Goal: Task Accomplishment & Management: Use online tool/utility

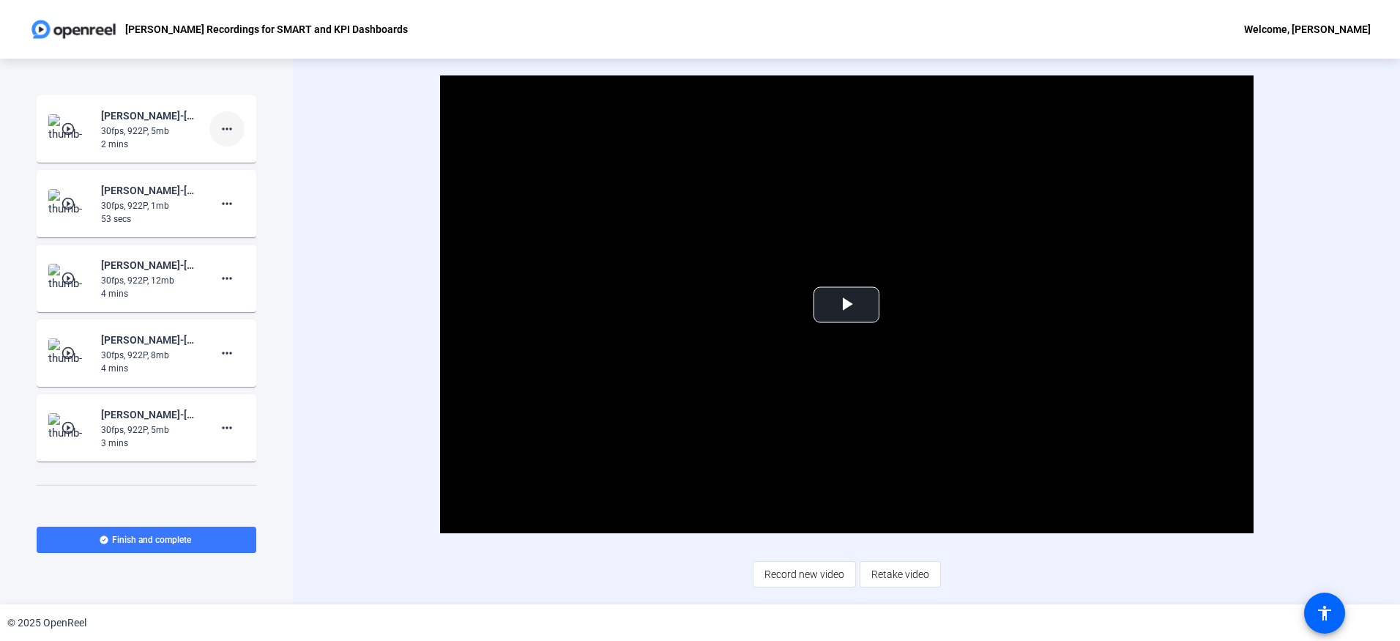
click at [220, 128] on mat-icon "more_horiz" at bounding box center [227, 129] width 18 height 18
click at [224, 156] on span "Delete clip" at bounding box center [243, 160] width 59 height 18
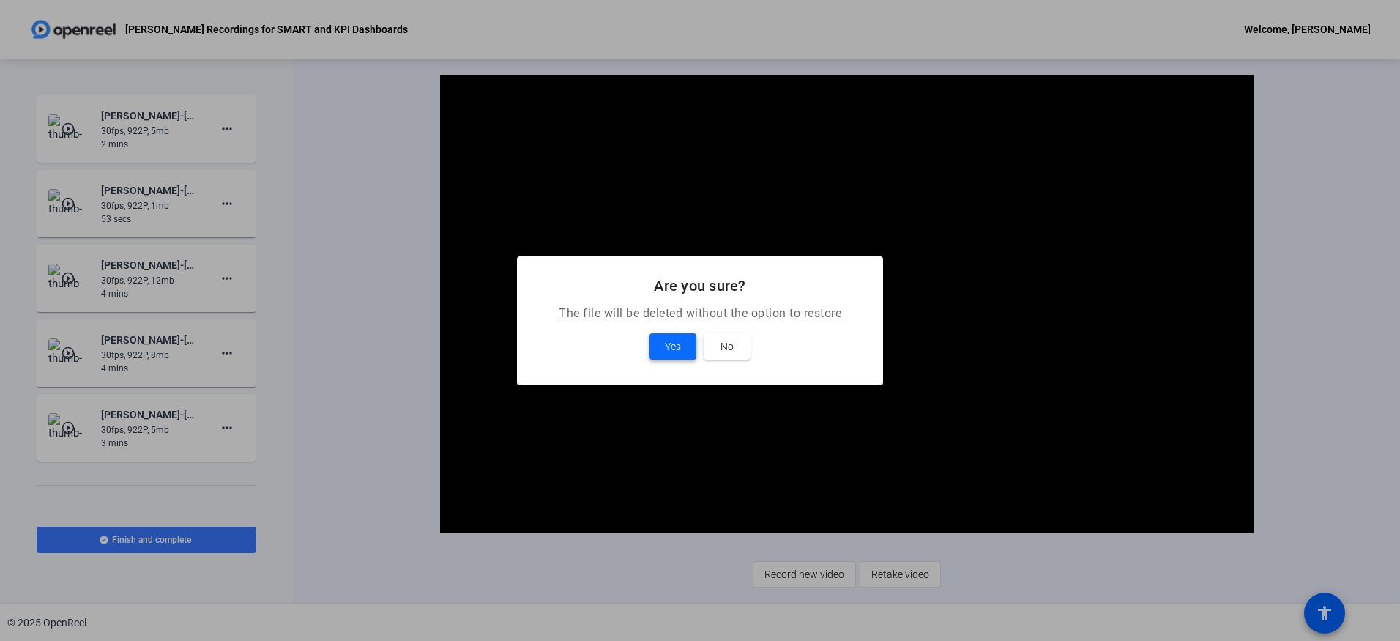
click at [673, 348] on span "Yes" at bounding box center [673, 347] width 16 height 18
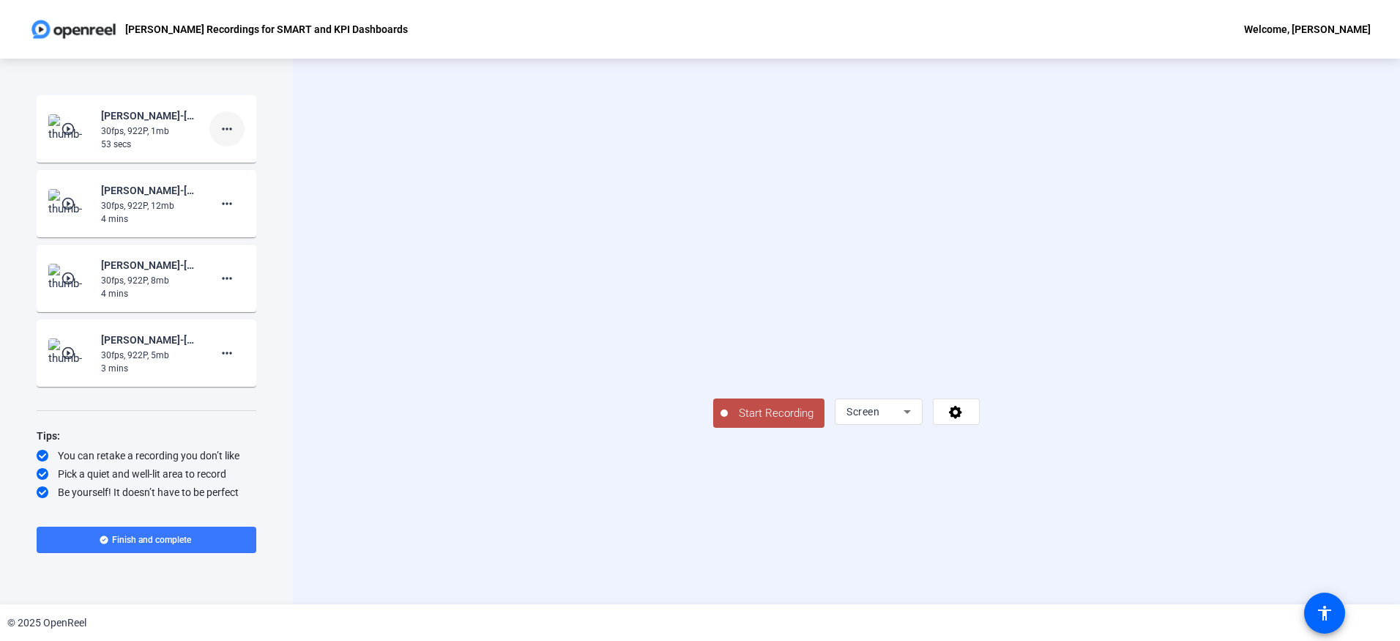
click at [227, 120] on mat-icon "more_horiz" at bounding box center [227, 129] width 18 height 18
click at [236, 156] on span "Delete clip" at bounding box center [250, 160] width 59 height 18
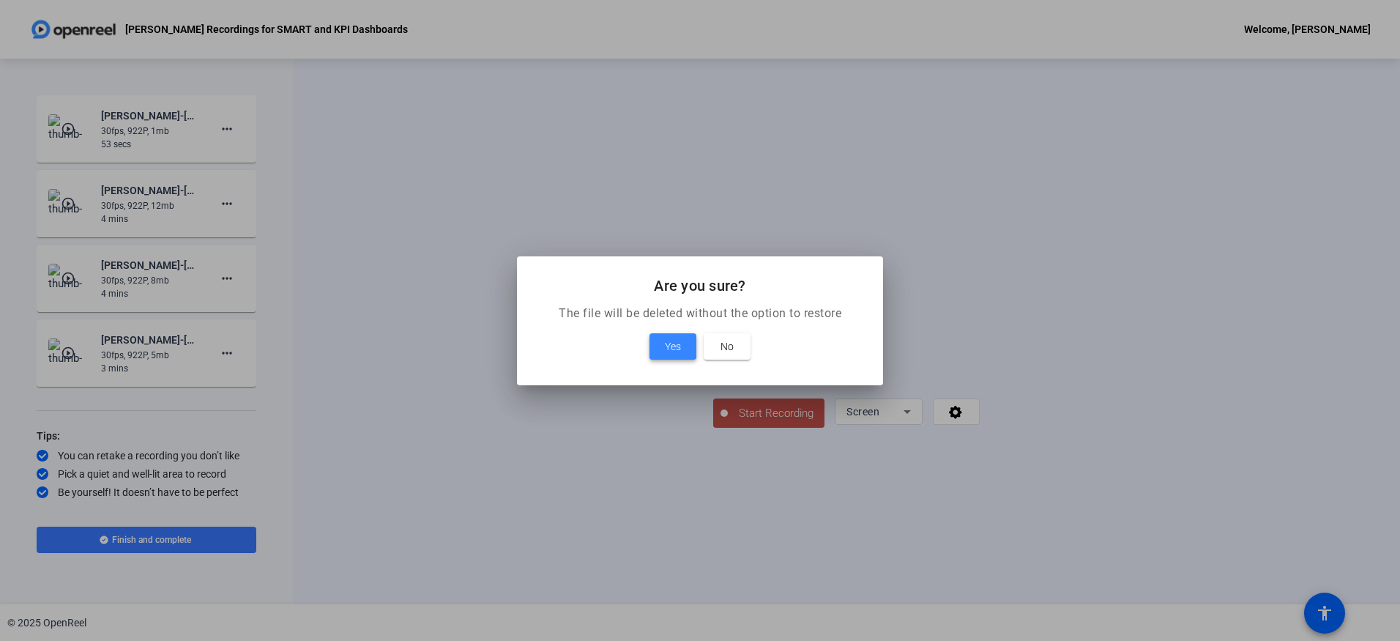
click at [669, 346] on span "Yes" at bounding box center [673, 347] width 16 height 18
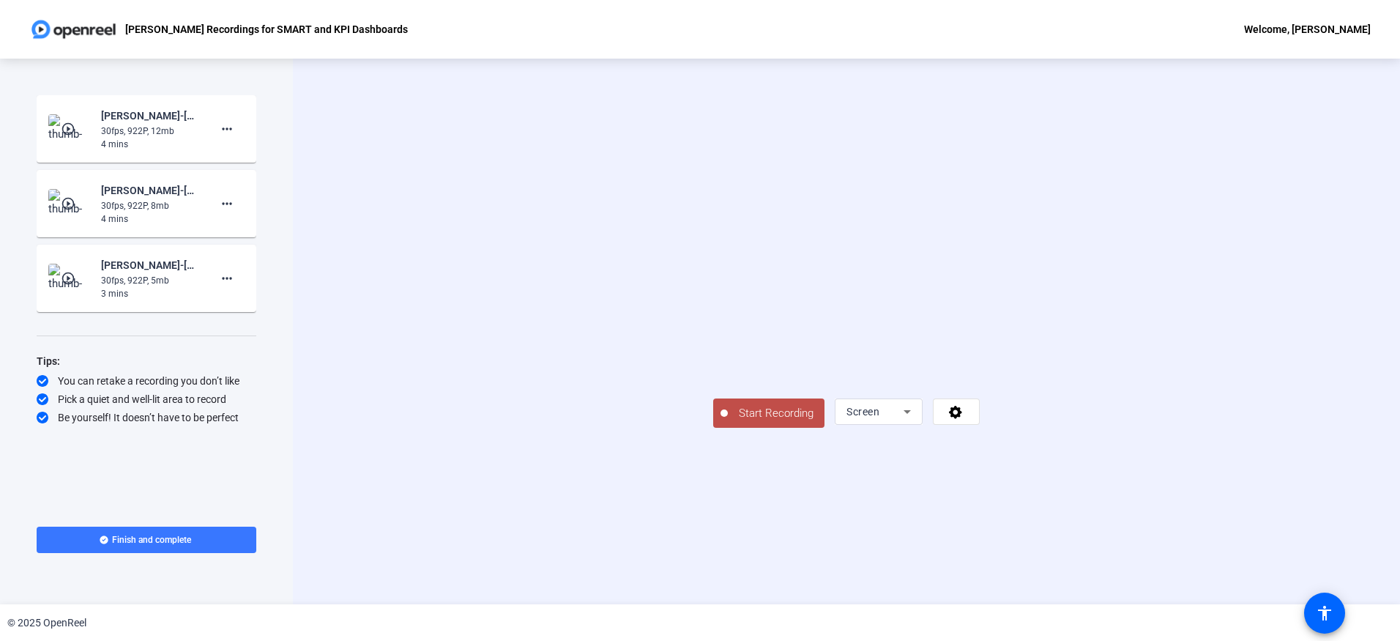
click at [728, 422] on span "Start Recording" at bounding box center [776, 413] width 97 height 17
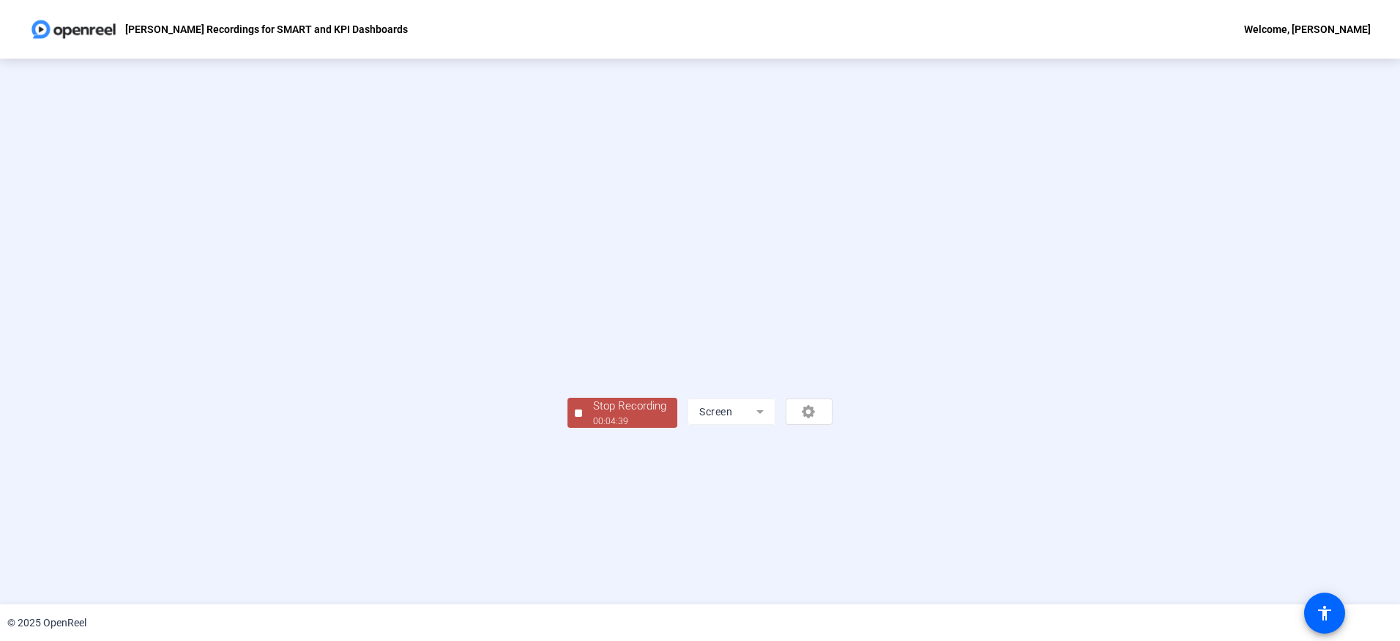
click at [593, 428] on div "00:04:39" at bounding box center [629, 420] width 73 height 13
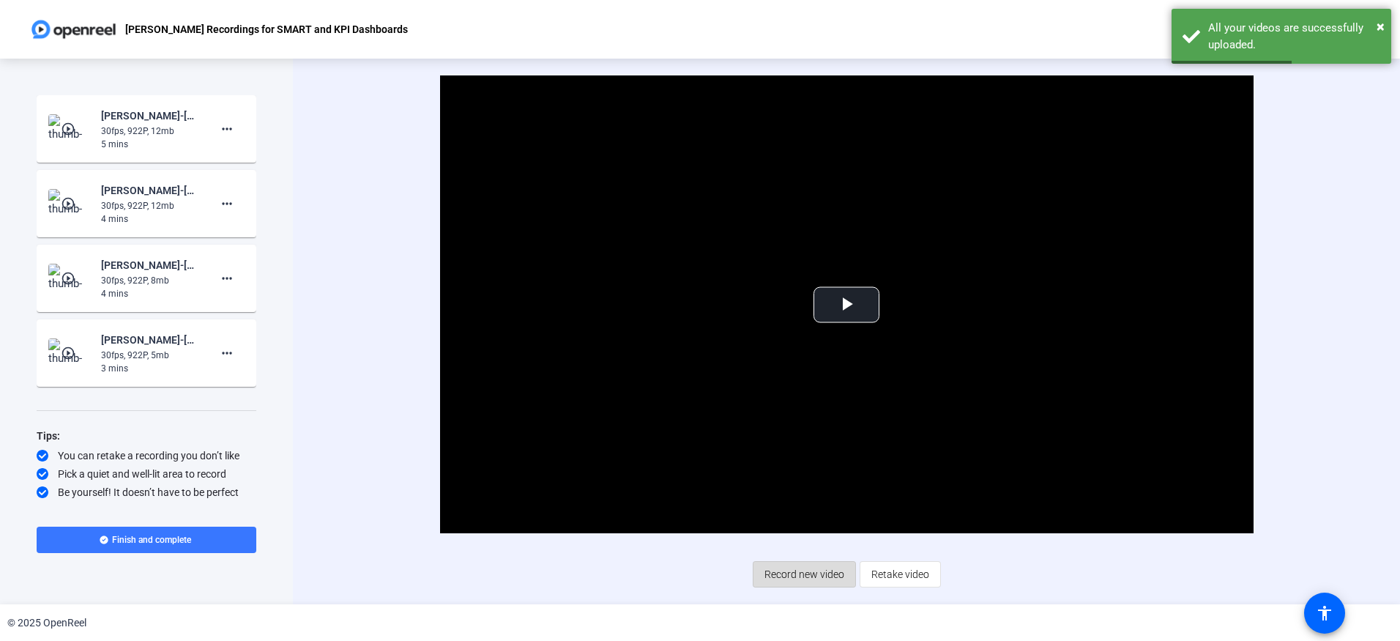
click at [824, 572] on span "Record new video" at bounding box center [805, 574] width 80 height 28
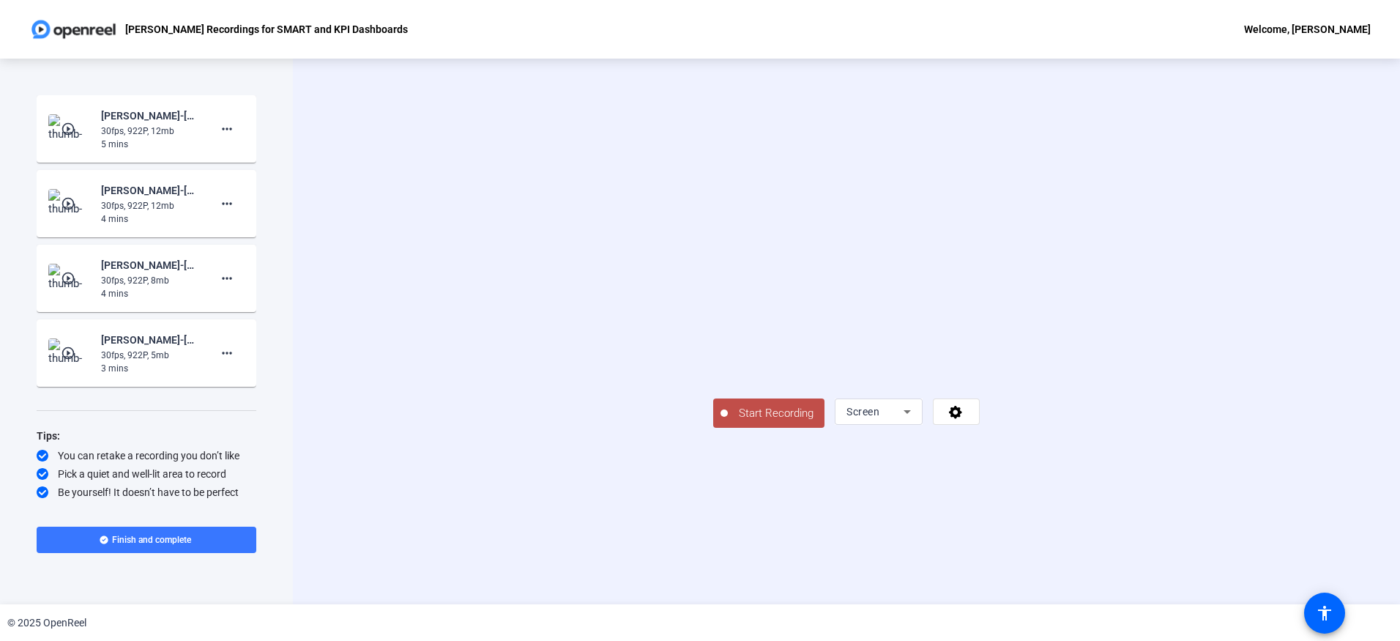
click at [728, 422] on span "Start Recording" at bounding box center [776, 413] width 97 height 17
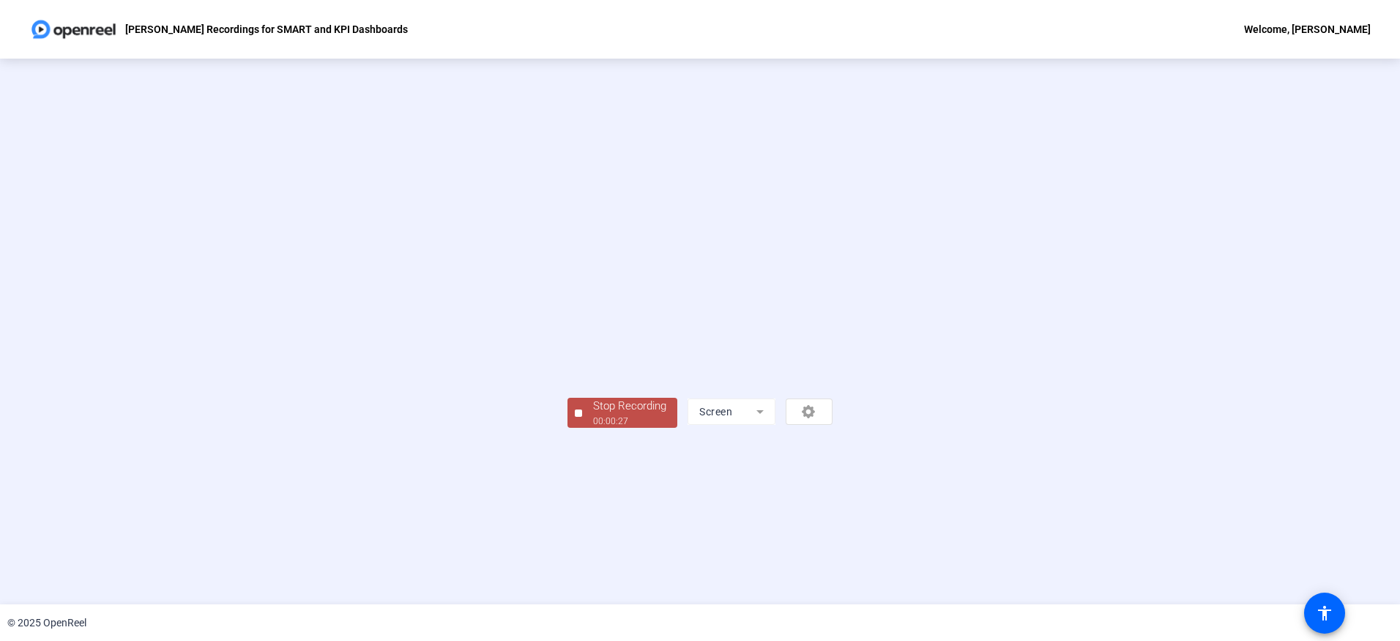
click at [593, 414] on div "Stop Recording" at bounding box center [629, 406] width 73 height 17
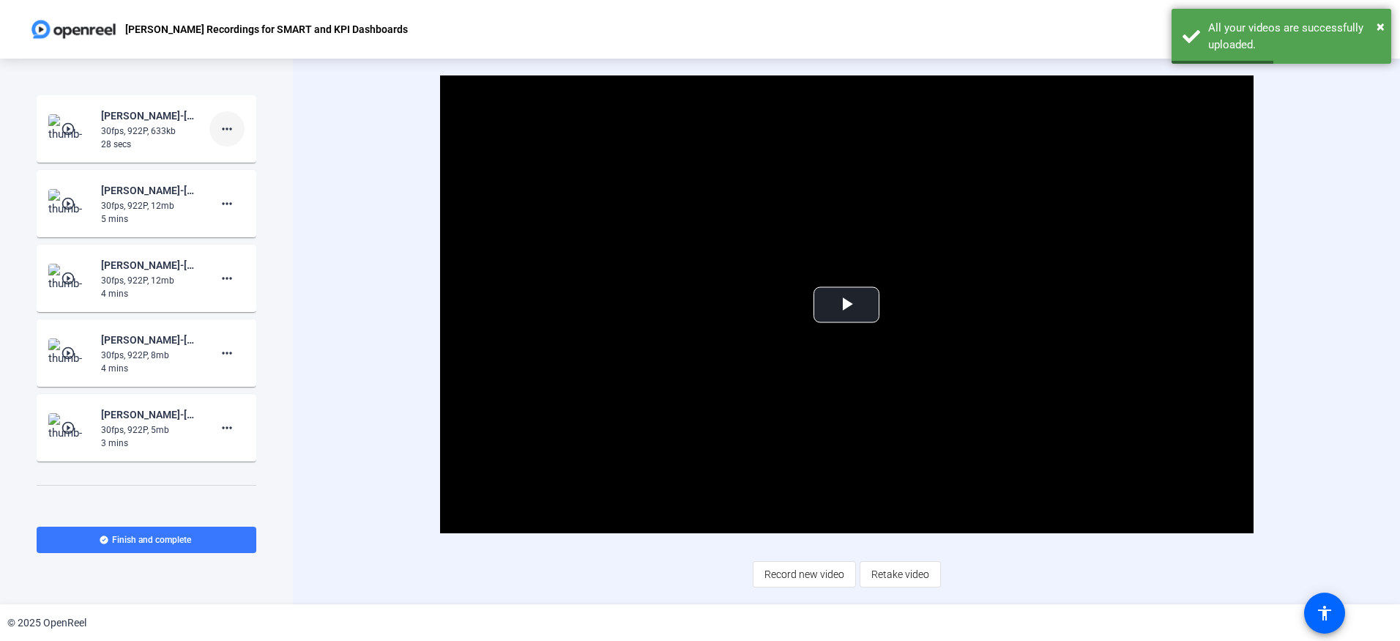
click at [228, 126] on span at bounding box center [226, 128] width 35 height 35
click at [235, 163] on span "Delete clip" at bounding box center [243, 160] width 59 height 18
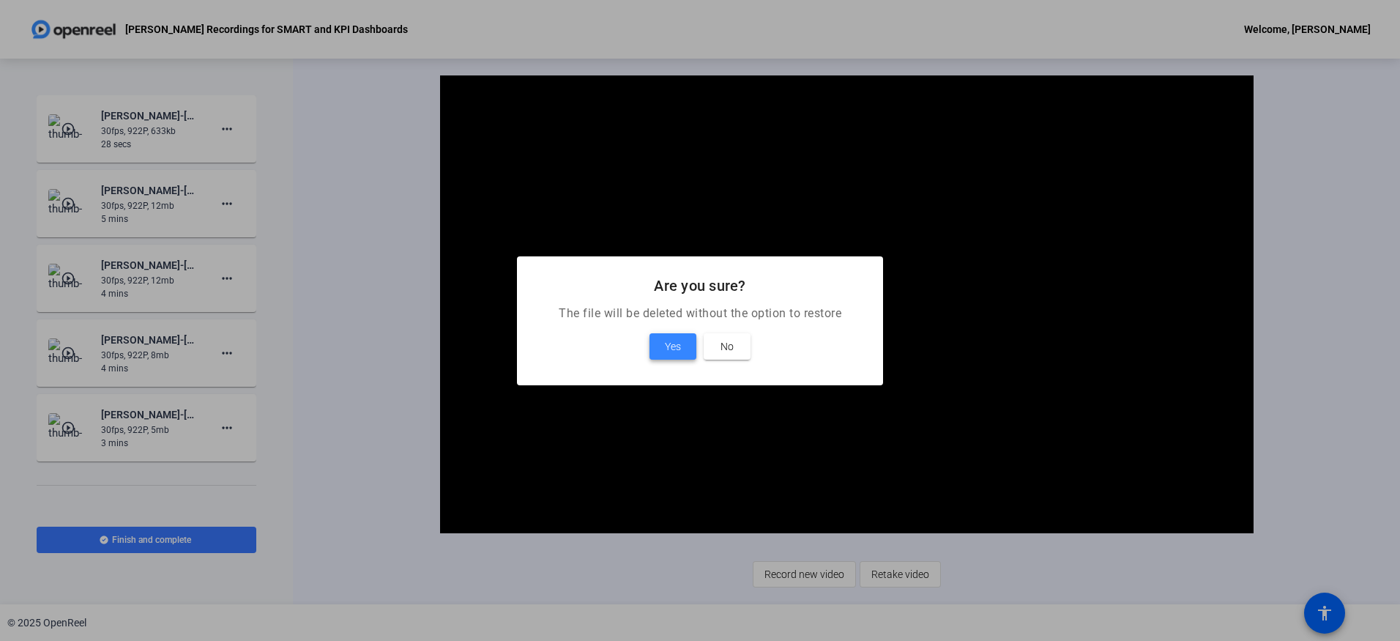
click at [681, 345] on span "Yes" at bounding box center [673, 347] width 16 height 18
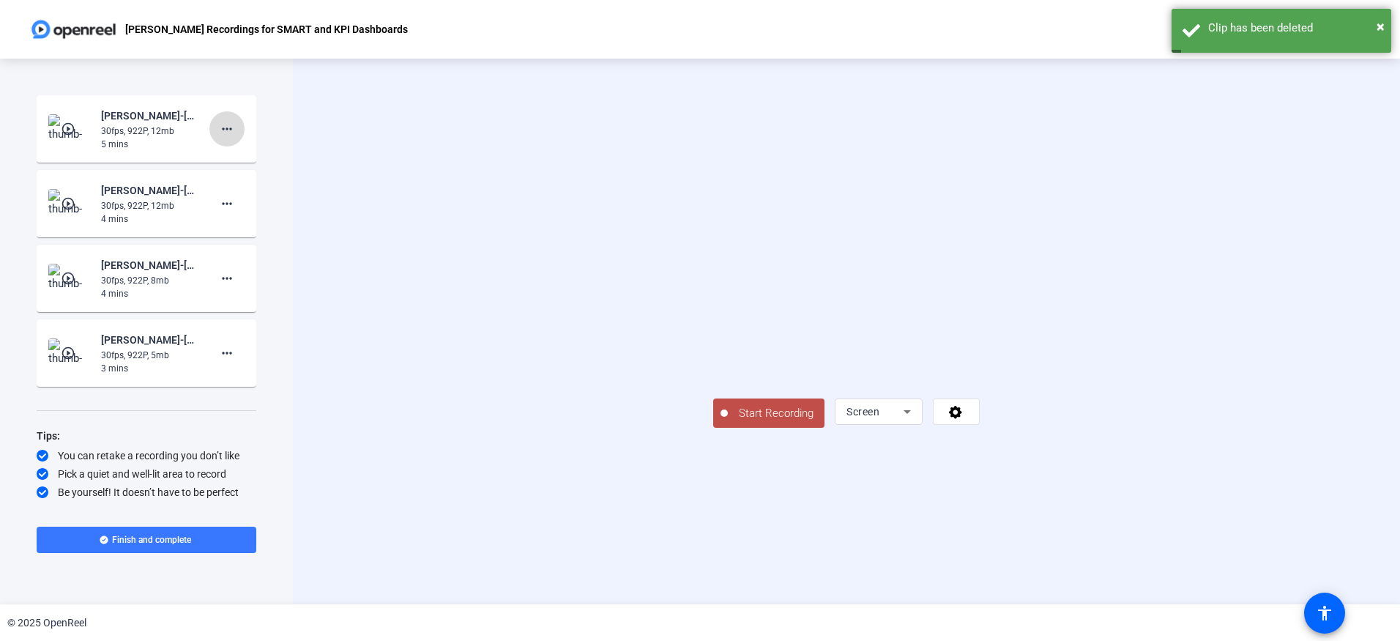
click at [226, 131] on mat-icon "more_horiz" at bounding box center [227, 129] width 18 height 18
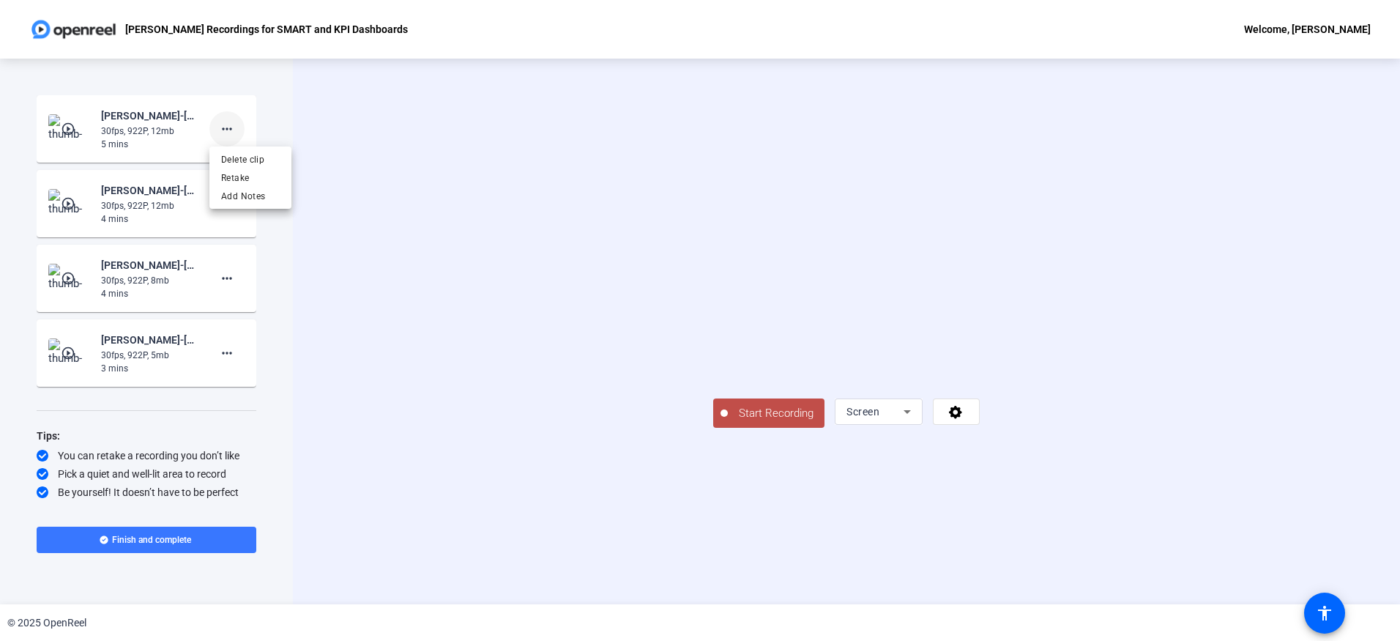
click at [226, 131] on div at bounding box center [700, 320] width 1400 height 641
click at [226, 131] on mat-icon "more_horiz" at bounding box center [227, 129] width 18 height 18
click at [233, 193] on span "Add Notes" at bounding box center [250, 196] width 59 height 18
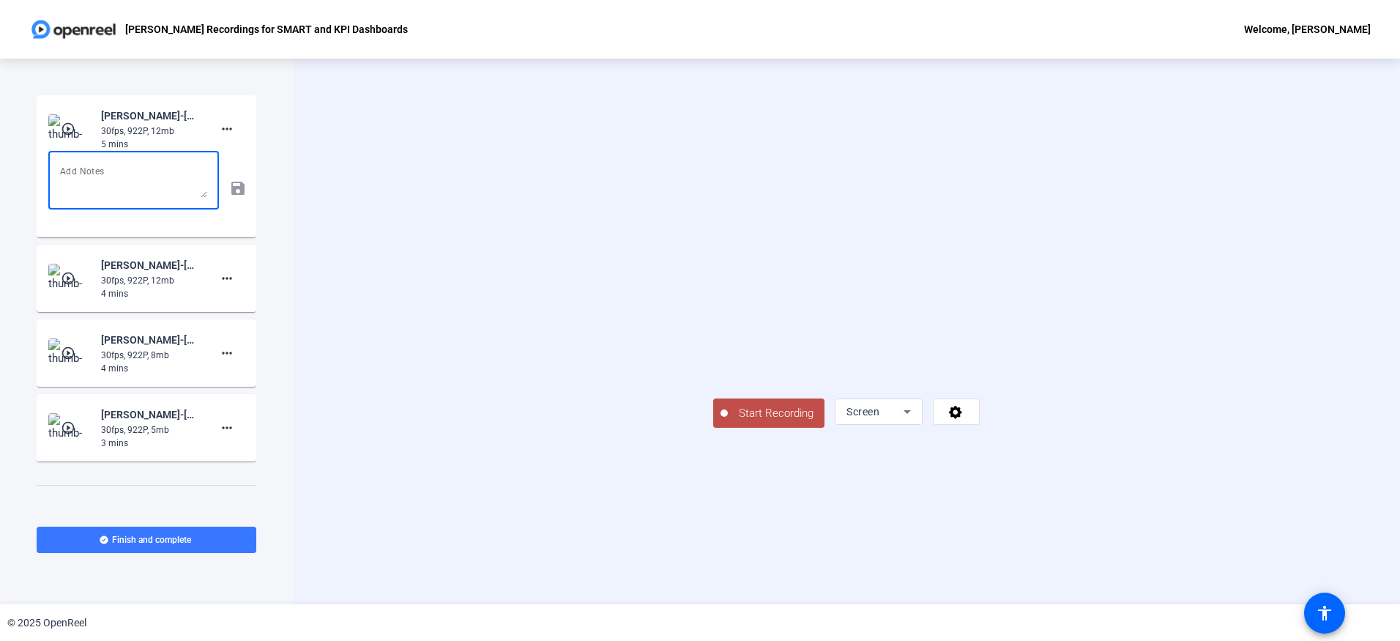
click at [161, 181] on textarea at bounding box center [133, 180] width 147 height 35
type textarea "#1"
click at [330, 229] on div "Start Recording Screen" at bounding box center [846, 332] width 1107 height 546
click at [332, 267] on div "Start Recording Screen" at bounding box center [846, 332] width 1107 height 546
click at [232, 188] on mat-icon "save" at bounding box center [236, 188] width 15 height 18
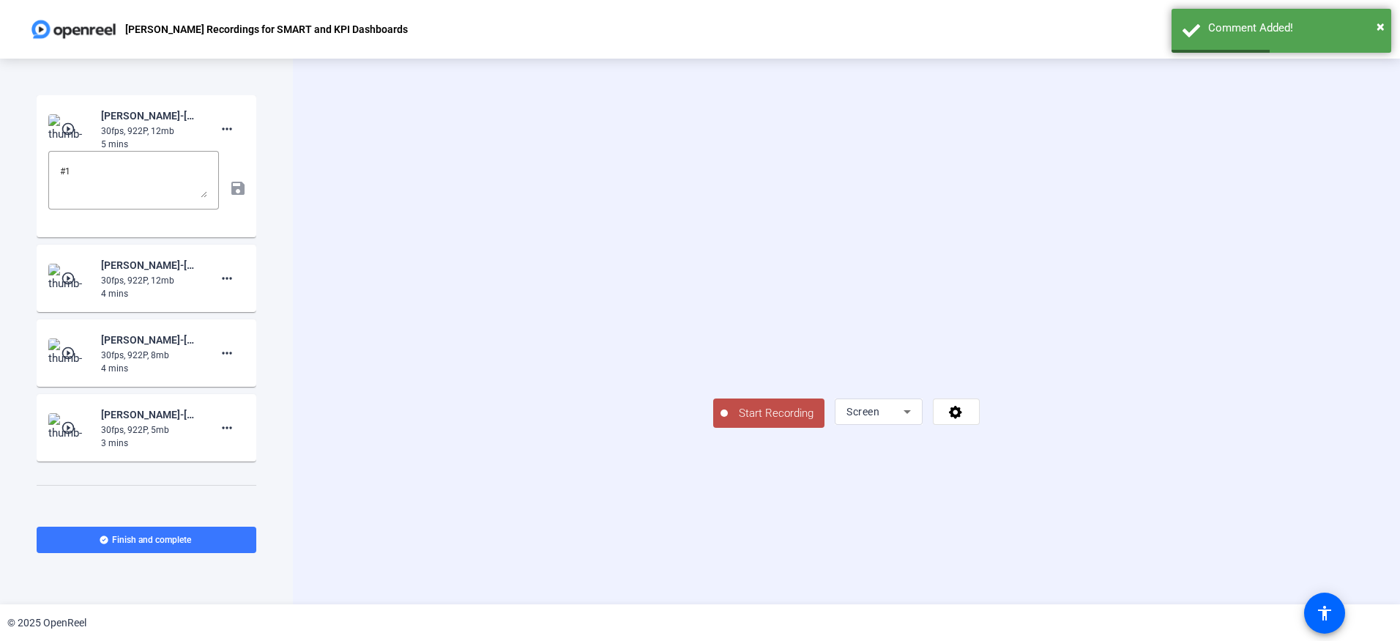
click at [728, 422] on span "Start Recording" at bounding box center [776, 413] width 97 height 17
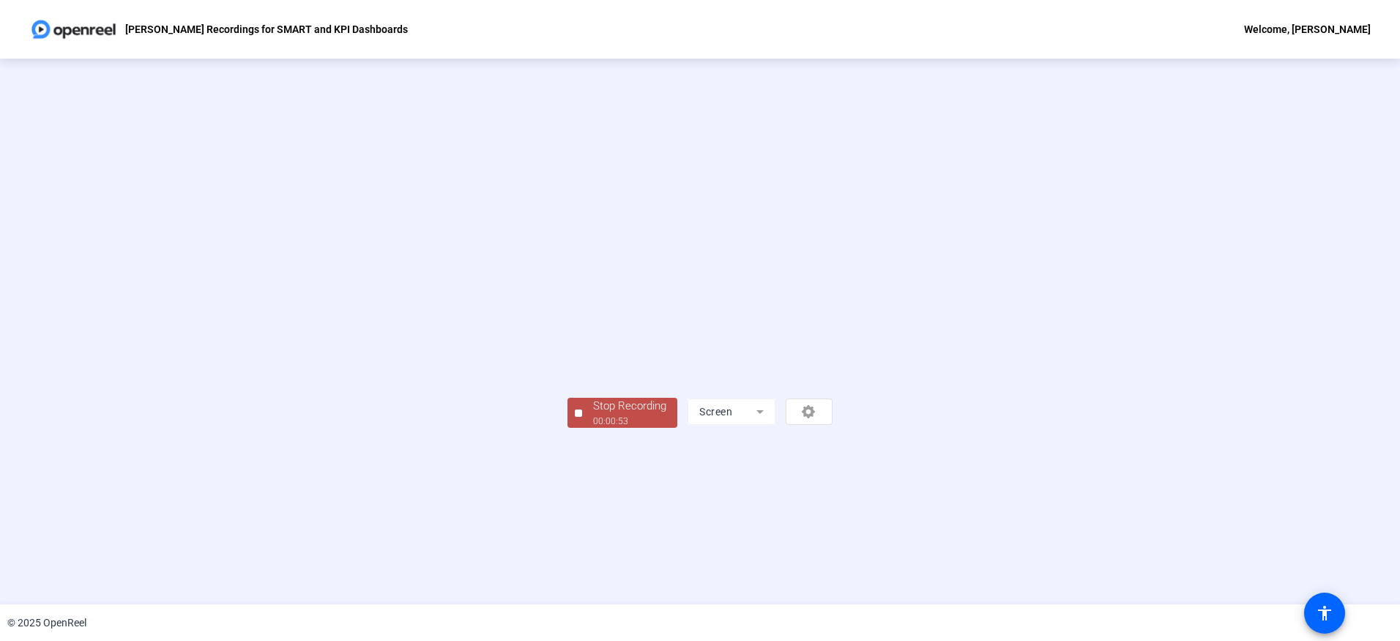
click at [593, 428] on div "00:00:53" at bounding box center [629, 420] width 73 height 13
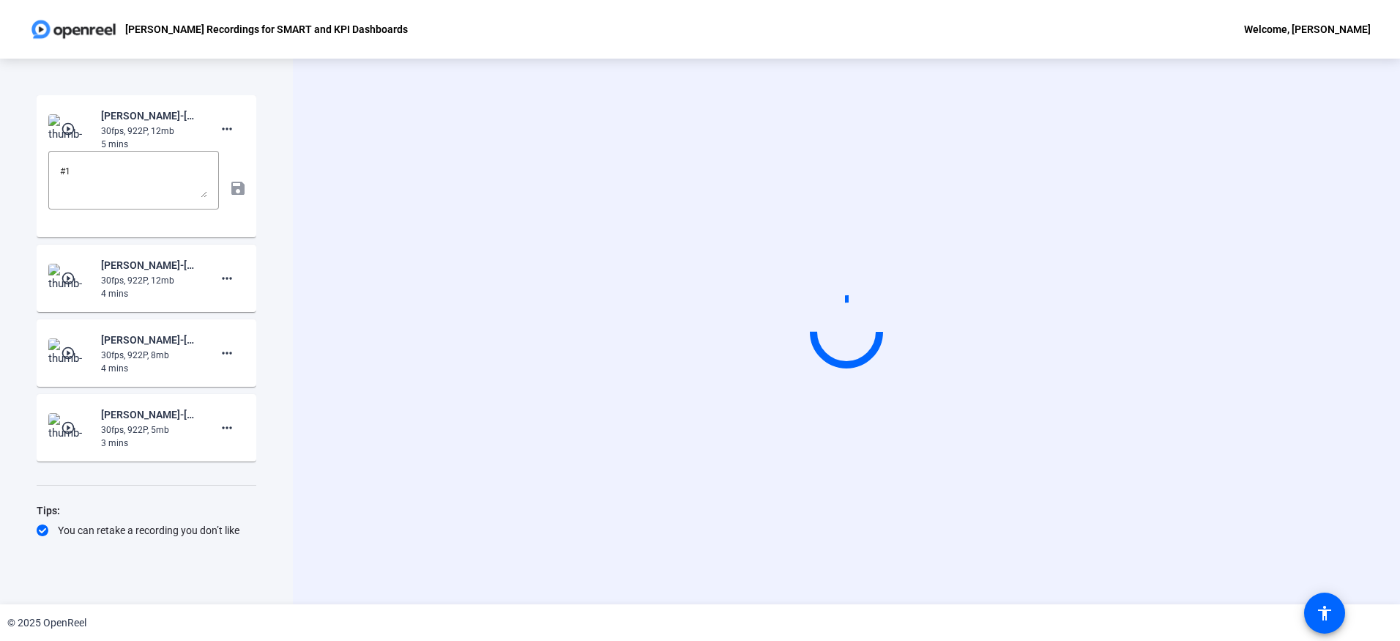
click at [358, 517] on div "Start Recording Screen" at bounding box center [846, 332] width 1107 height 546
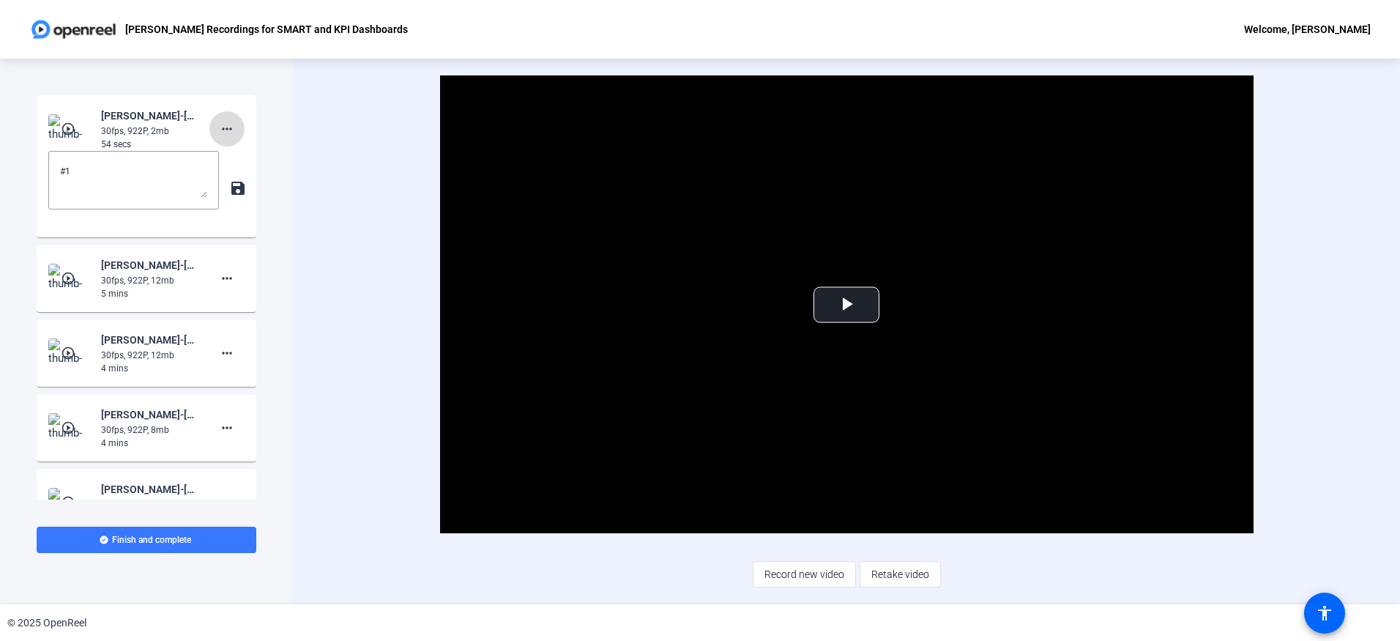
click at [223, 131] on mat-icon "more_horiz" at bounding box center [227, 129] width 18 height 18
click at [228, 155] on span "Delete clip" at bounding box center [243, 160] width 59 height 18
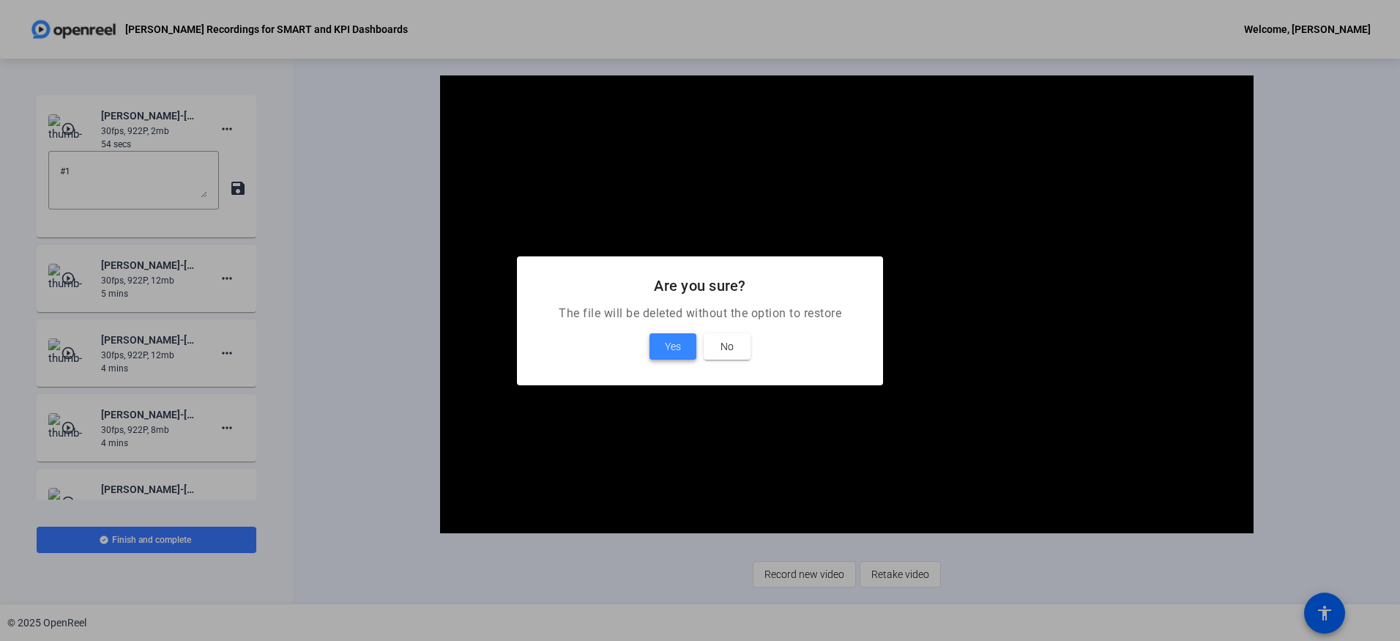
click at [683, 343] on span at bounding box center [673, 346] width 47 height 35
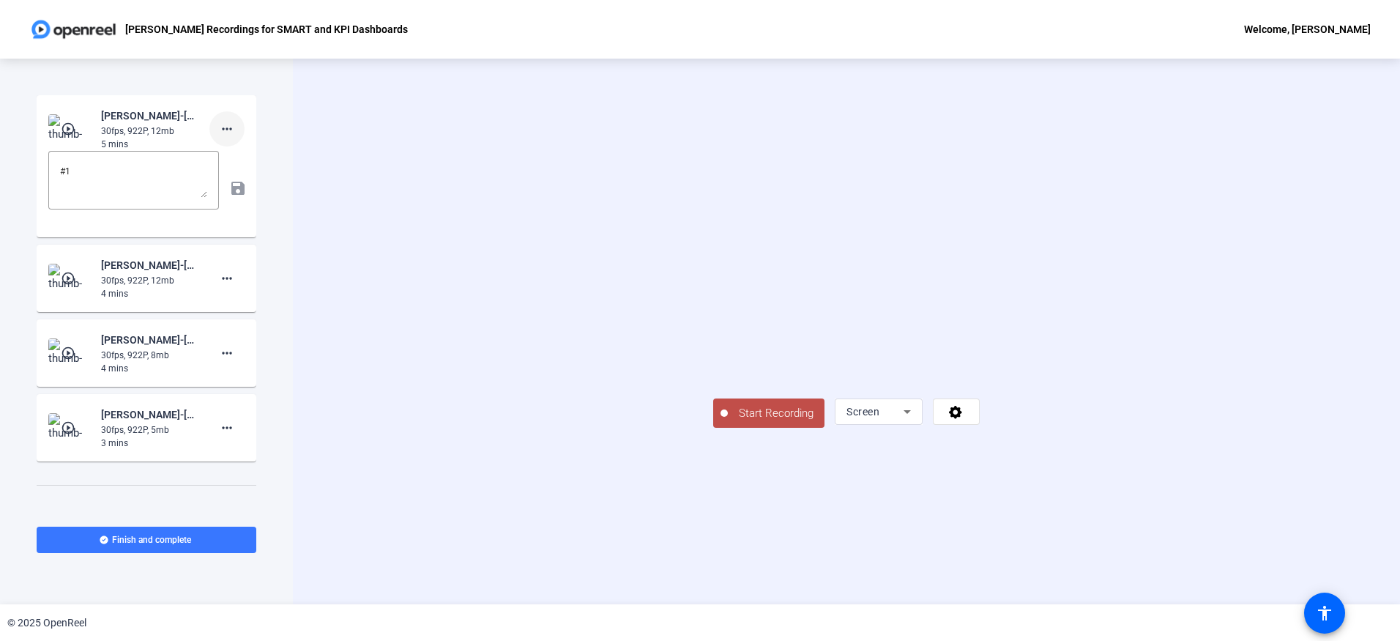
click at [219, 130] on mat-icon "more_horiz" at bounding box center [227, 129] width 18 height 18
click at [323, 228] on div at bounding box center [700, 320] width 1400 height 641
click at [713, 428] on div "Start Recording Screen" at bounding box center [846, 331] width 267 height 193
click at [728, 422] on span "Start Recording" at bounding box center [776, 413] width 97 height 17
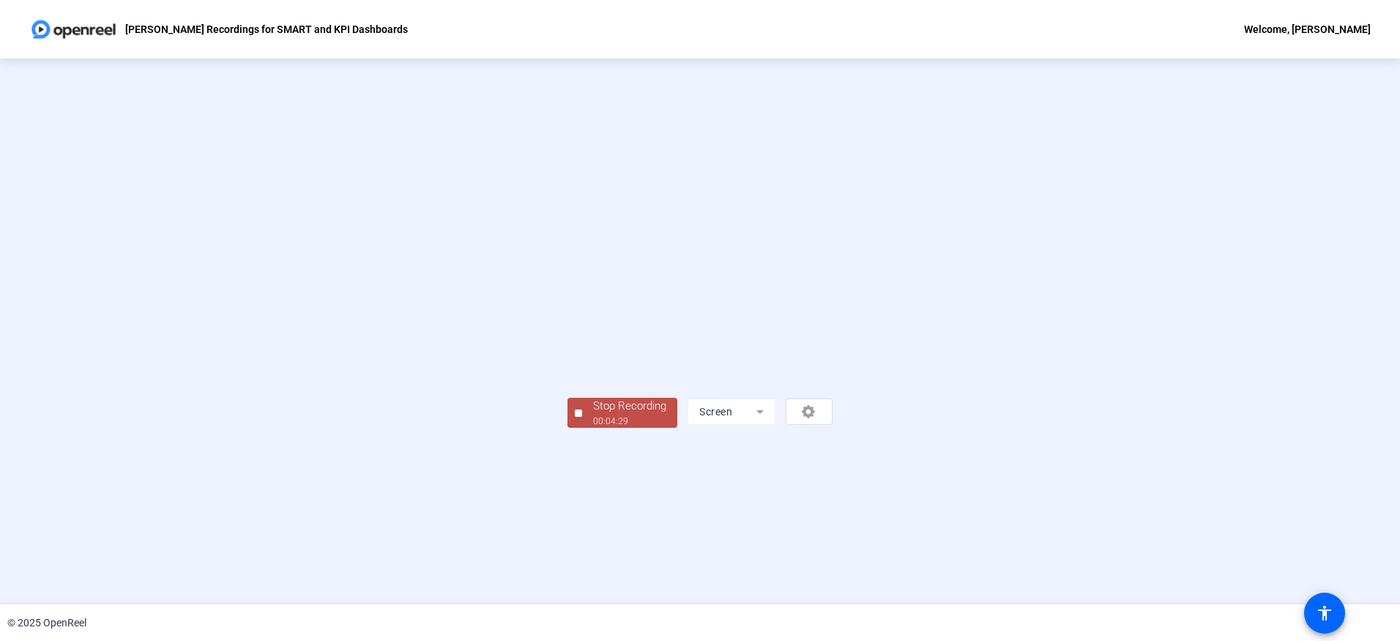
click at [593, 414] on div "Stop Recording" at bounding box center [629, 406] width 73 height 17
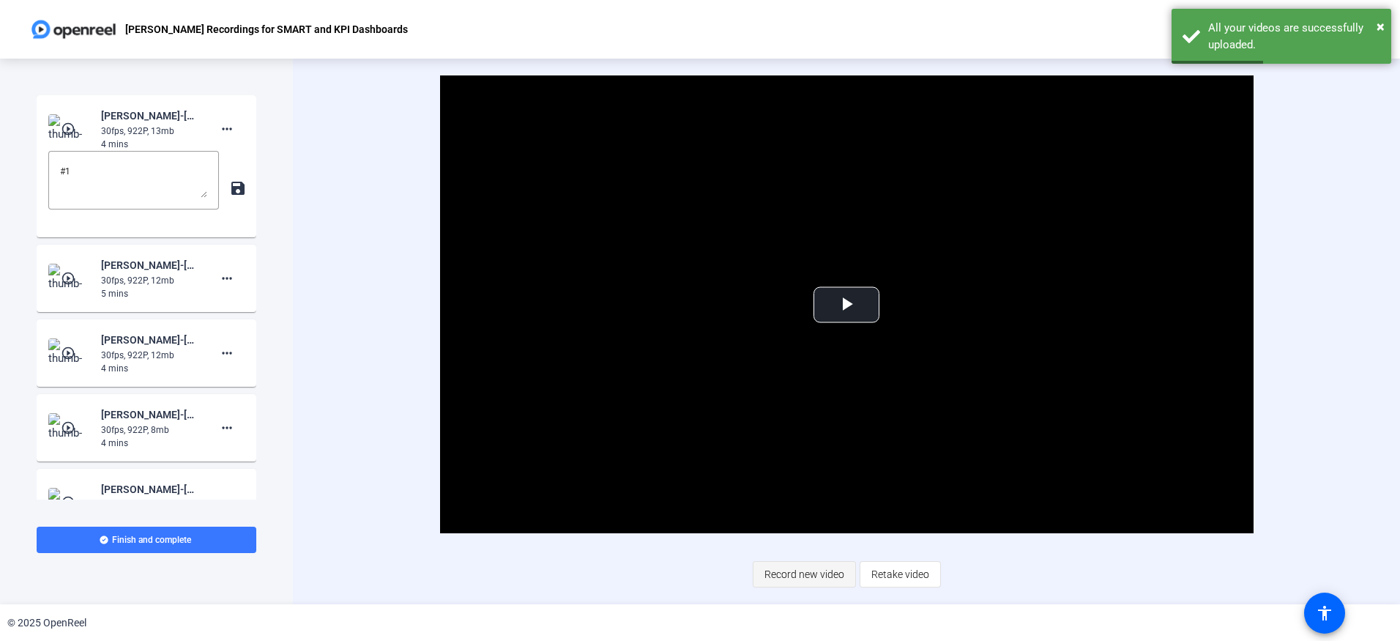
click at [822, 576] on span "Record new video" at bounding box center [805, 574] width 80 height 28
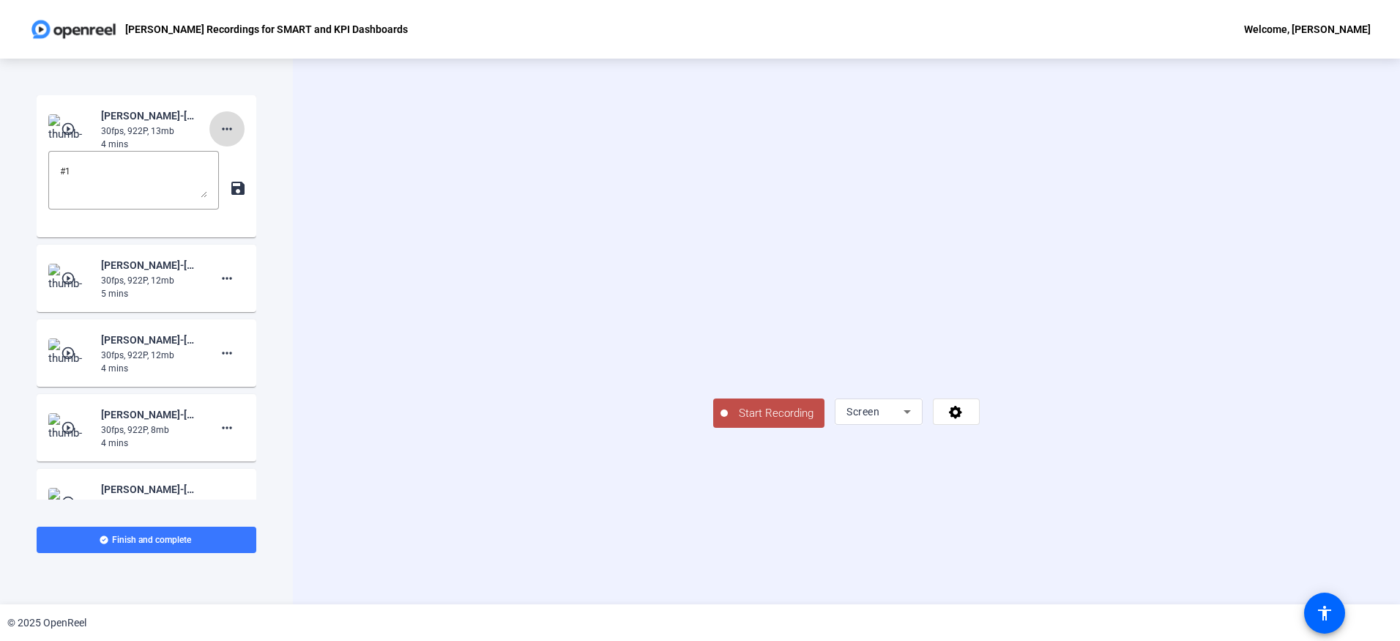
click at [220, 129] on mat-icon "more_horiz" at bounding box center [227, 129] width 18 height 18
click at [220, 129] on div at bounding box center [700, 320] width 1400 height 641
click at [234, 185] on mat-icon "save" at bounding box center [236, 188] width 15 height 18
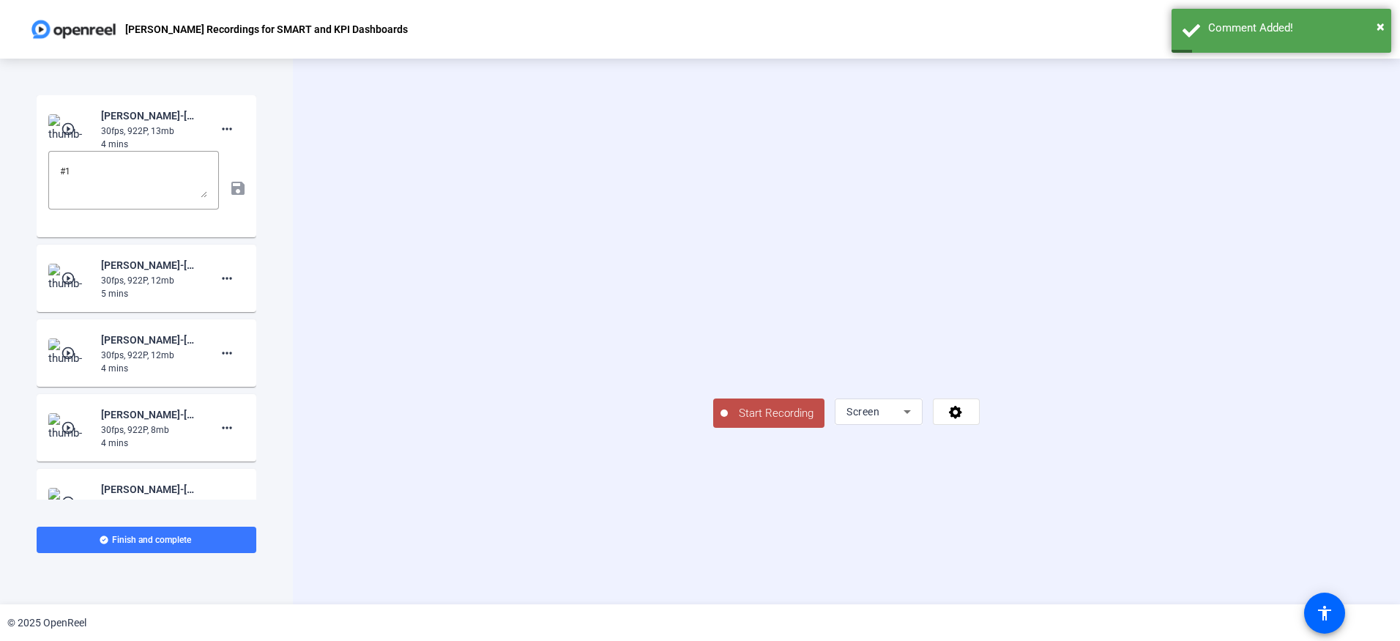
click at [728, 422] on span "Start Recording" at bounding box center [776, 413] width 97 height 17
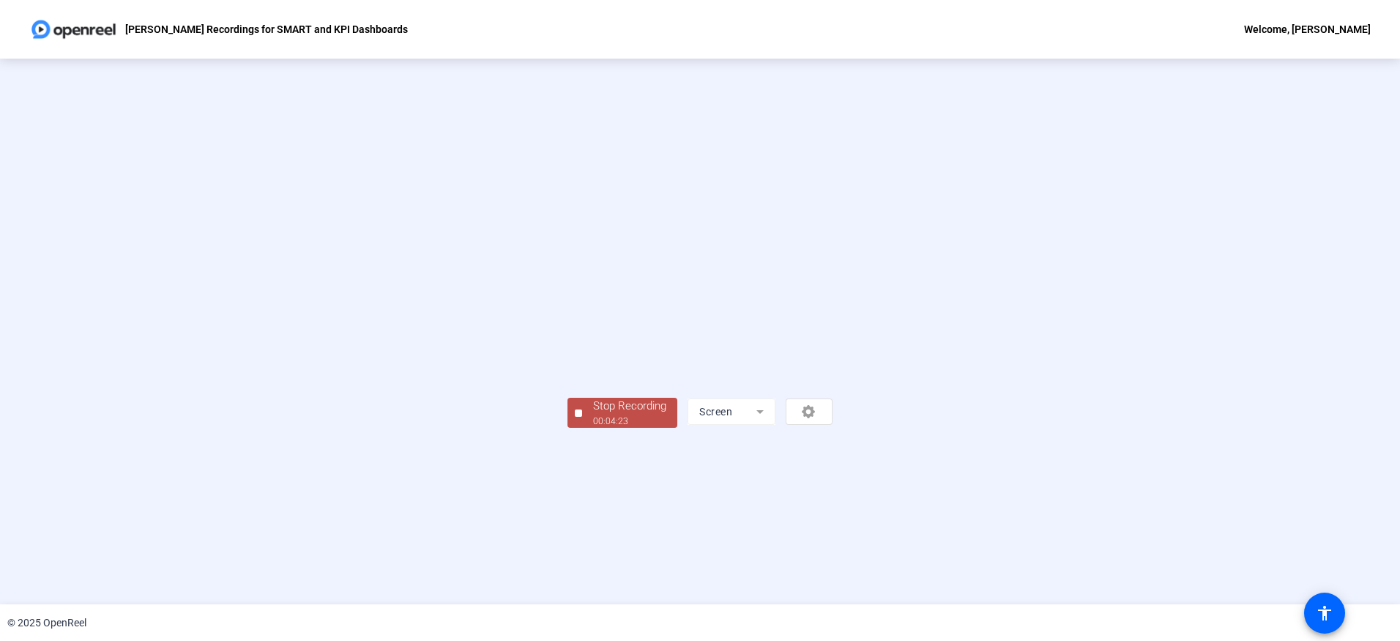
click at [593, 414] on div "Stop Recording" at bounding box center [629, 406] width 73 height 17
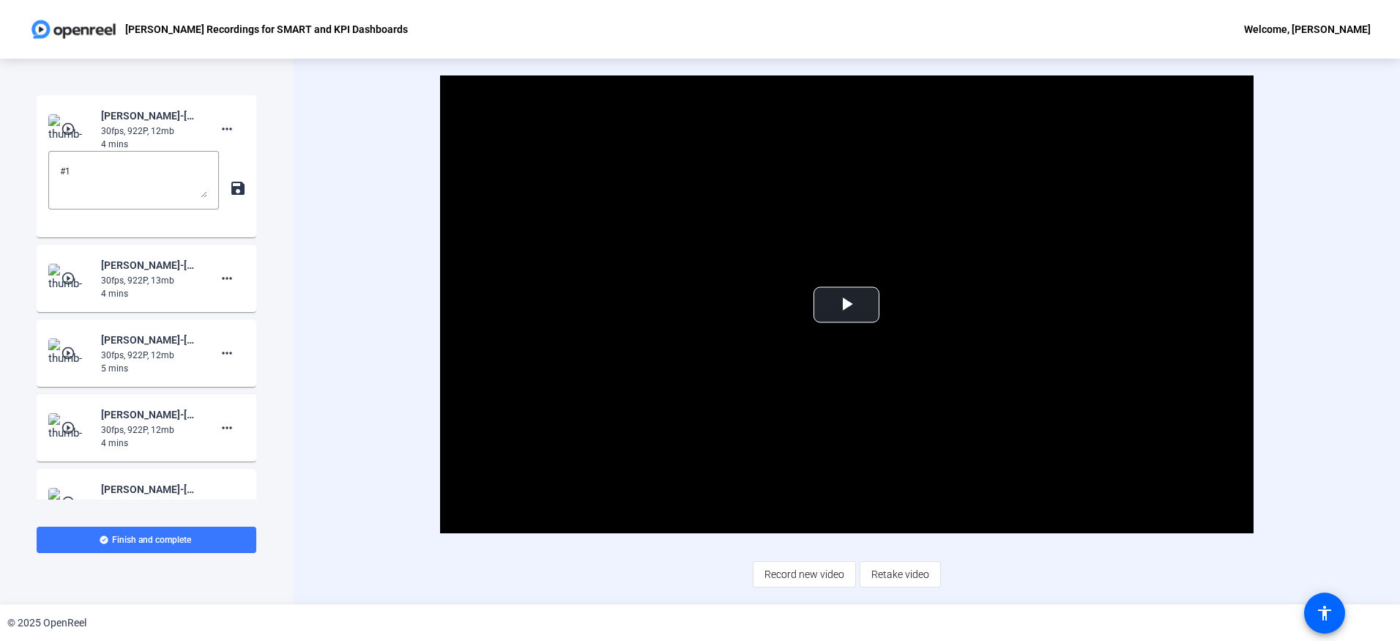
click at [803, 573] on span "Record new video" at bounding box center [805, 574] width 80 height 28
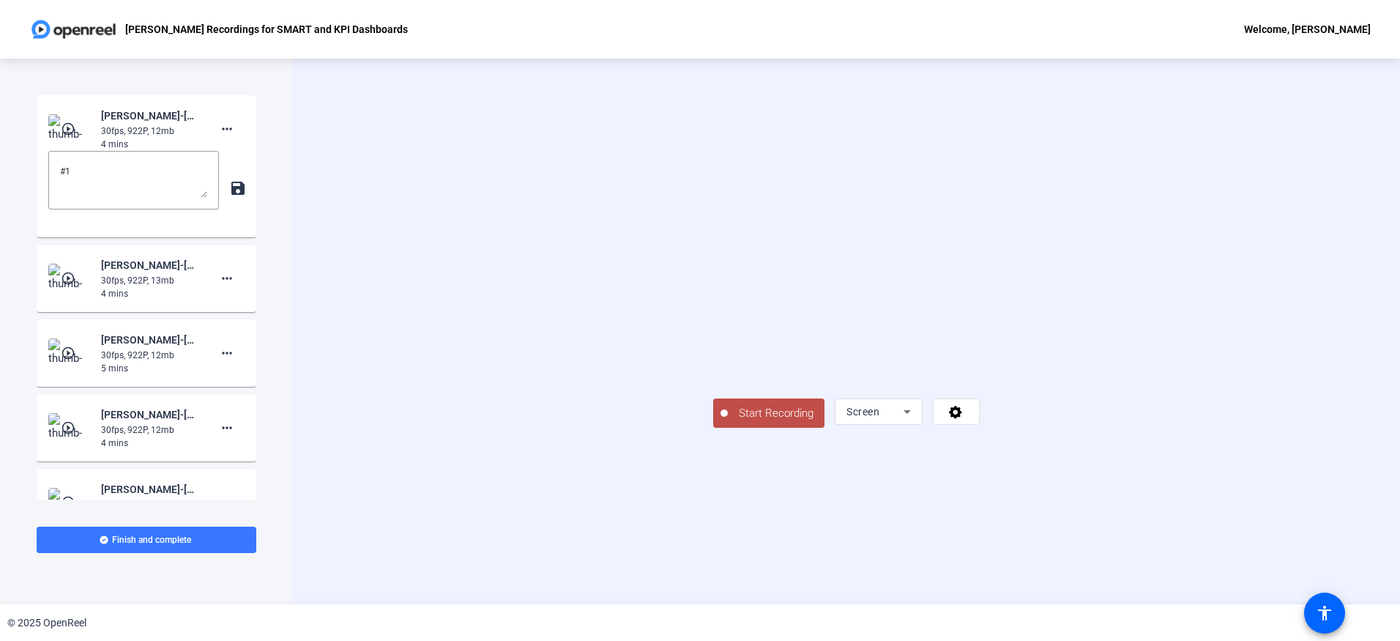
click at [728, 422] on span "Start Recording" at bounding box center [776, 413] width 97 height 17
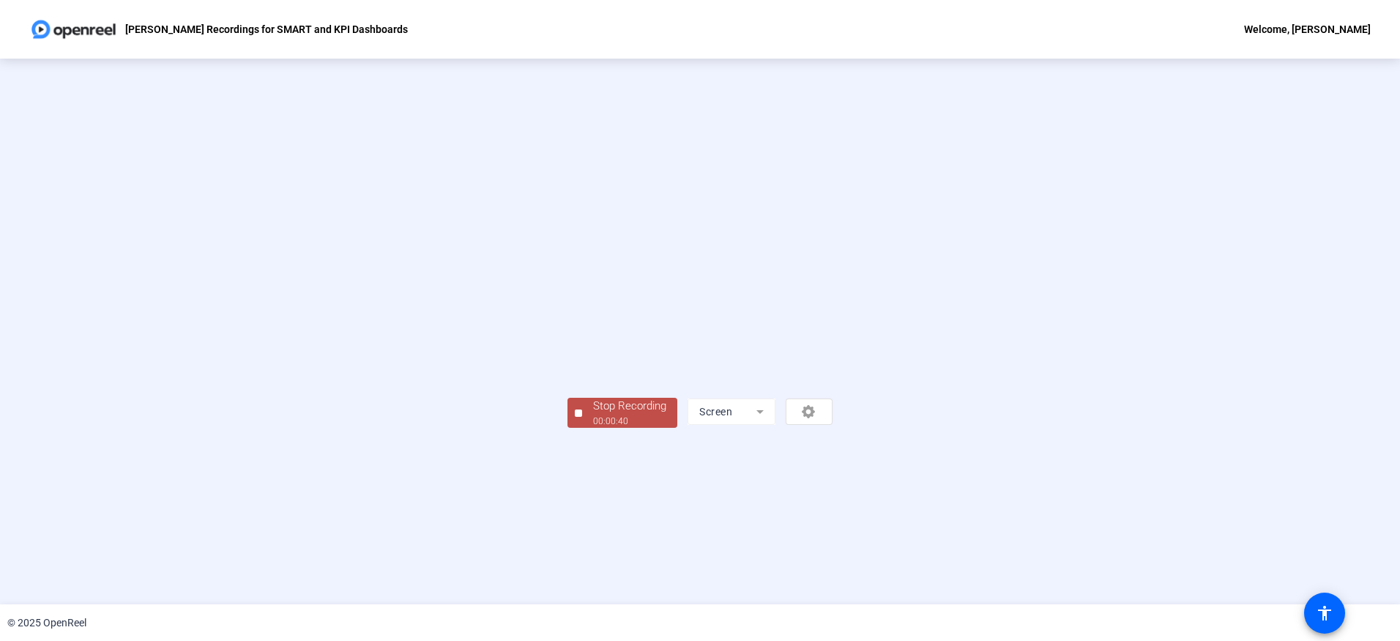
click at [593, 414] on div "Stop Recording" at bounding box center [629, 406] width 73 height 17
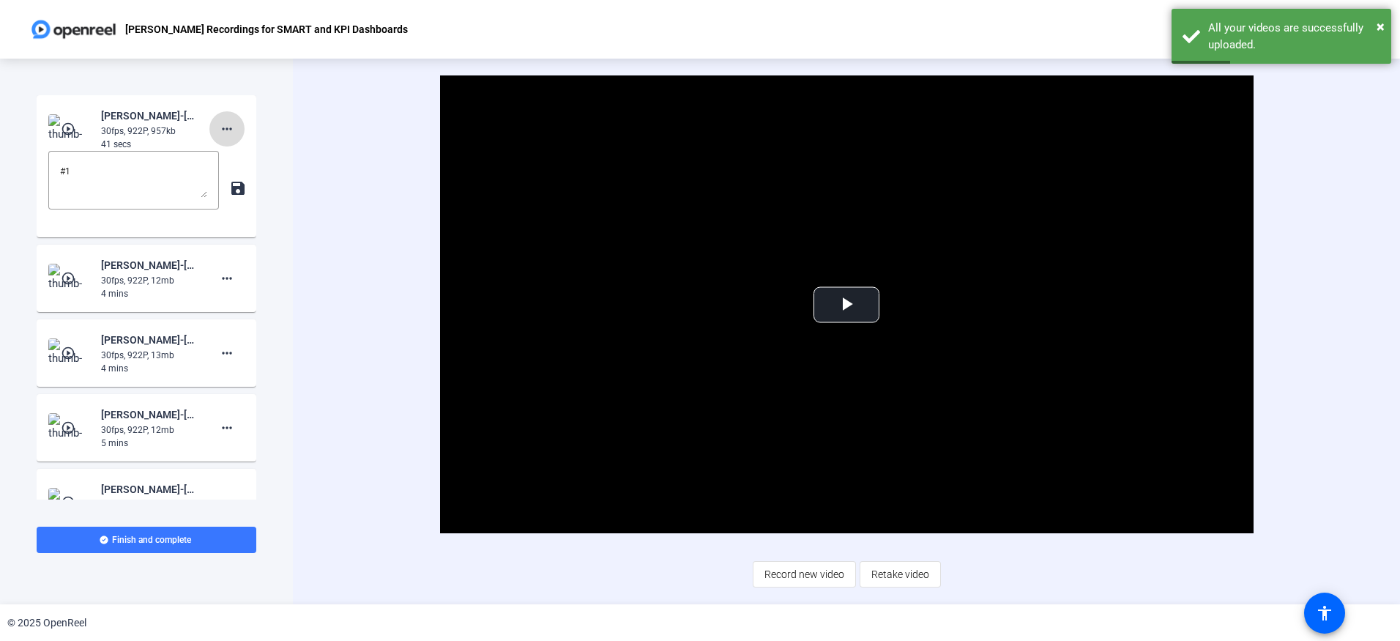
click at [220, 125] on mat-icon "more_horiz" at bounding box center [227, 129] width 18 height 18
click at [232, 156] on span "Delete clip" at bounding box center [243, 160] width 59 height 18
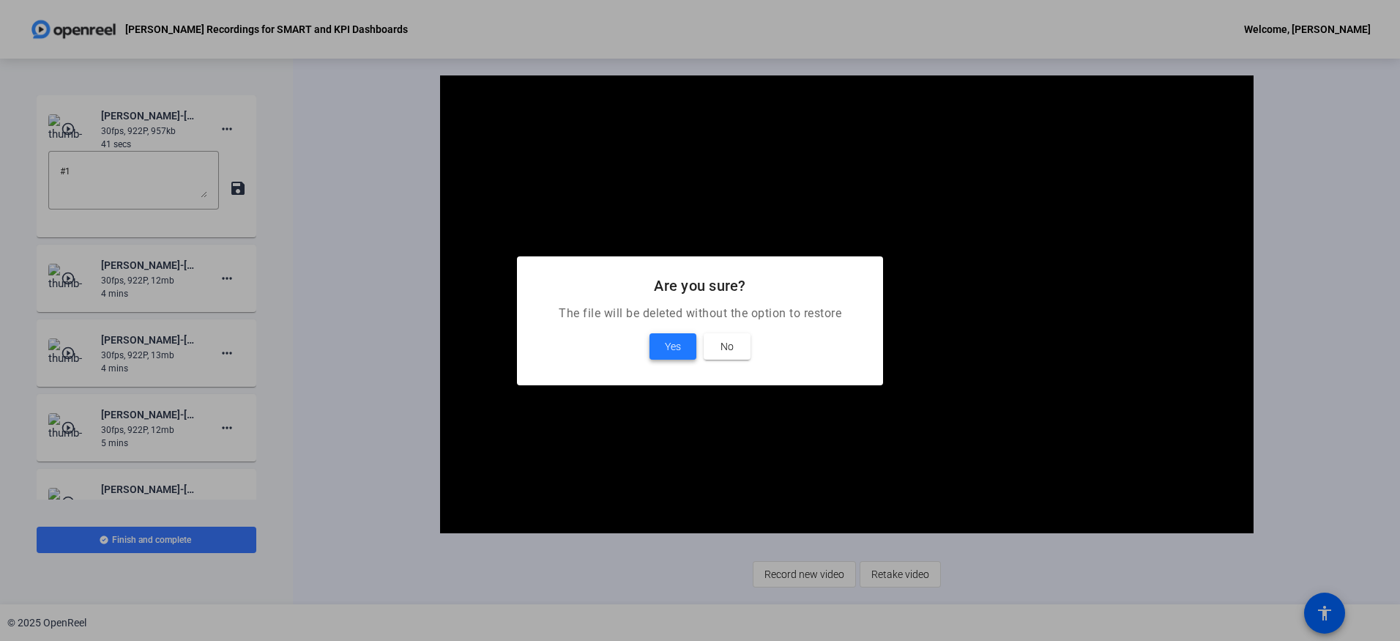
click at [673, 353] on span "Yes" at bounding box center [673, 347] width 16 height 18
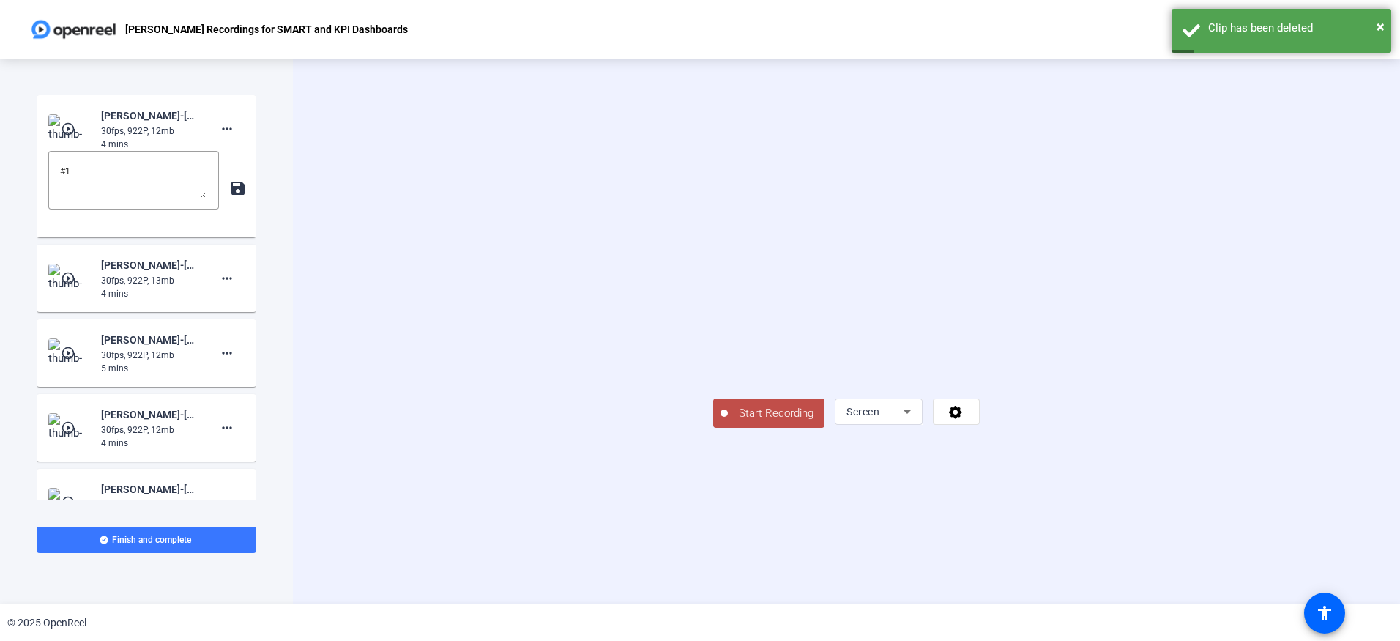
click at [728, 422] on span "Start Recording" at bounding box center [776, 413] width 97 height 17
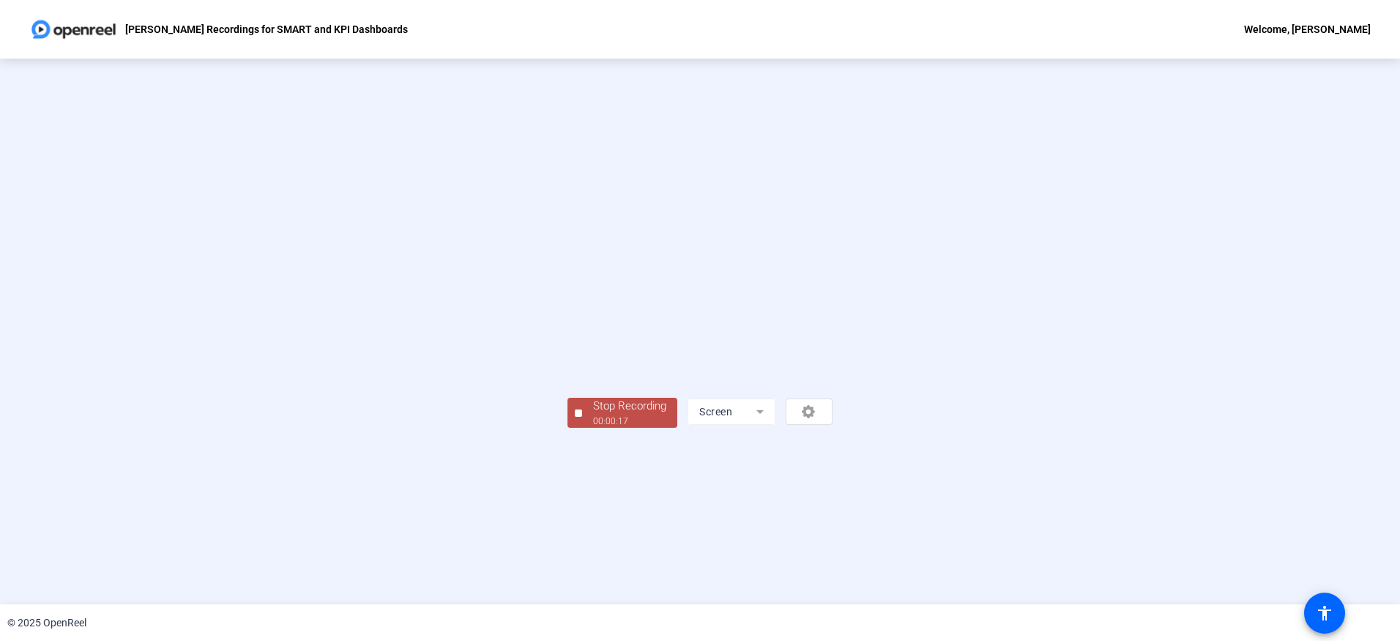
click at [593, 414] on div "Stop Recording" at bounding box center [629, 406] width 73 height 17
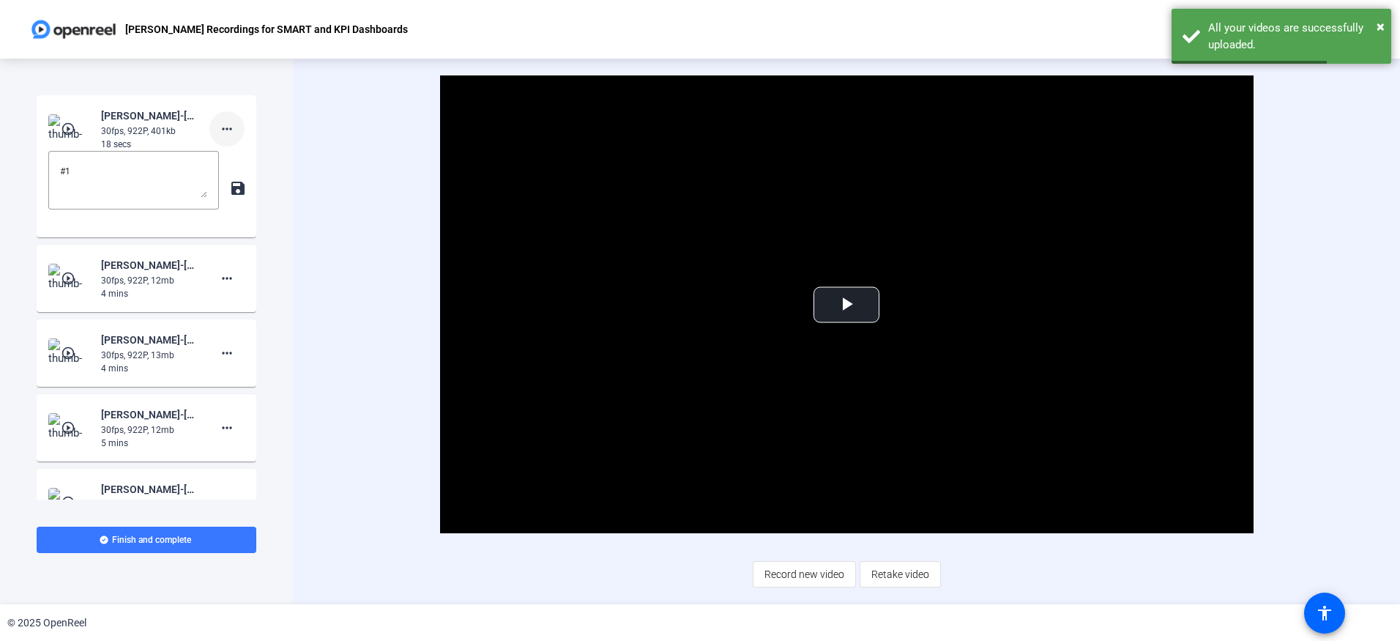
click at [224, 129] on mat-icon "more_horiz" at bounding box center [227, 129] width 18 height 18
click at [228, 156] on span "Delete clip" at bounding box center [243, 160] width 59 height 18
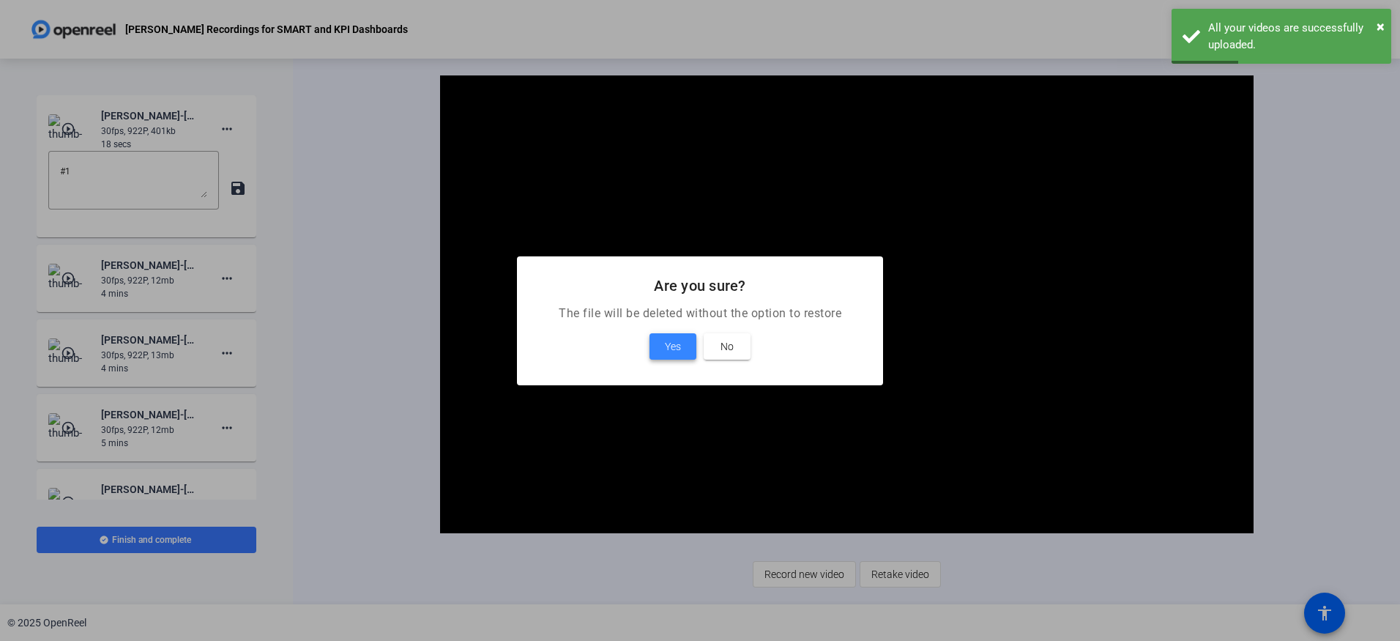
click at [675, 346] on span "Yes" at bounding box center [673, 347] width 16 height 18
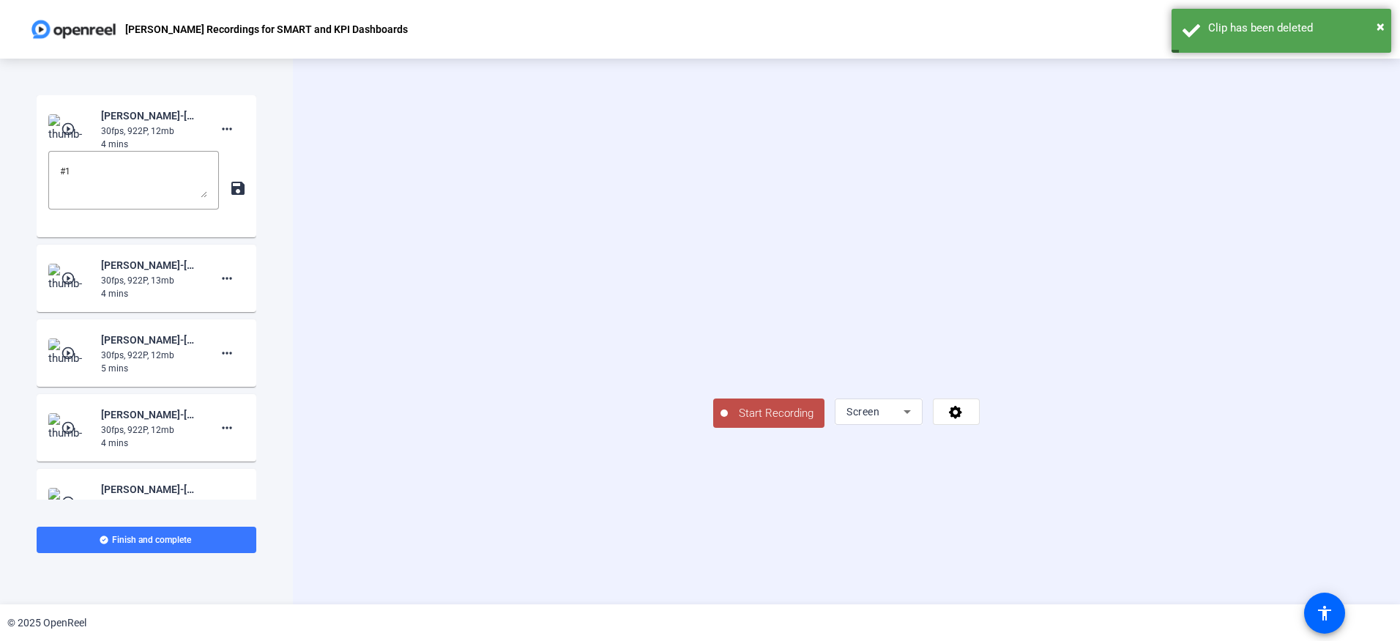
click at [728, 422] on span "Start Recording" at bounding box center [776, 413] width 97 height 17
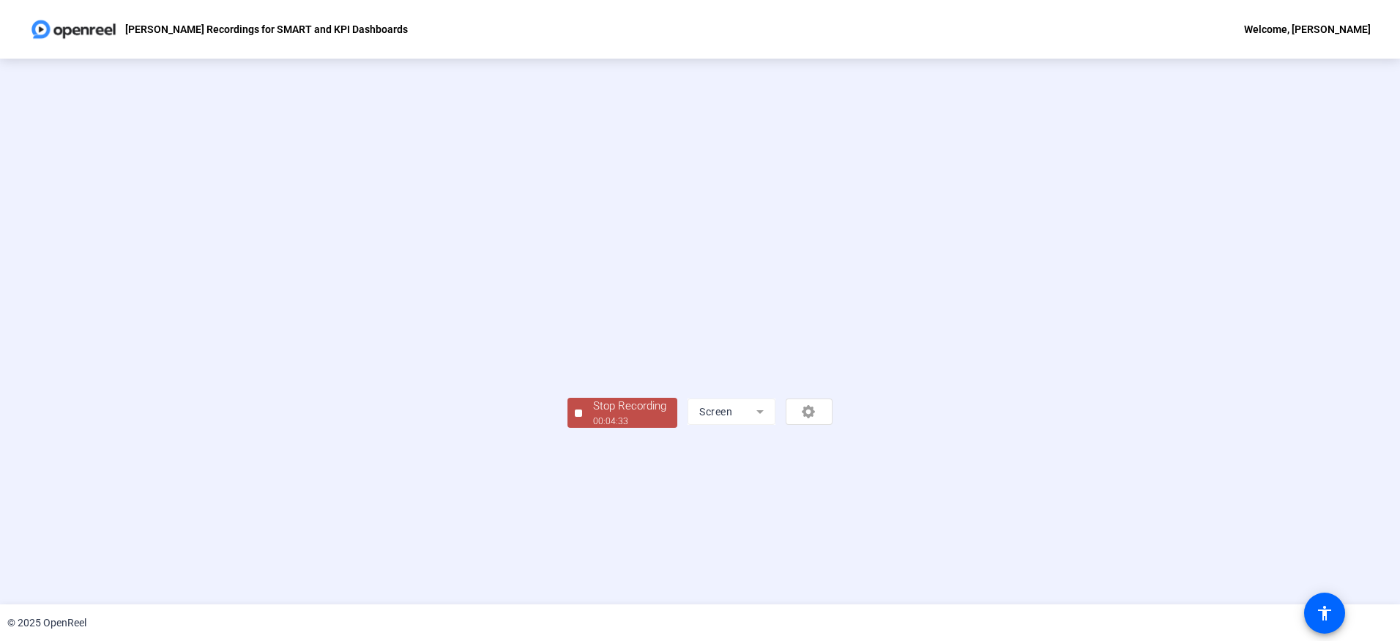
click at [593, 414] on div "Stop Recording" at bounding box center [629, 406] width 73 height 17
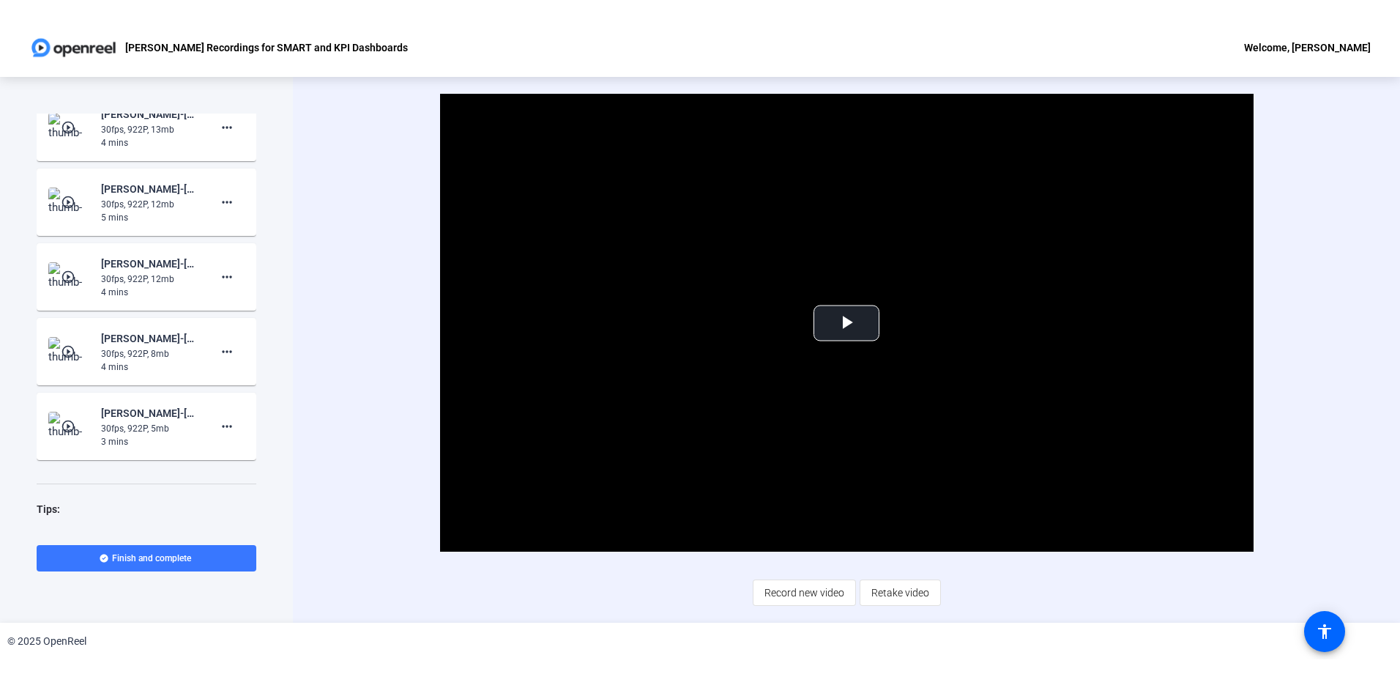
scroll to position [299, 0]
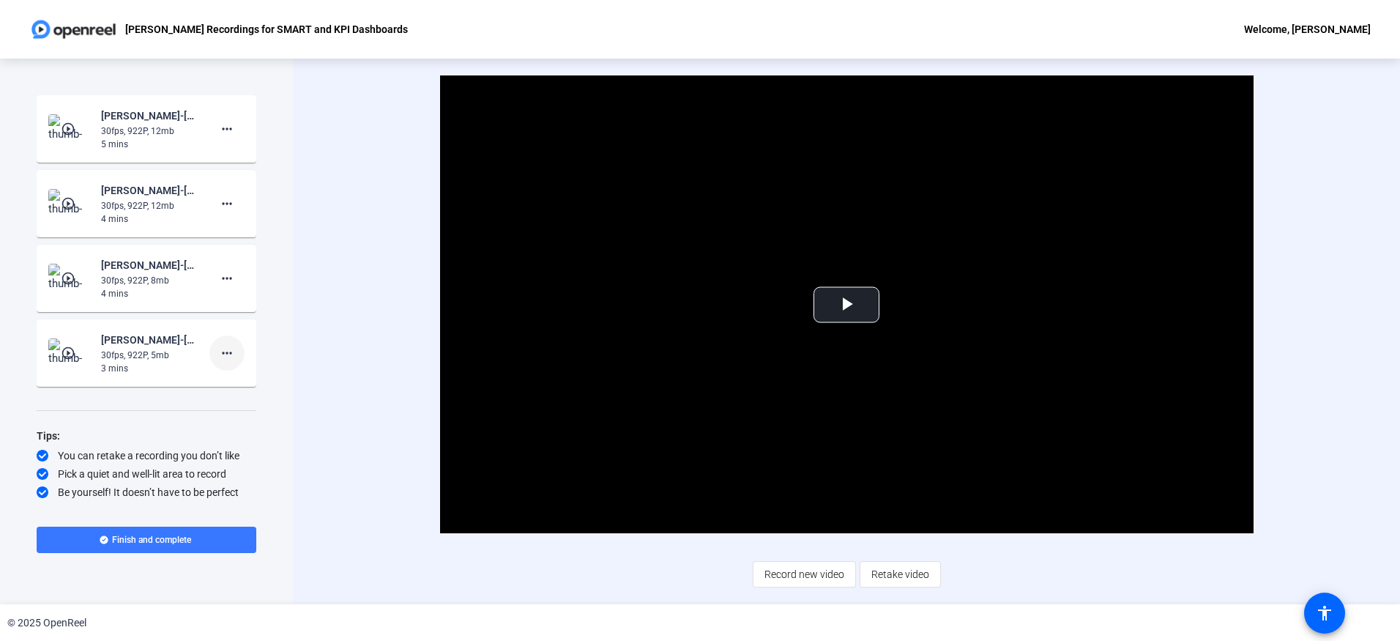
click at [225, 352] on mat-icon "more_horiz" at bounding box center [227, 353] width 18 height 18
click at [235, 384] on span "Delete clip" at bounding box center [243, 384] width 59 height 18
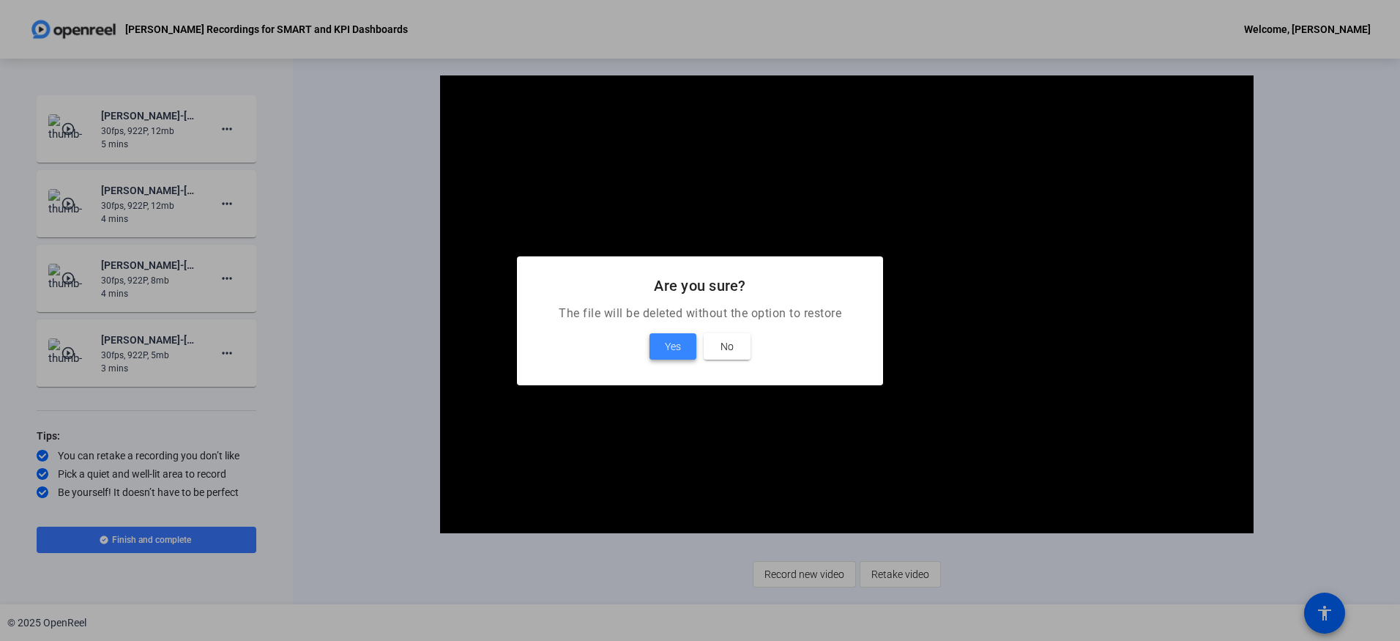
click at [696, 343] on span at bounding box center [673, 346] width 47 height 35
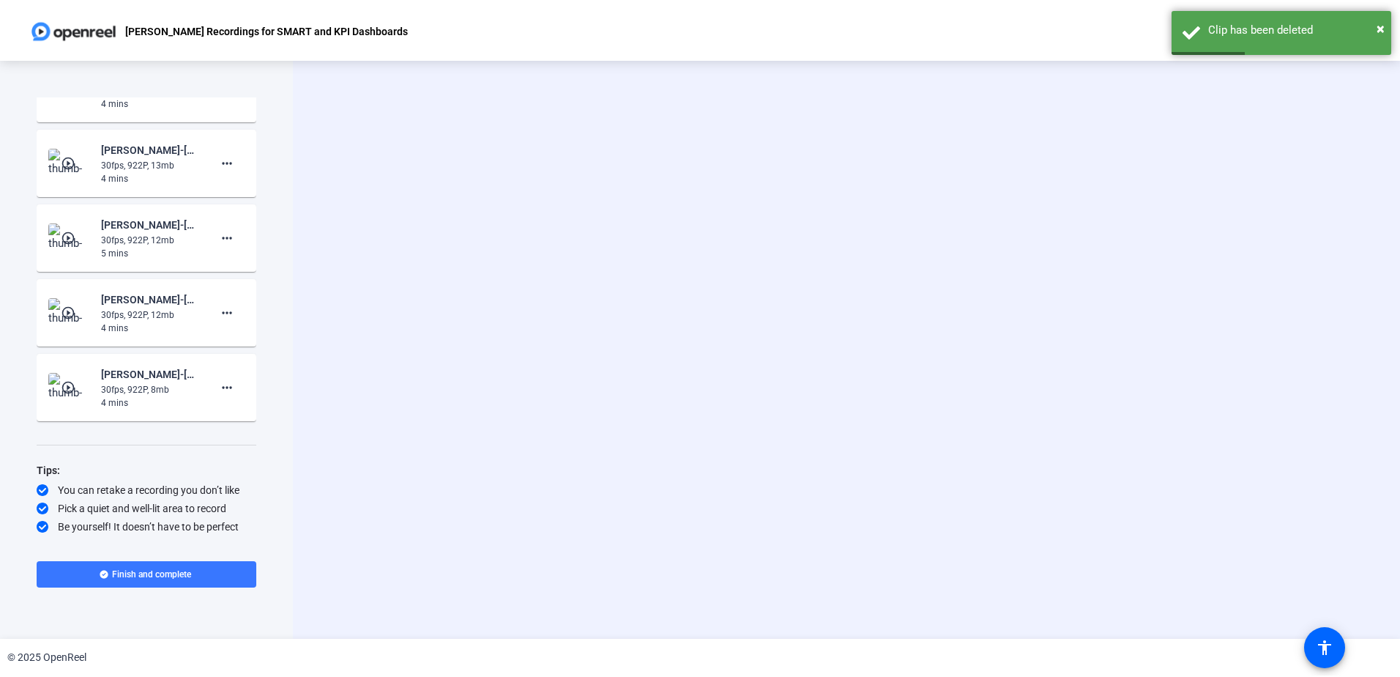
scroll to position [224, 0]
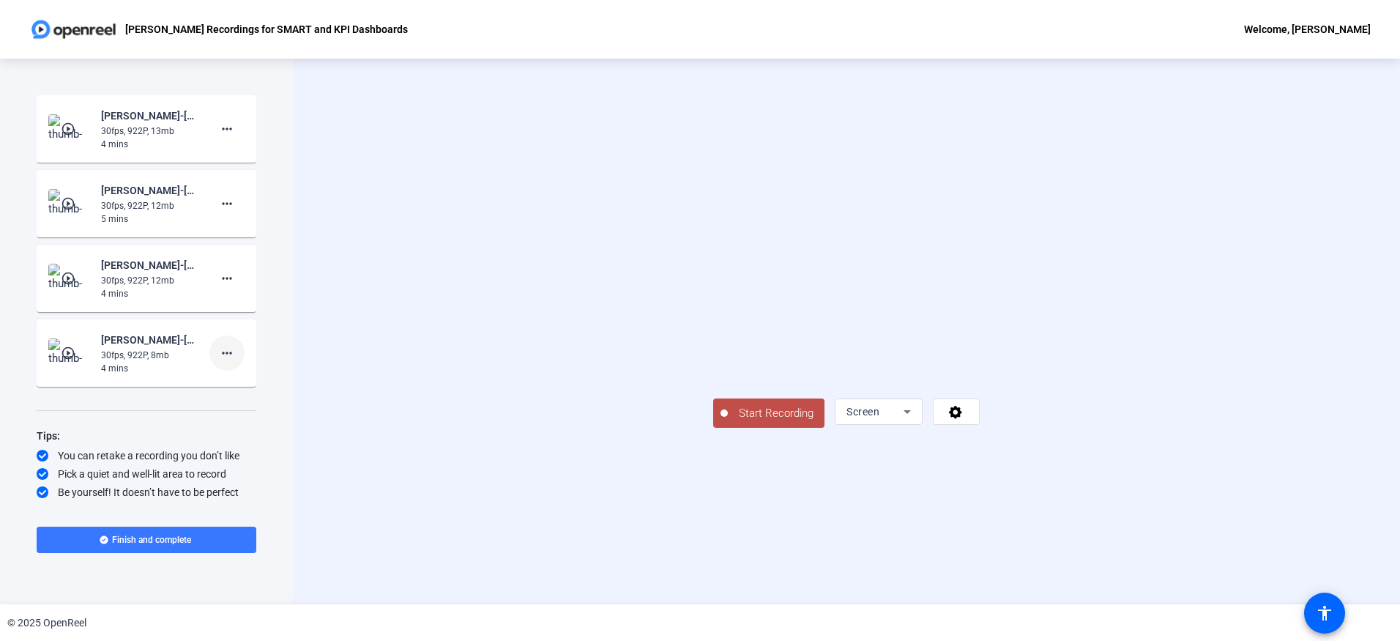
click at [226, 354] on mat-icon "more_horiz" at bounding box center [227, 353] width 18 height 18
click at [242, 384] on span "Delete clip" at bounding box center [243, 384] width 59 height 18
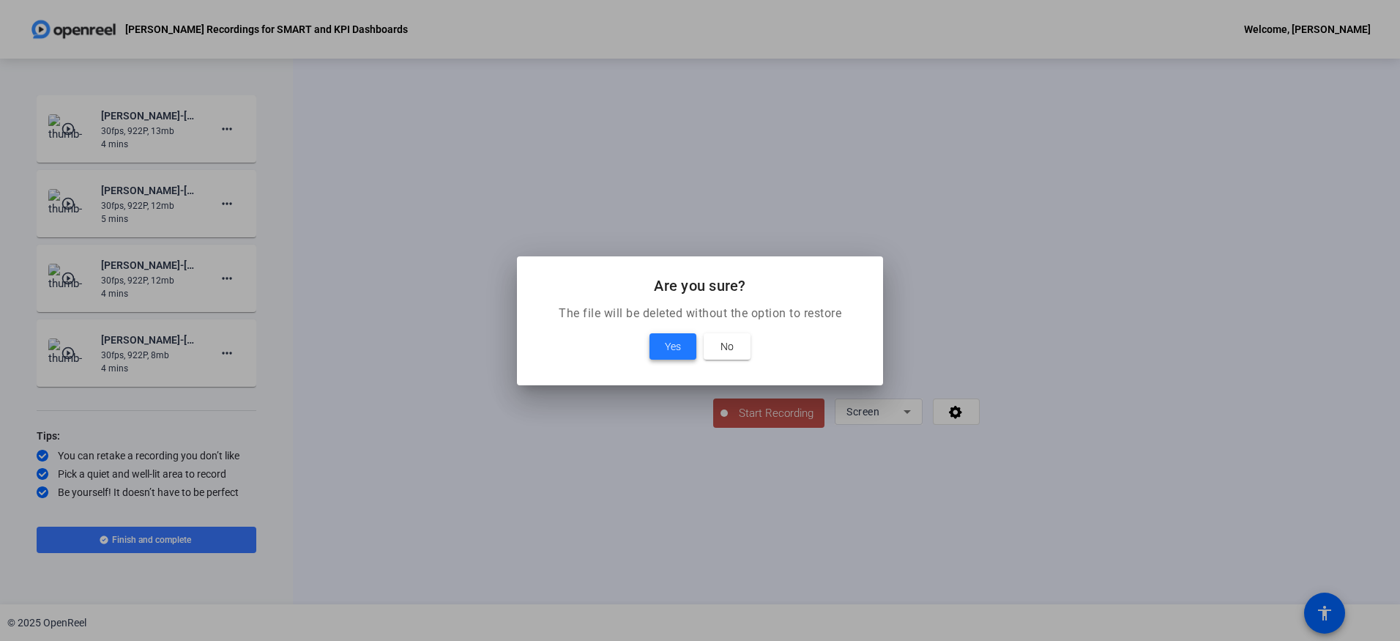
click at [673, 343] on span "Yes" at bounding box center [673, 347] width 16 height 18
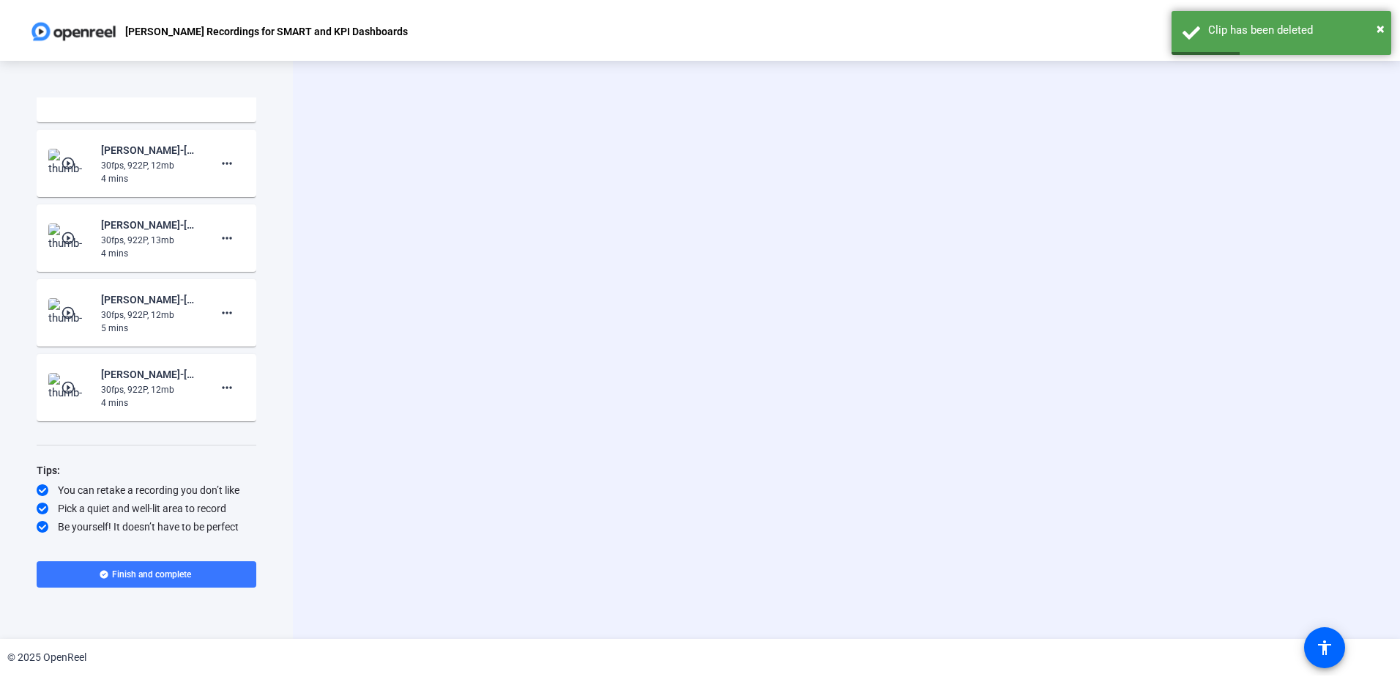
scroll to position [149, 0]
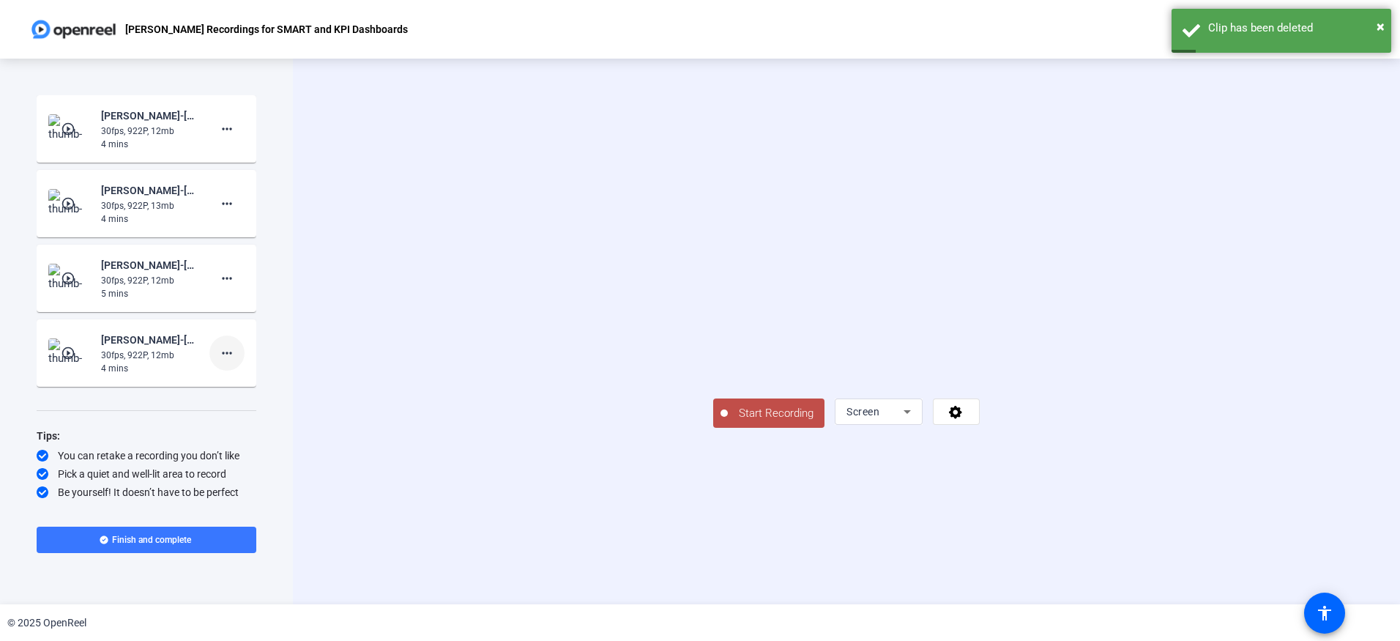
click at [218, 356] on mat-icon "more_horiz" at bounding box center [227, 353] width 18 height 18
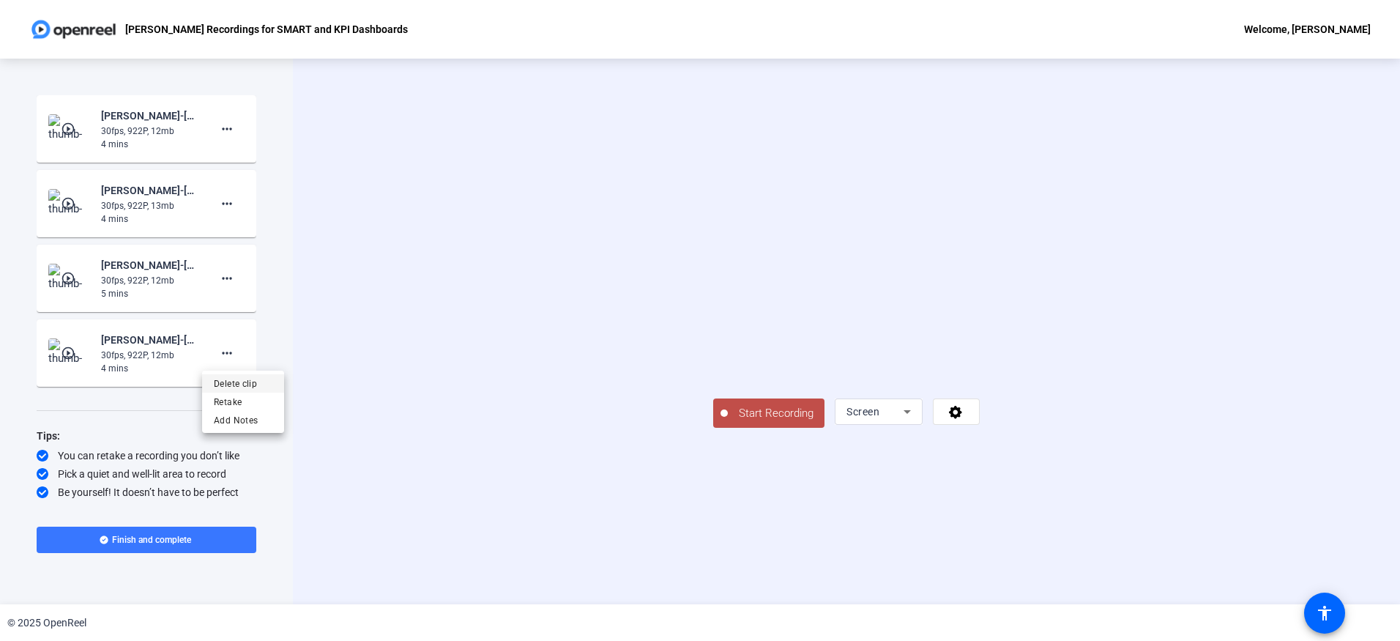
click at [245, 382] on span "Delete clip" at bounding box center [243, 384] width 59 height 18
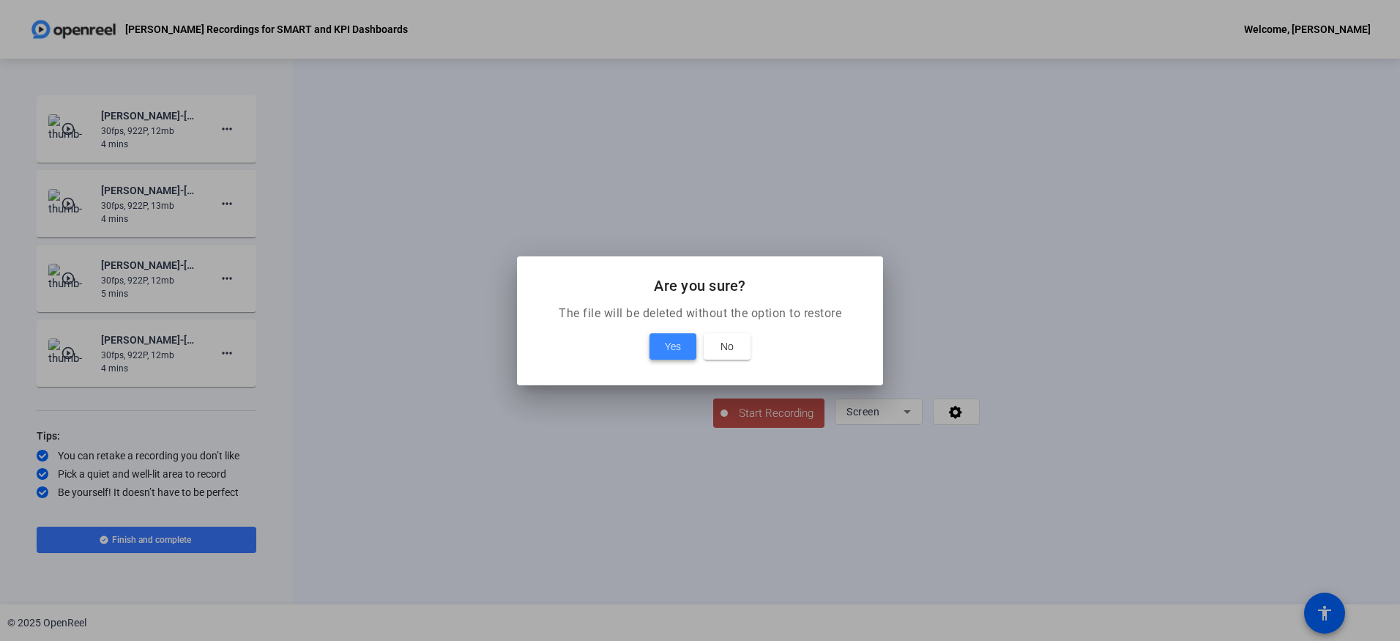
click at [685, 351] on span at bounding box center [673, 346] width 47 height 35
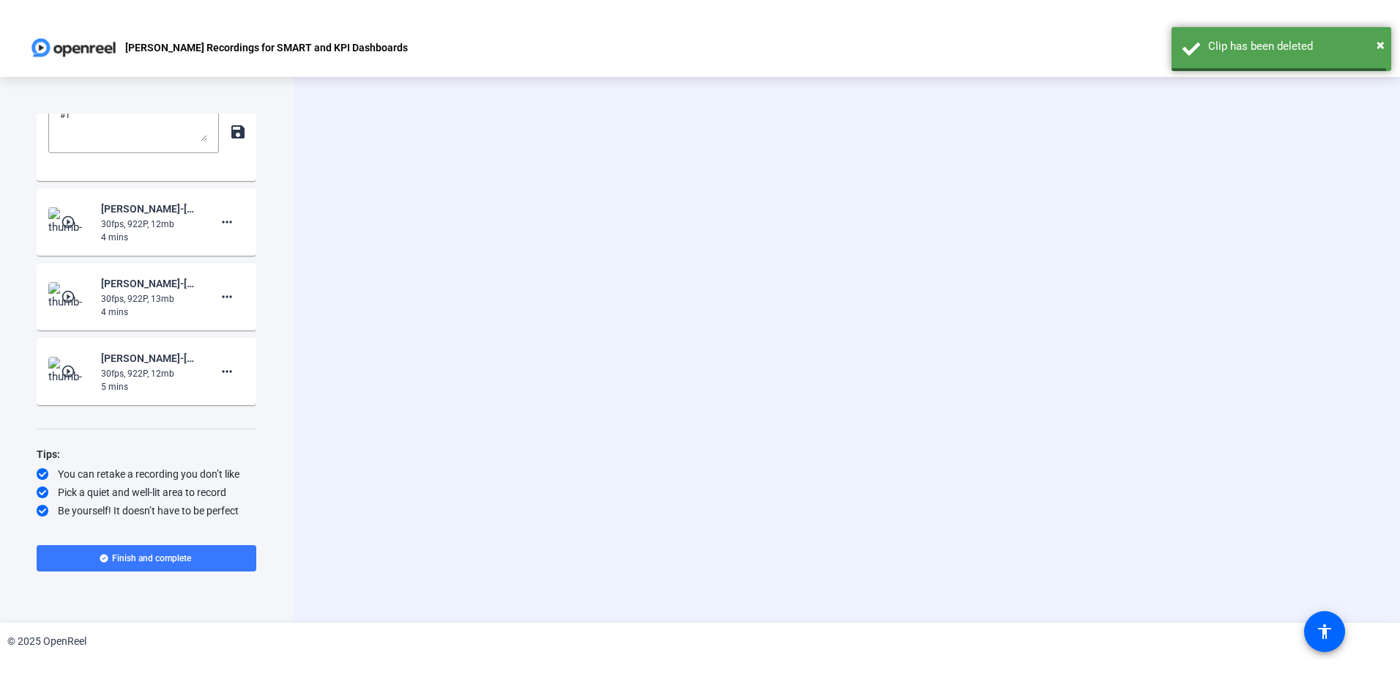
scroll to position [39, 0]
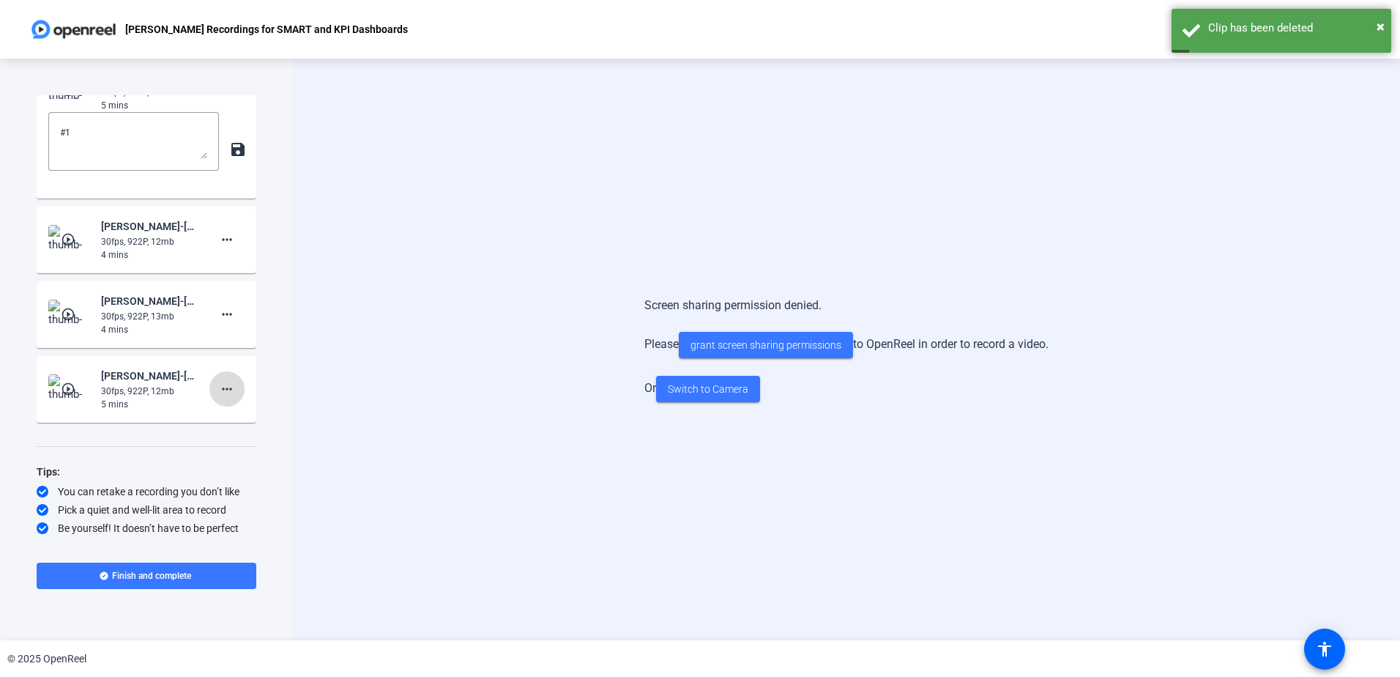
click at [226, 390] on mat-icon "more_horiz" at bounding box center [227, 389] width 18 height 18
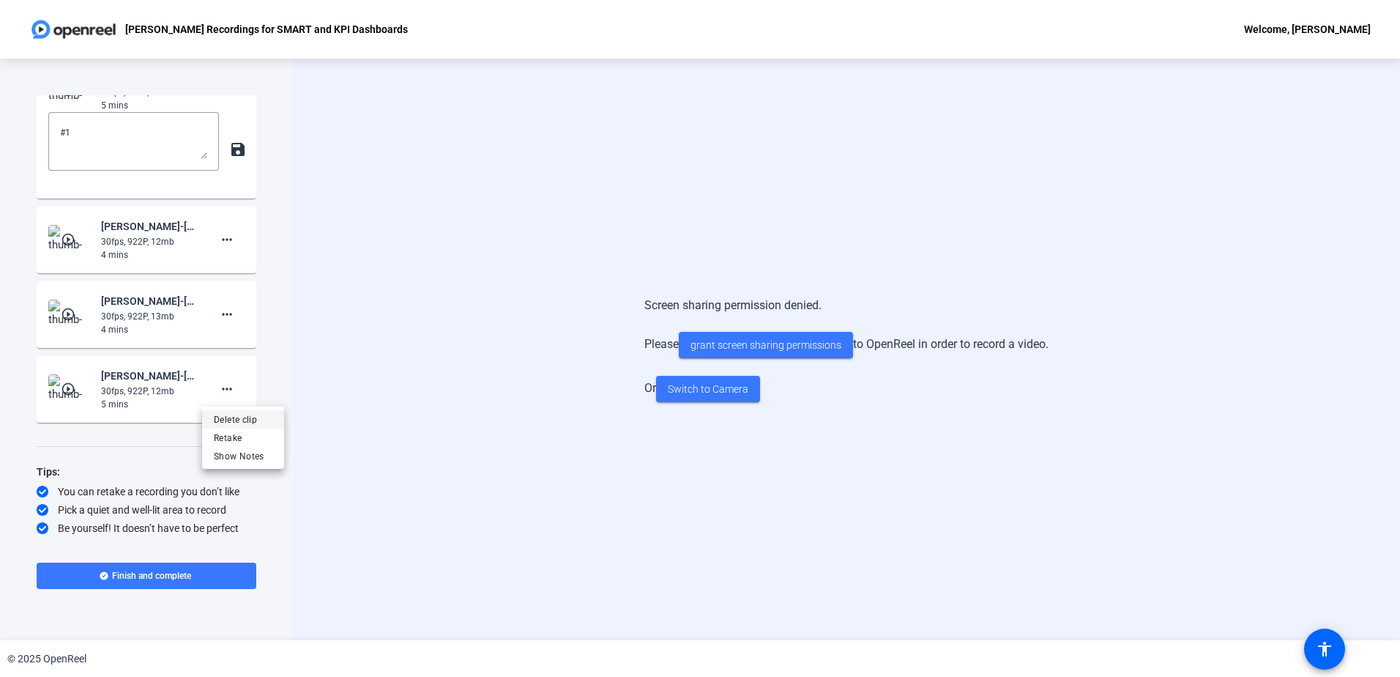
click at [249, 422] on span "Delete clip" at bounding box center [243, 420] width 59 height 18
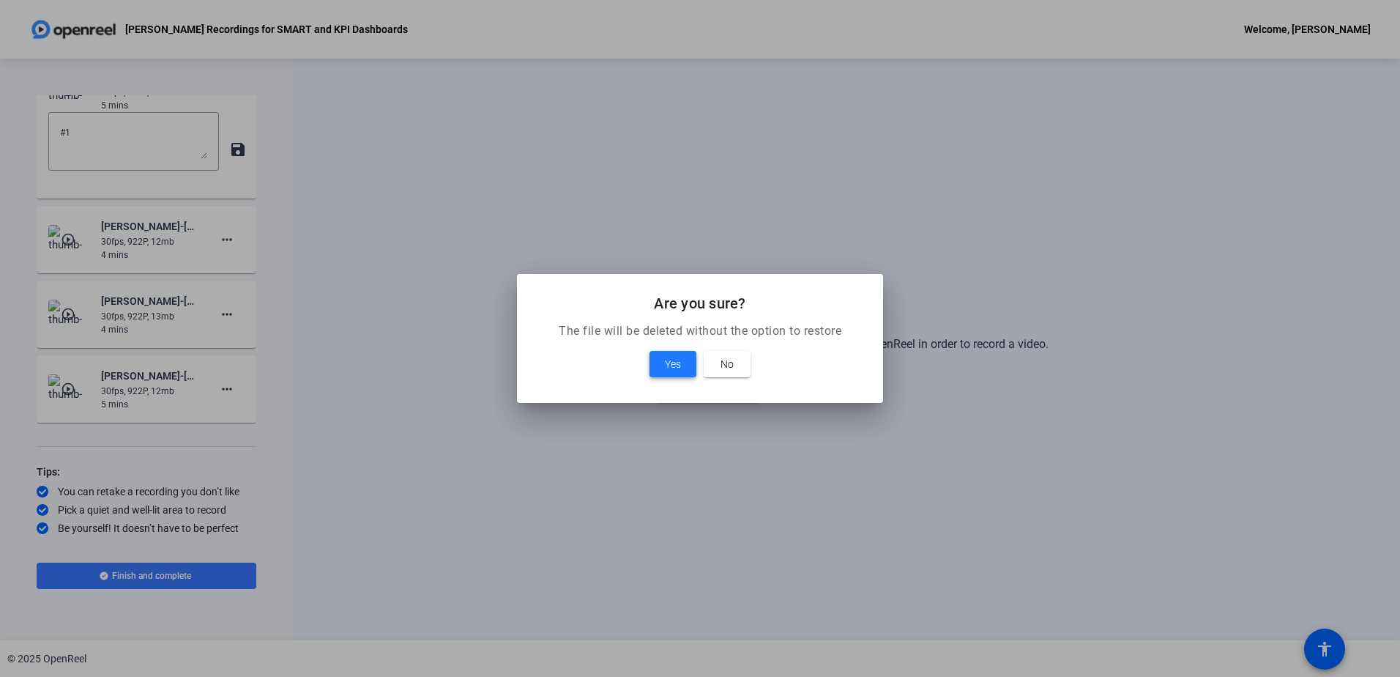
click at [678, 369] on span "Yes" at bounding box center [673, 364] width 16 height 18
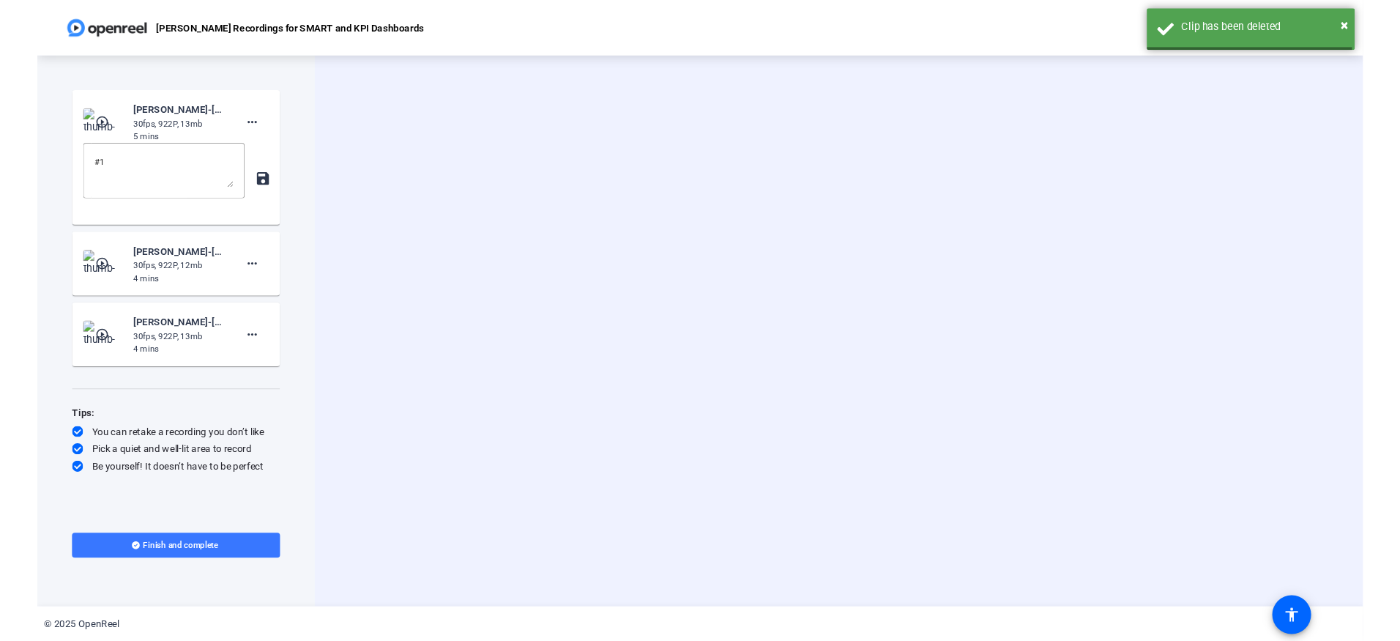
scroll to position [0, 0]
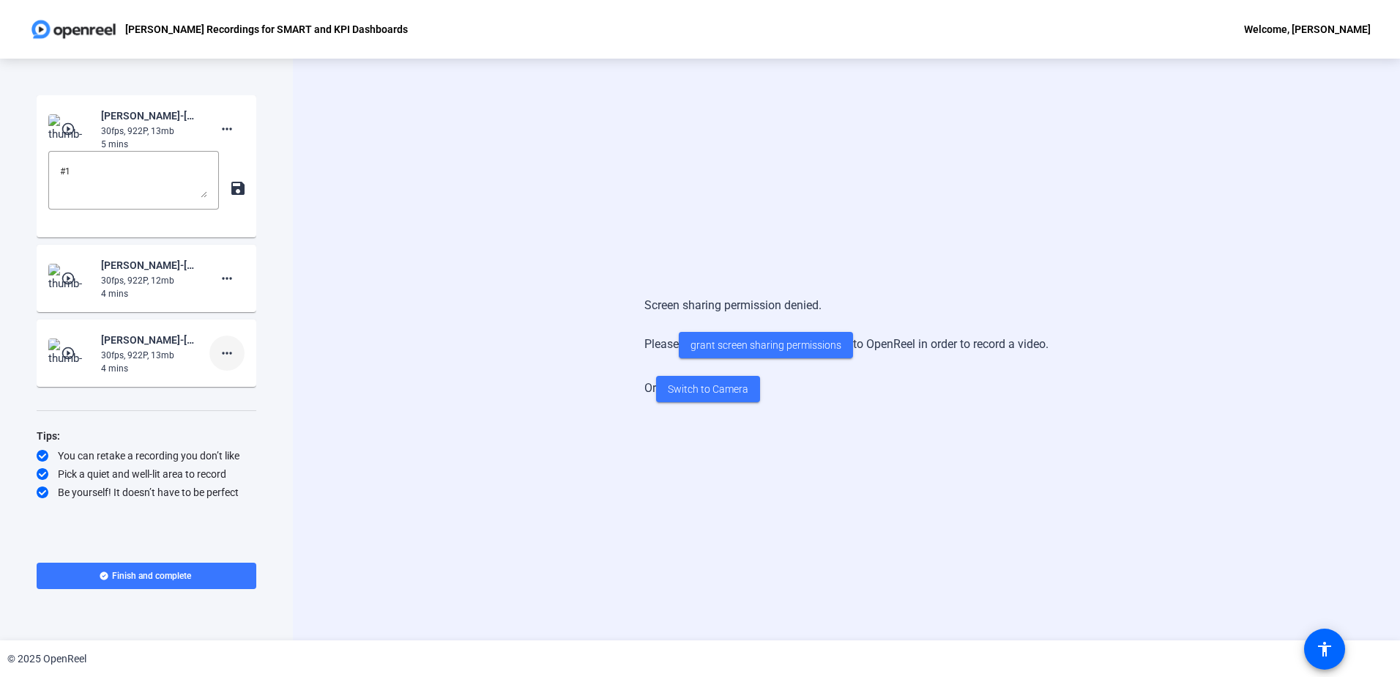
click at [225, 352] on mat-icon "more_horiz" at bounding box center [227, 353] width 18 height 18
click at [243, 383] on span "Delete clip" at bounding box center [250, 384] width 59 height 18
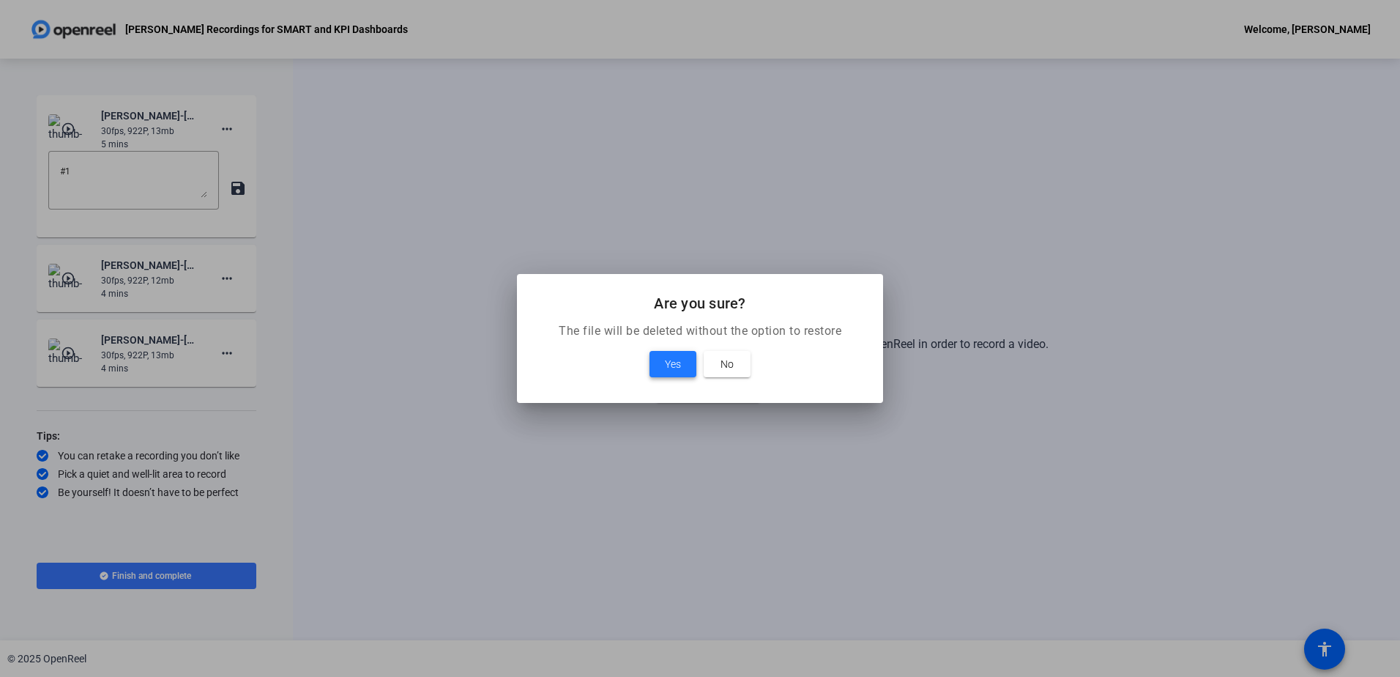
click at [670, 358] on span "Yes" at bounding box center [673, 364] width 16 height 18
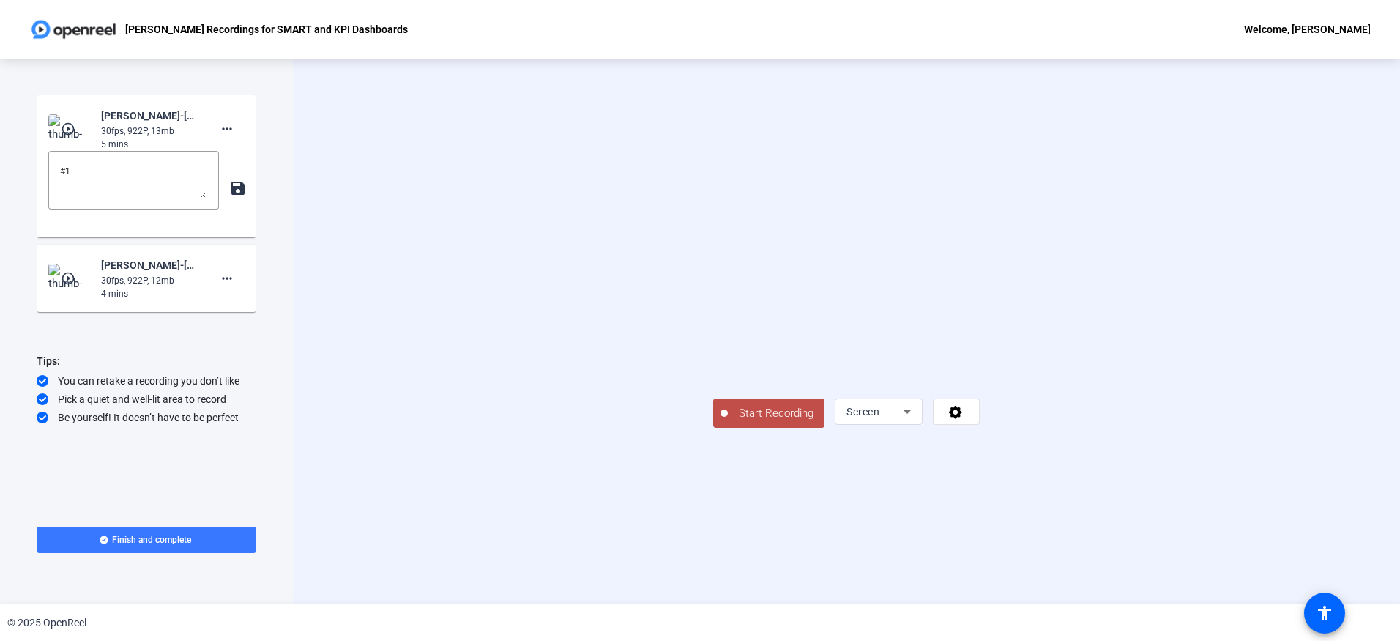
click at [728, 422] on span "Start Recording" at bounding box center [776, 413] width 97 height 17
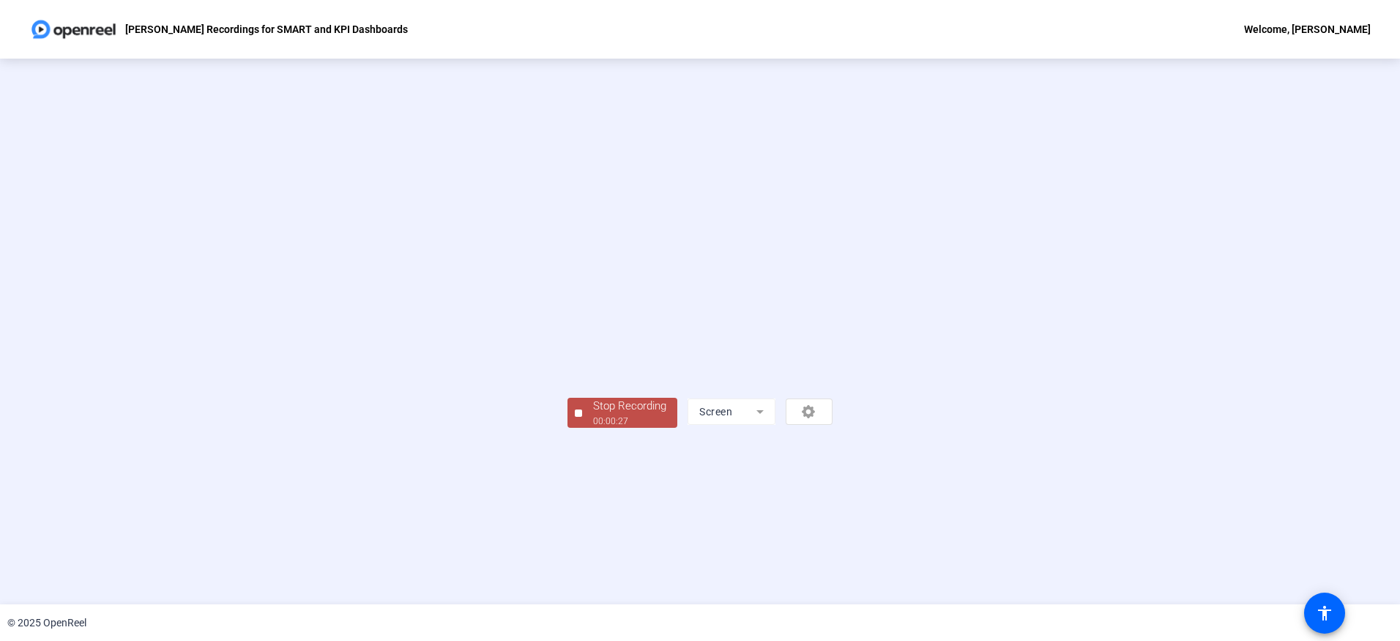
click at [593, 428] on div "00:00:27" at bounding box center [629, 420] width 73 height 13
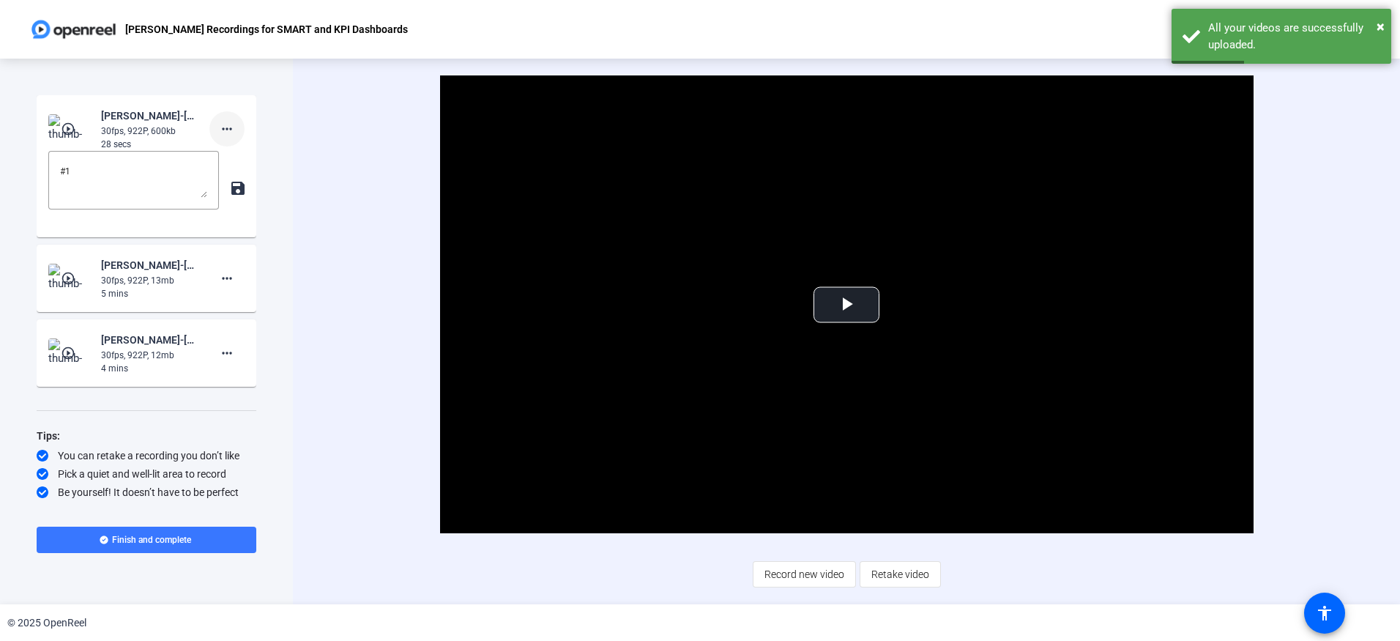
click at [231, 130] on mat-icon "more_horiz" at bounding box center [227, 129] width 18 height 18
click at [243, 155] on span "Delete clip" at bounding box center [250, 160] width 59 height 18
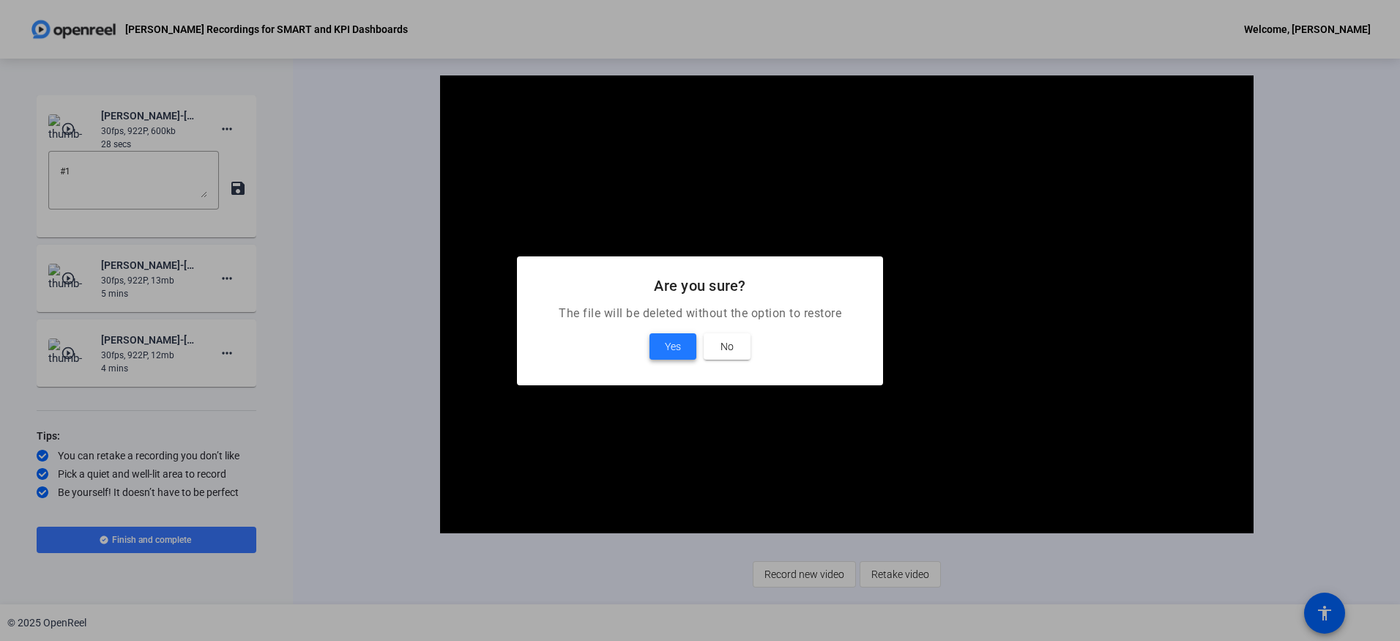
click at [674, 348] on span "Yes" at bounding box center [673, 347] width 16 height 18
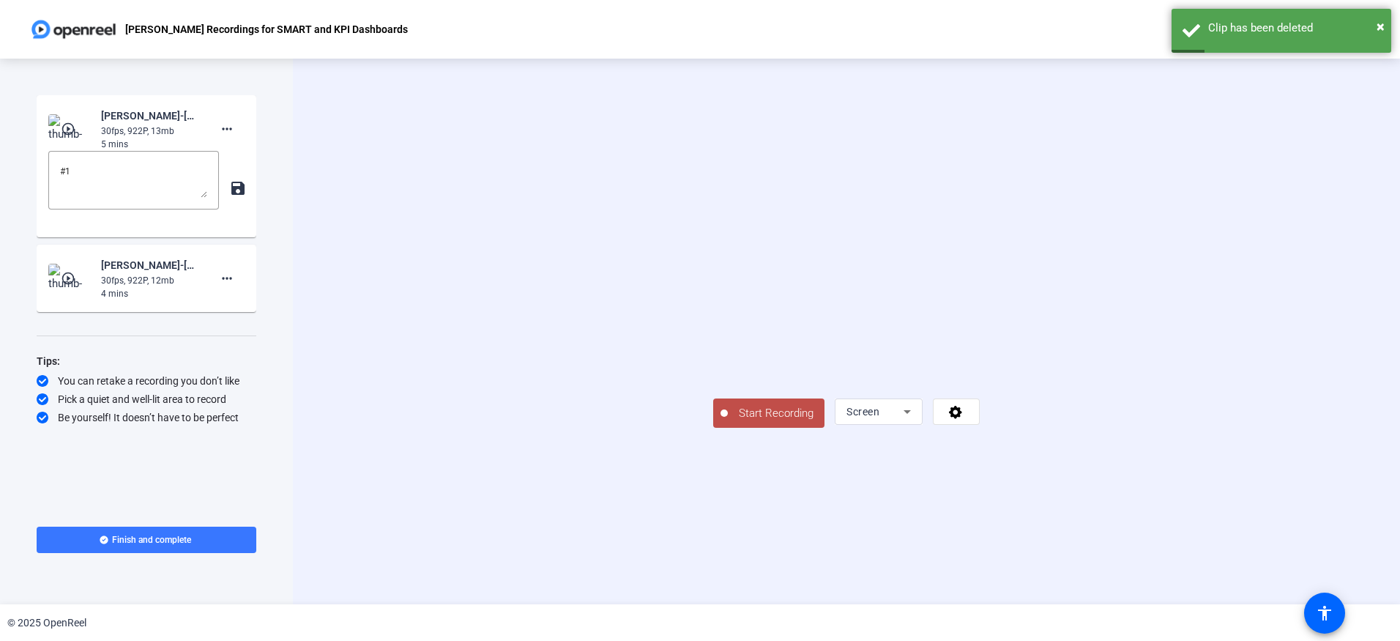
click at [728, 422] on span "Start Recording" at bounding box center [776, 413] width 97 height 17
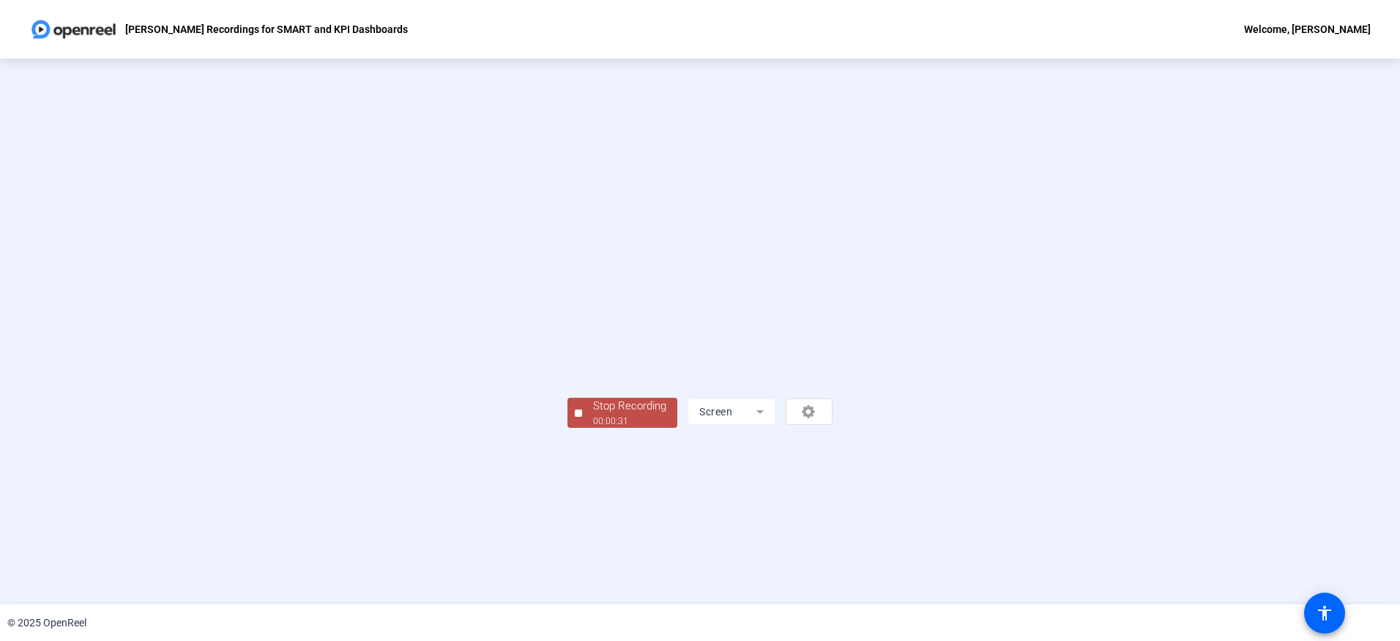
click at [593, 428] on div "00:00:31" at bounding box center [629, 420] width 73 height 13
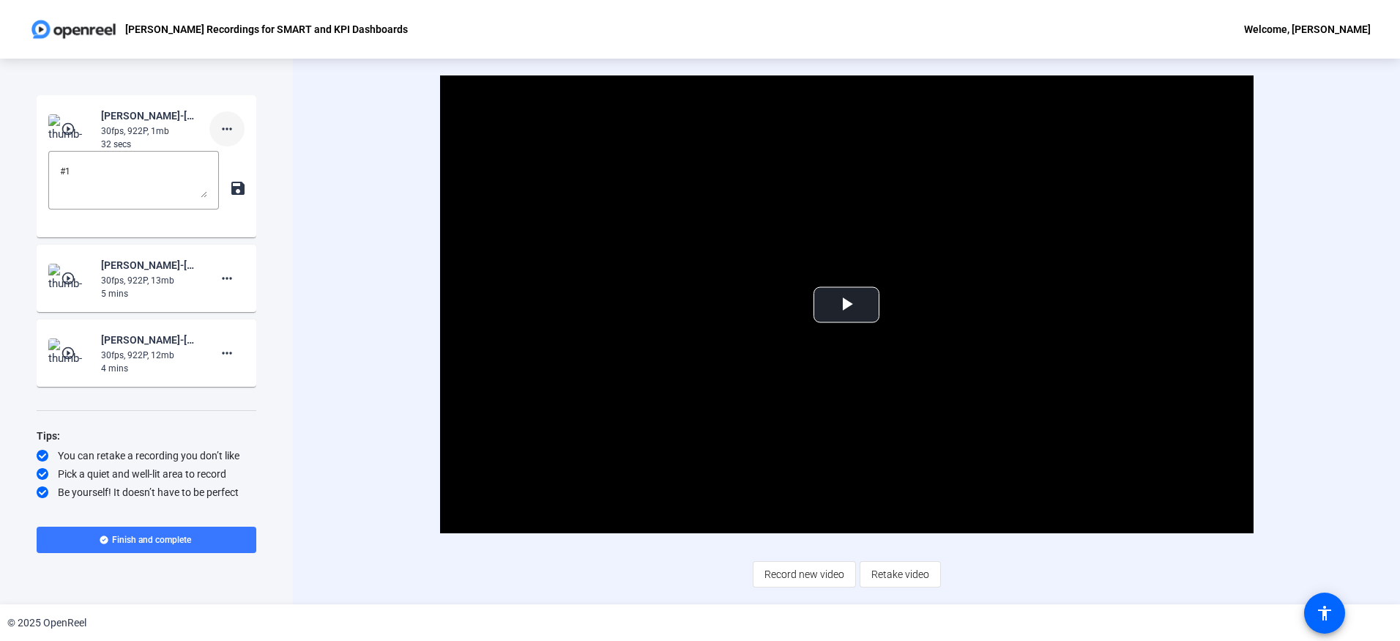
click at [234, 127] on mat-icon "more_horiz" at bounding box center [227, 129] width 18 height 18
click at [237, 160] on span "Delete clip" at bounding box center [250, 160] width 59 height 18
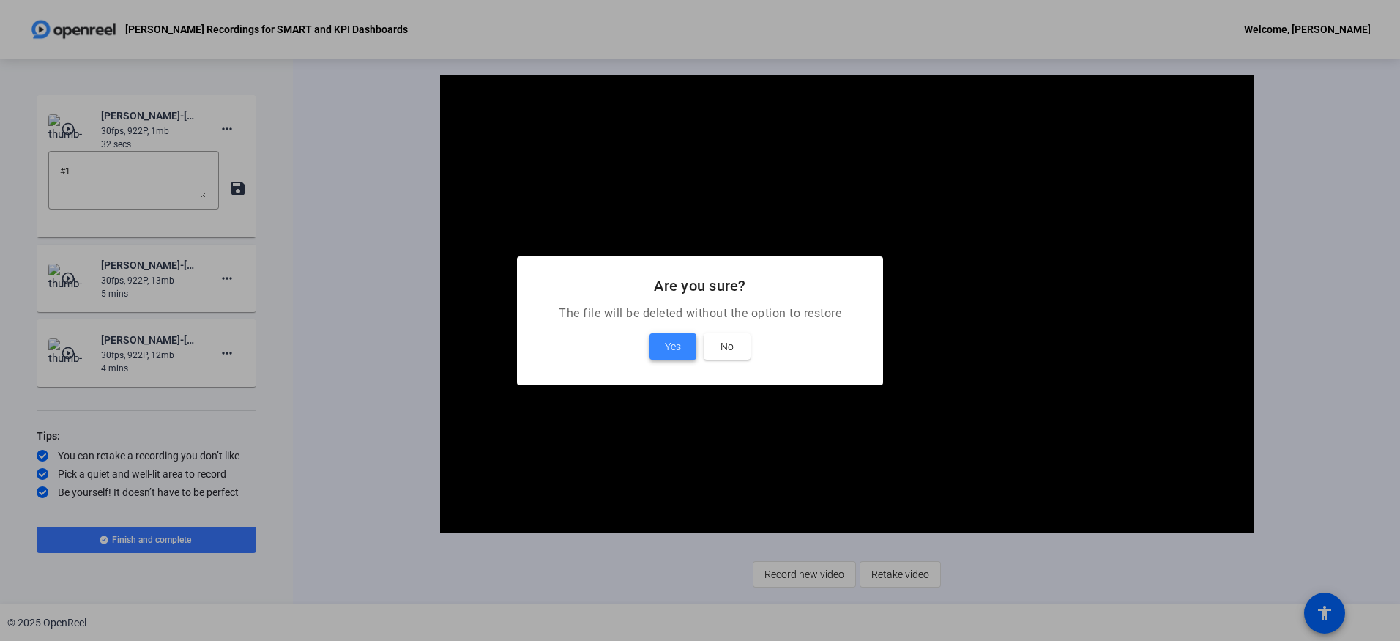
click at [667, 336] on span at bounding box center [673, 346] width 47 height 35
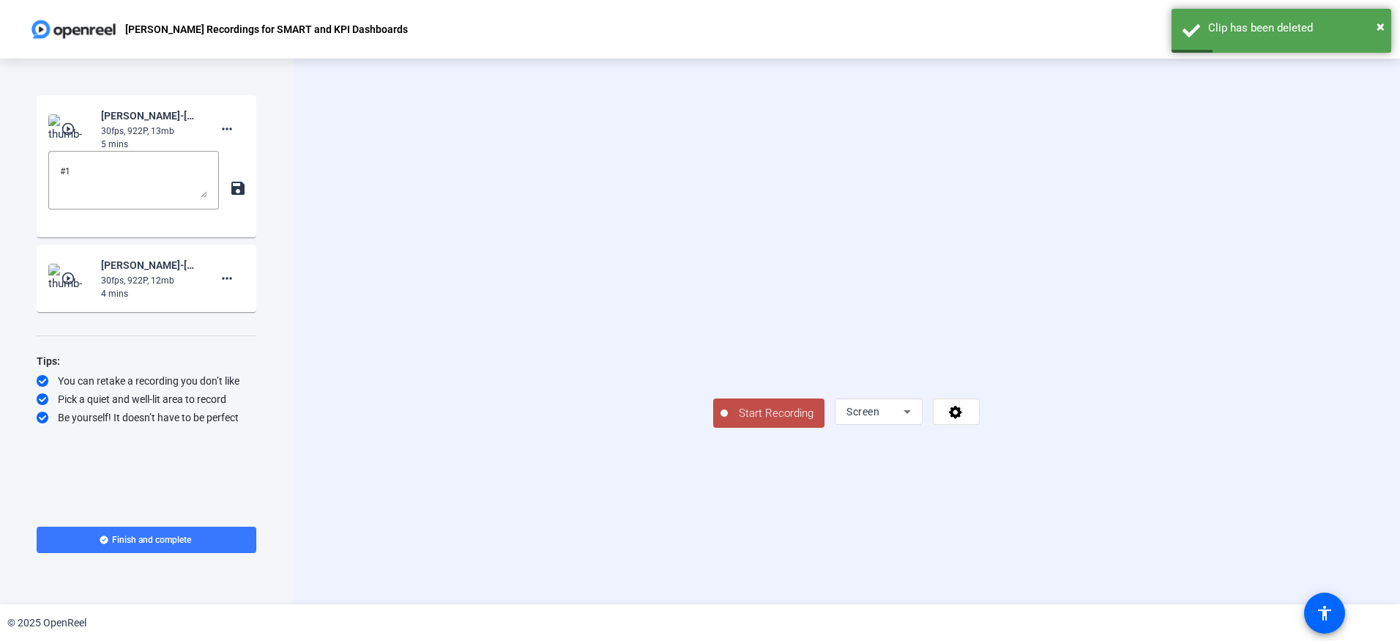
click at [728, 422] on span "Start Recording" at bounding box center [776, 413] width 97 height 17
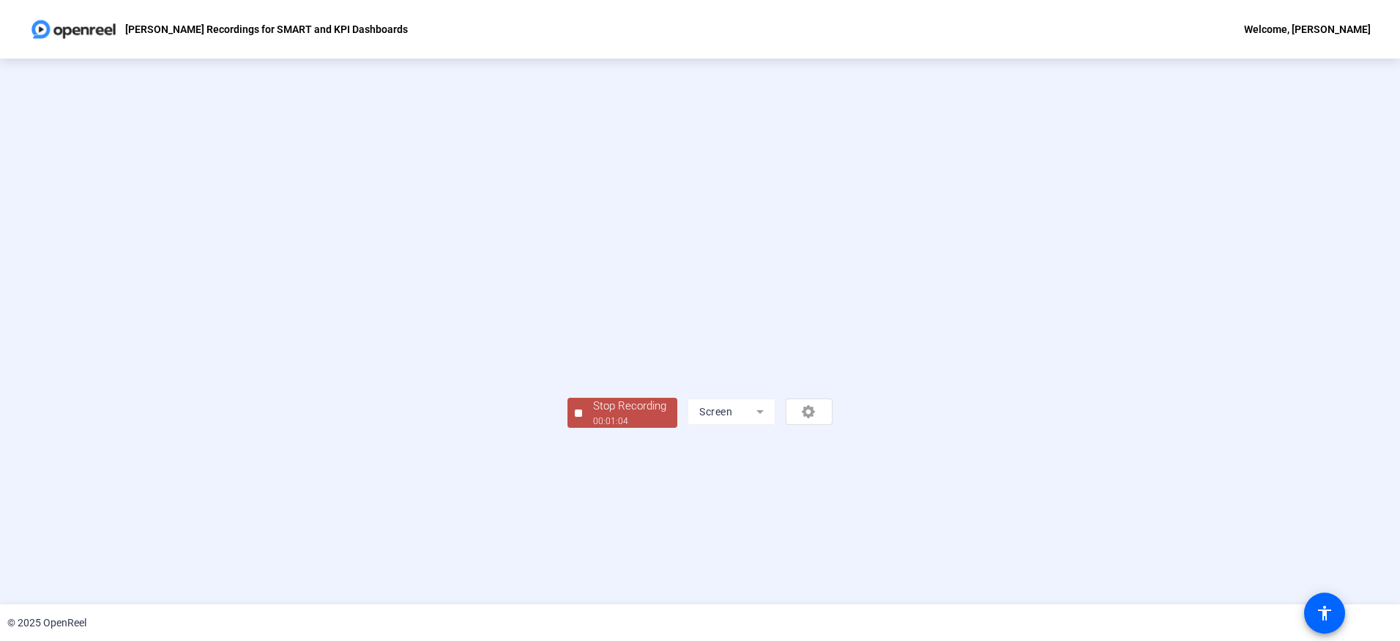
click at [593, 428] on div "00:01:04" at bounding box center [629, 420] width 73 height 13
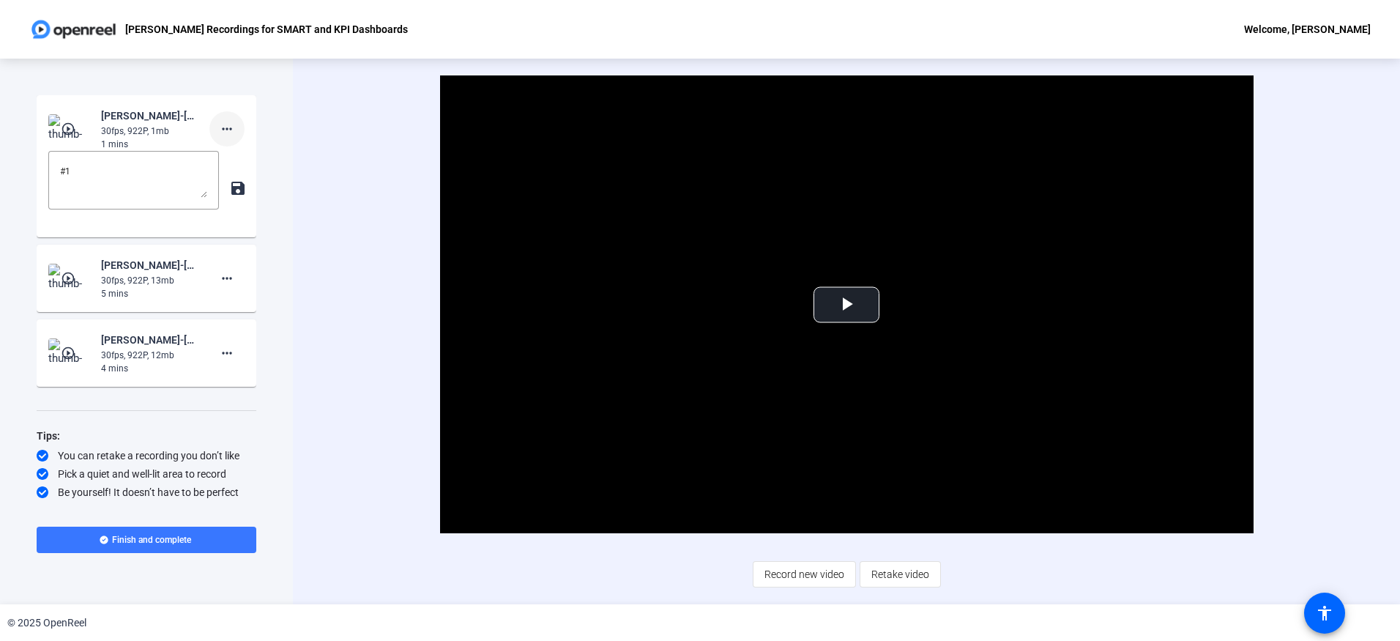
click at [222, 128] on mat-icon "more_horiz" at bounding box center [227, 129] width 18 height 18
click at [262, 163] on span "Delete clip" at bounding box center [250, 160] width 59 height 18
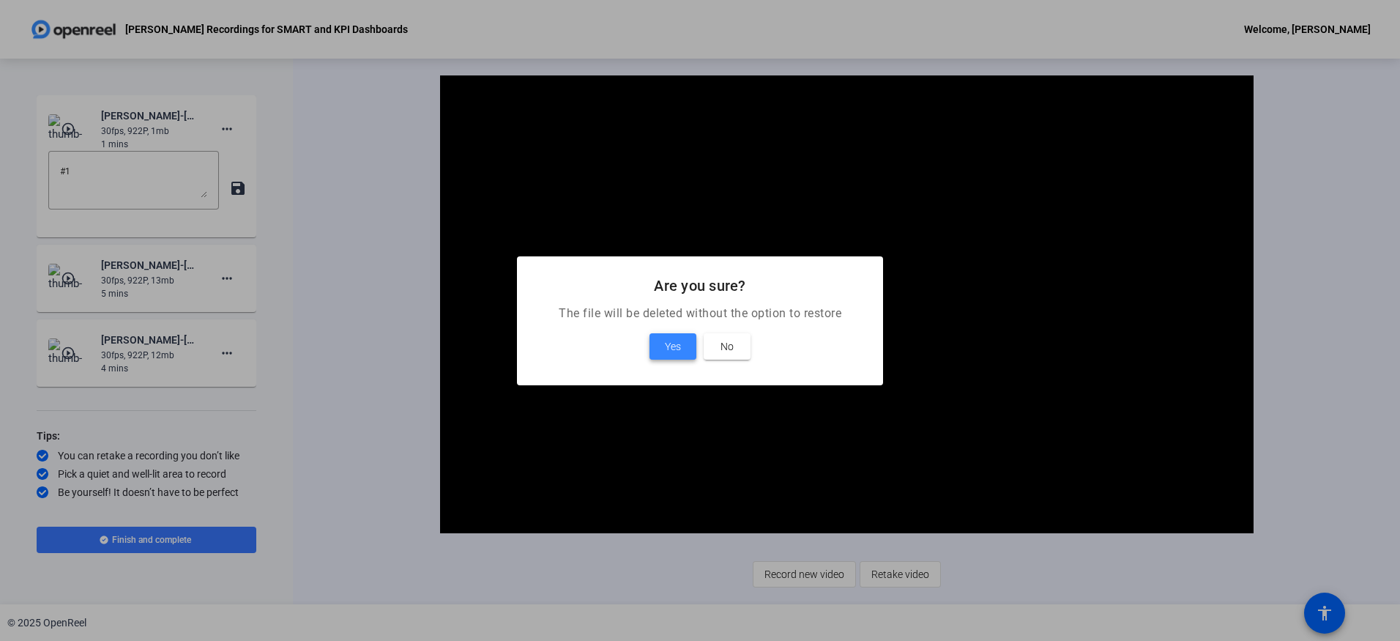
click at [666, 354] on span "Yes" at bounding box center [673, 347] width 16 height 18
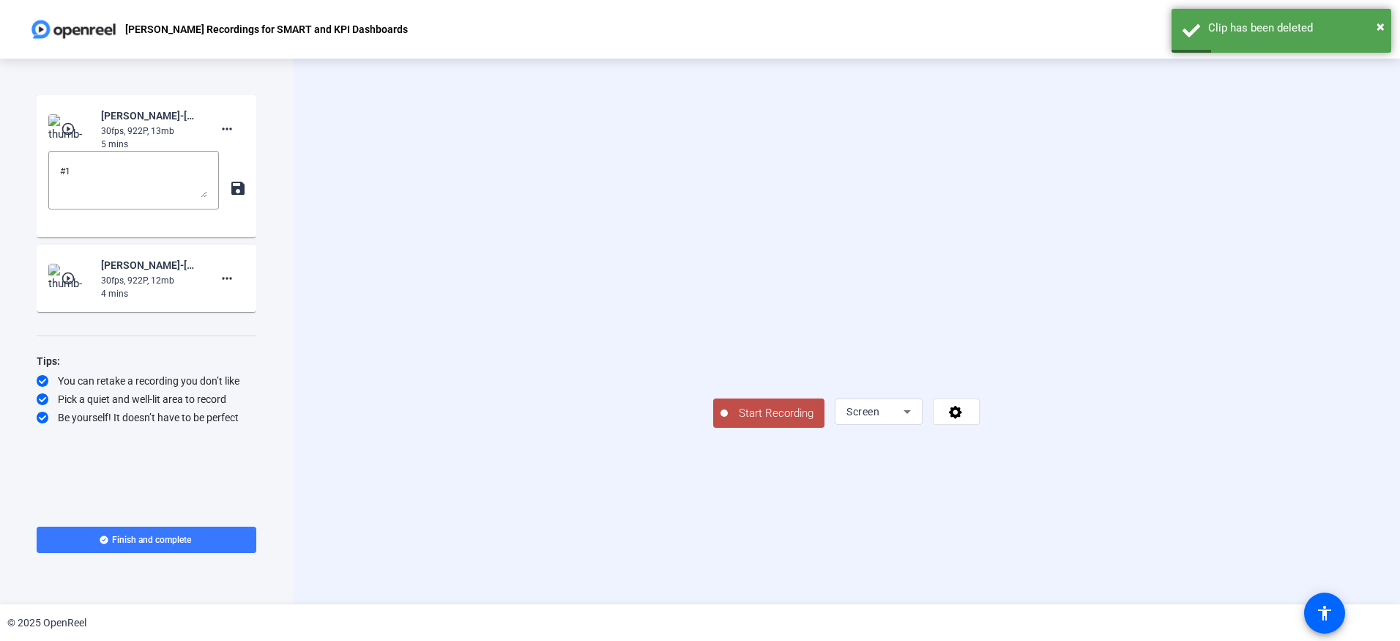
click at [713, 428] on button "Start Recording" at bounding box center [768, 412] width 111 height 29
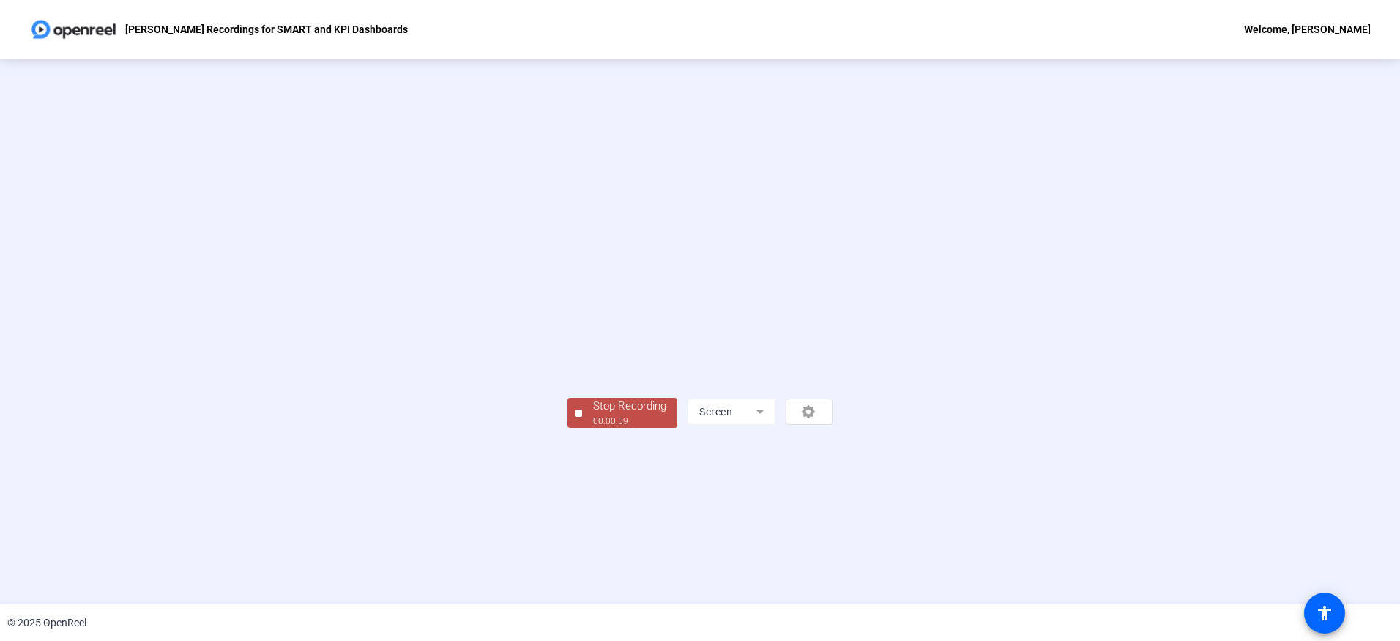
click at [593, 428] on div "00:00:59" at bounding box center [629, 420] width 73 height 13
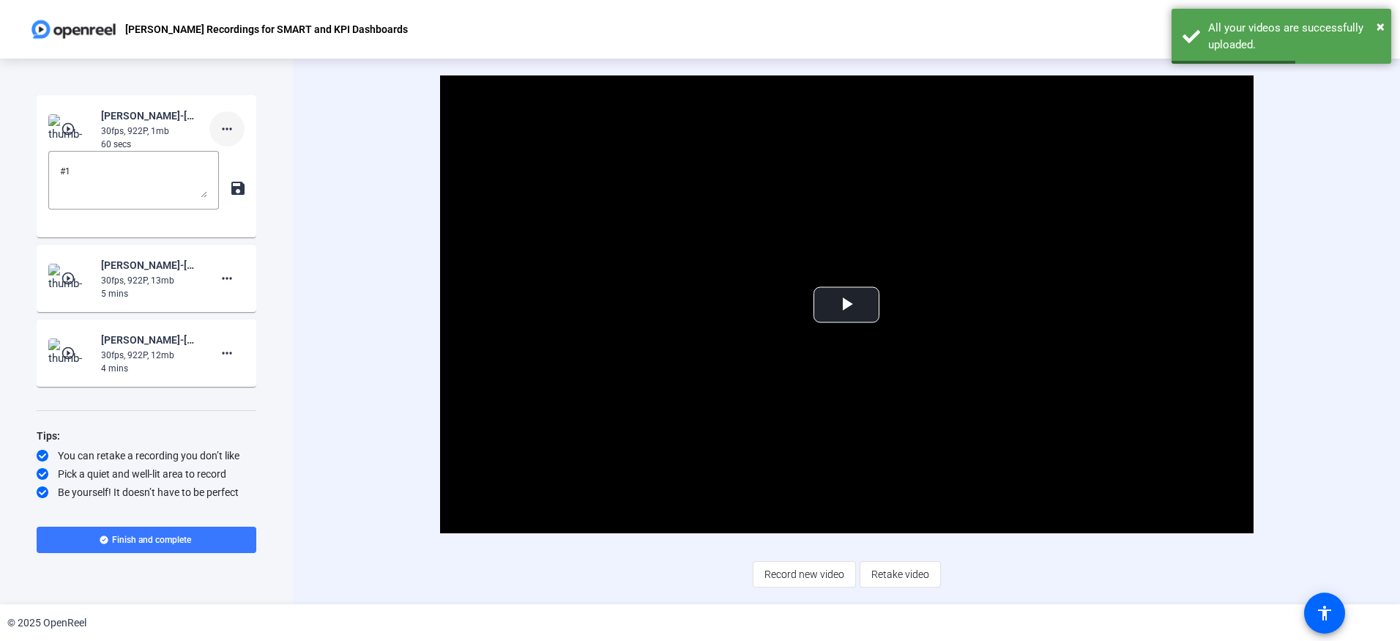
click at [226, 122] on mat-icon "more_horiz" at bounding box center [227, 129] width 18 height 18
click at [242, 155] on span "Delete clip" at bounding box center [250, 160] width 59 height 18
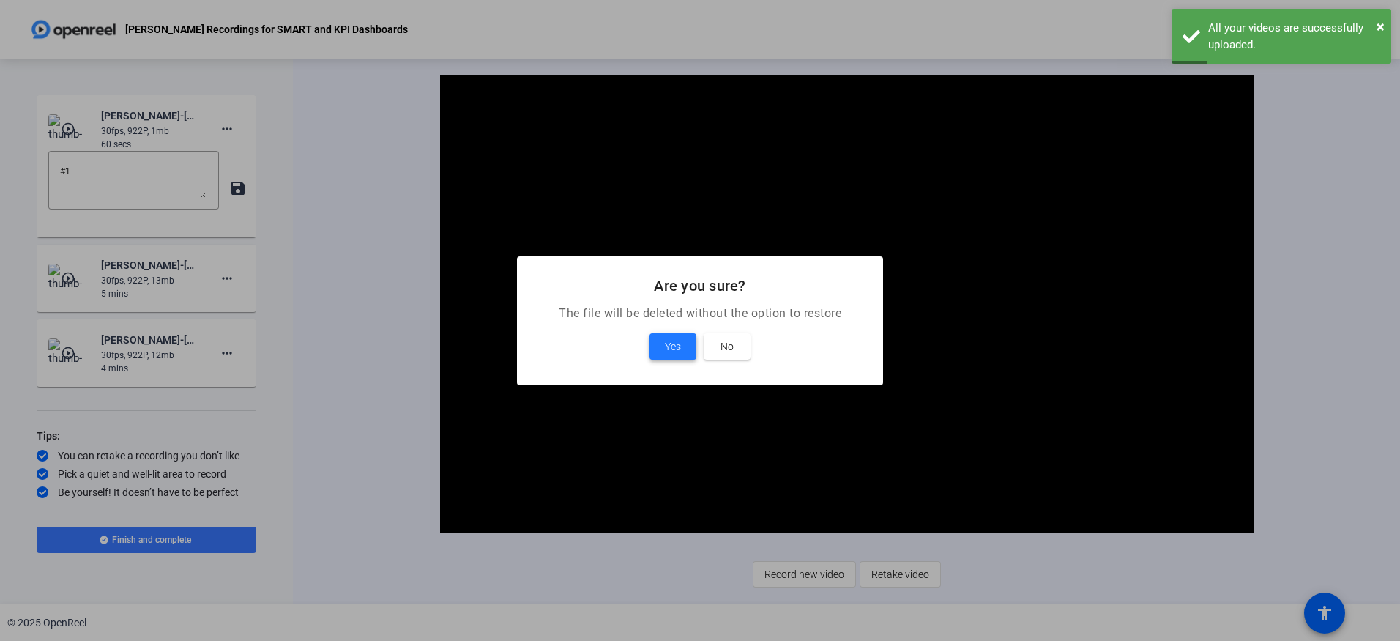
click at [674, 338] on span "Yes" at bounding box center [673, 347] width 16 height 18
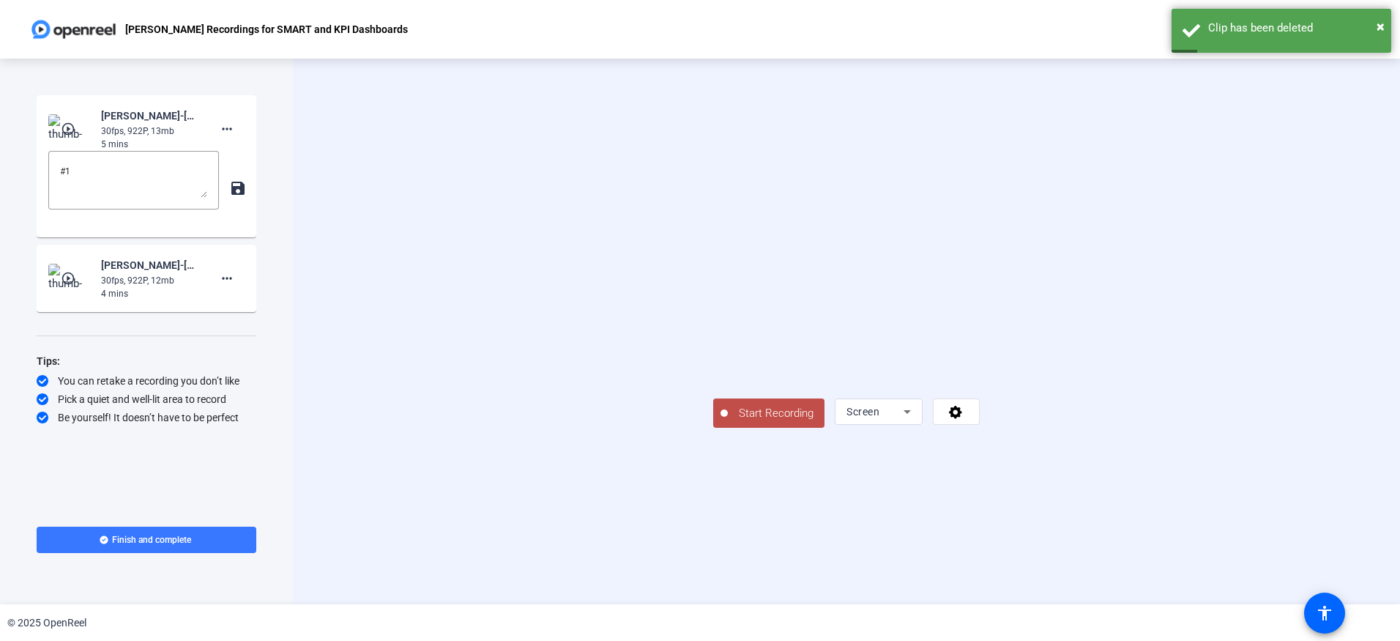
click at [728, 422] on span "Start Recording" at bounding box center [776, 413] width 97 height 17
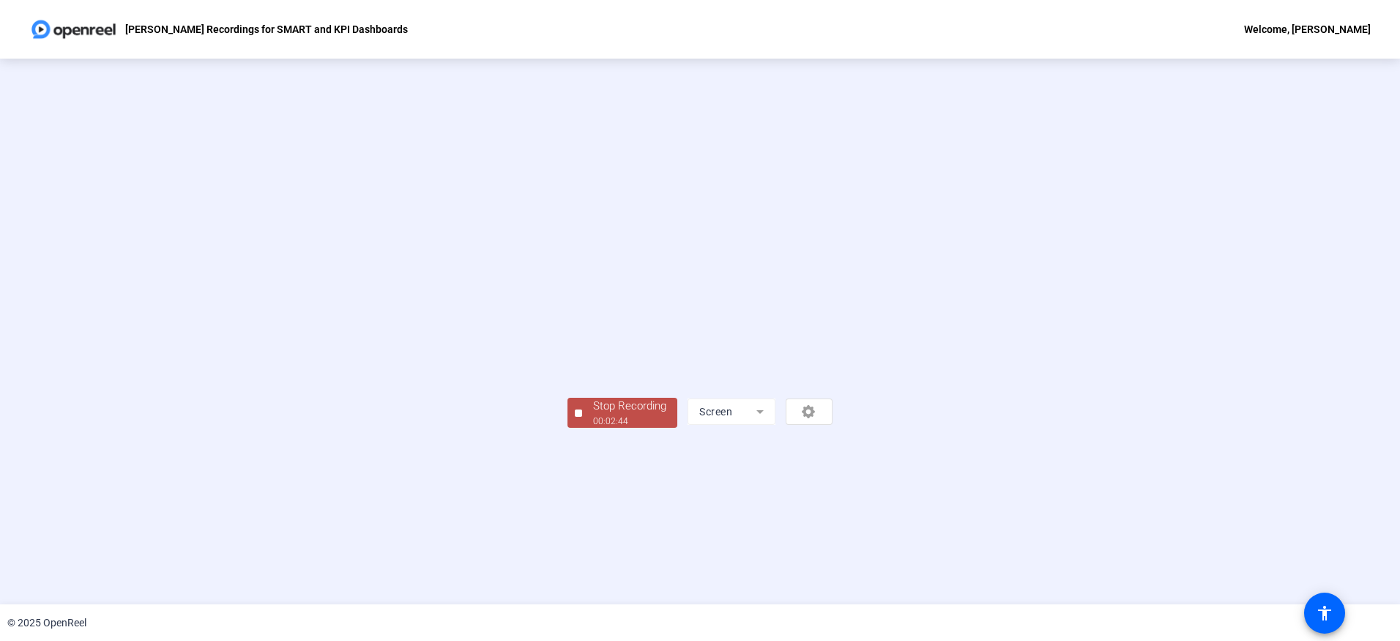
click at [593, 414] on div "Stop Recording" at bounding box center [629, 406] width 73 height 17
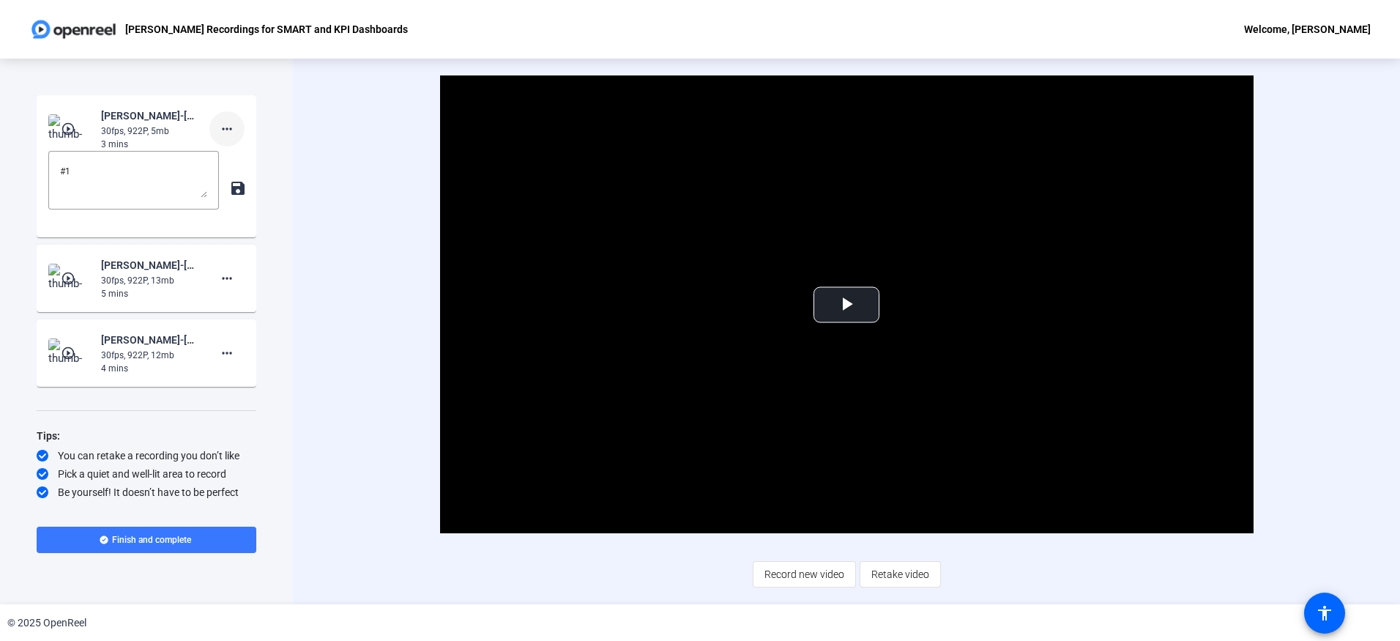
click at [223, 129] on mat-icon "more_horiz" at bounding box center [227, 129] width 18 height 18
click at [234, 160] on span "Delete clip" at bounding box center [250, 160] width 59 height 18
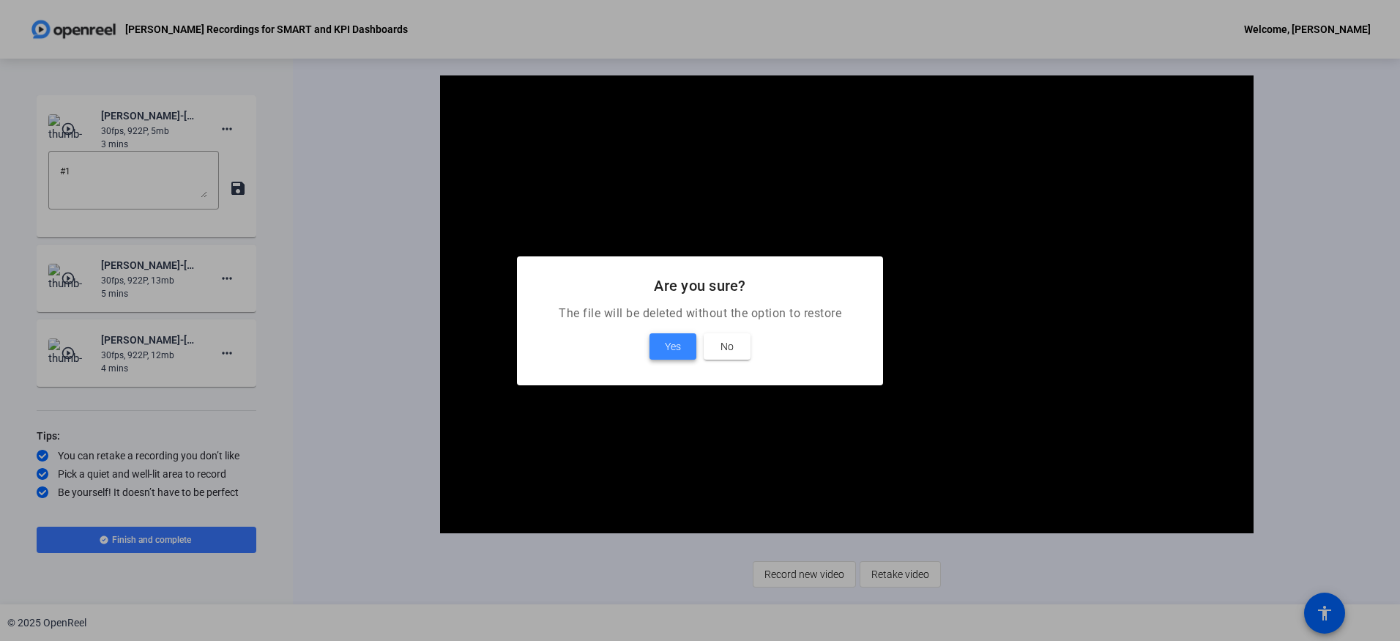
click at [672, 343] on span "Yes" at bounding box center [673, 347] width 16 height 18
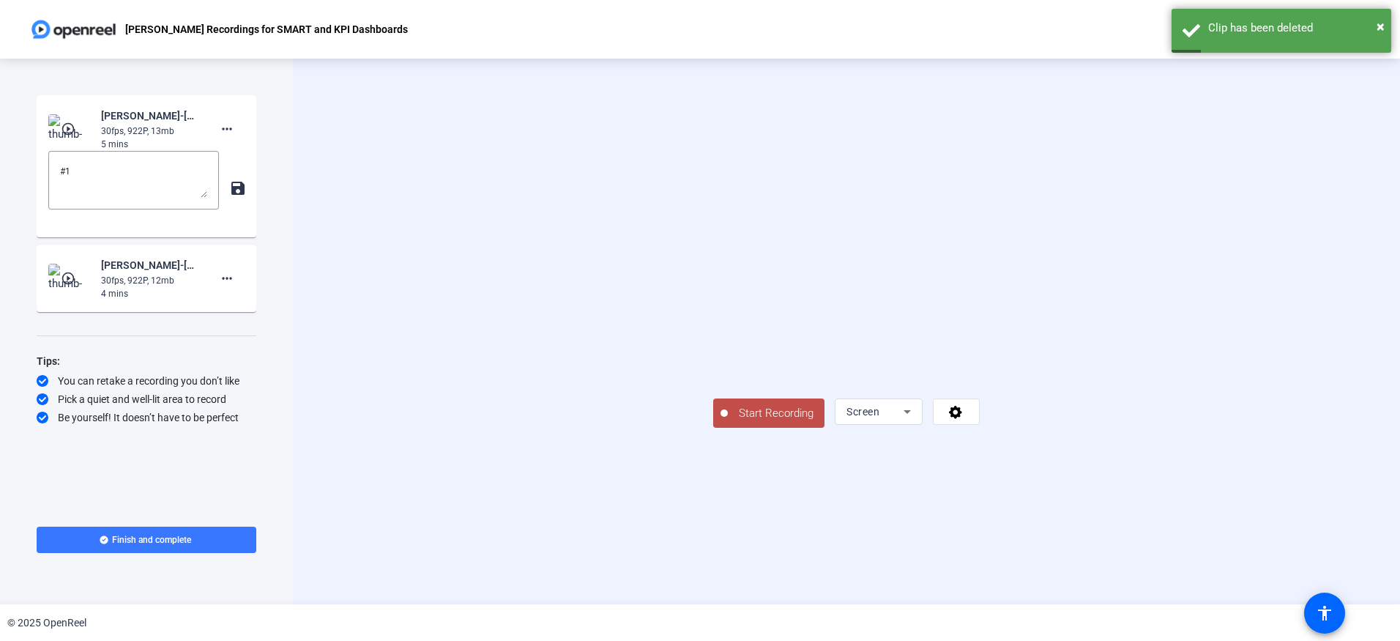
click at [728, 422] on span "Start Recording" at bounding box center [776, 413] width 97 height 17
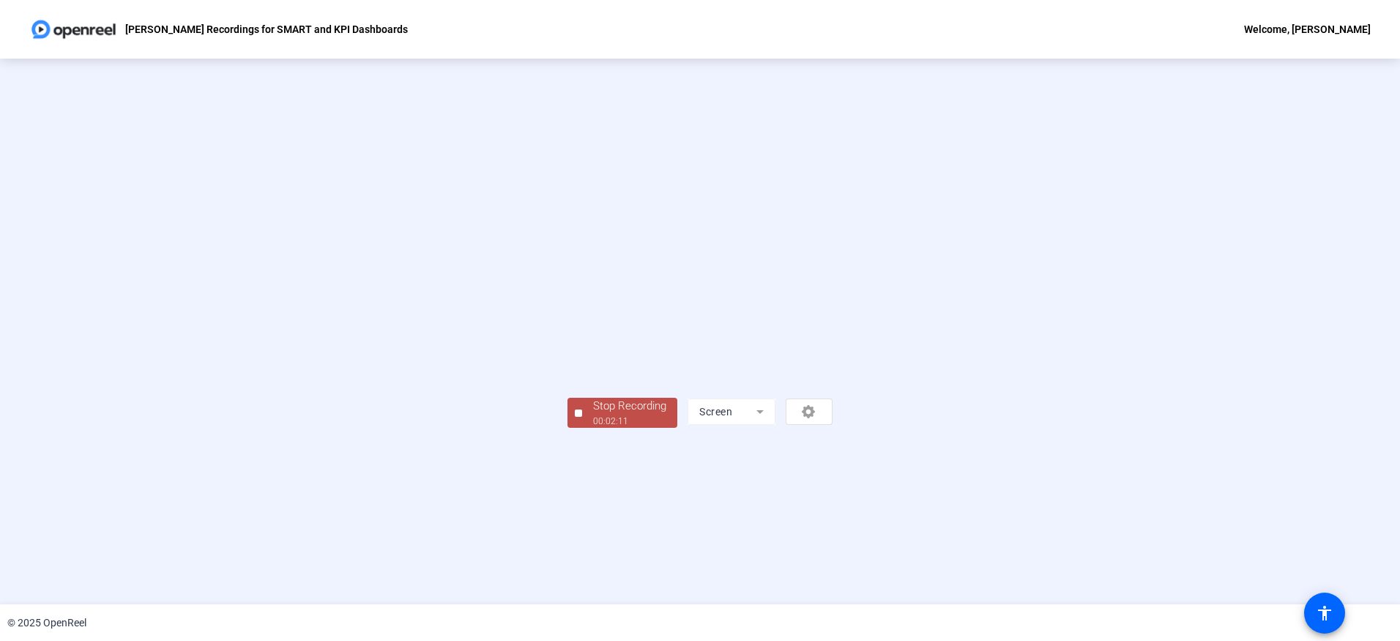
click at [582, 428] on span "Stop Recording 00:02:11" at bounding box center [629, 413] width 95 height 30
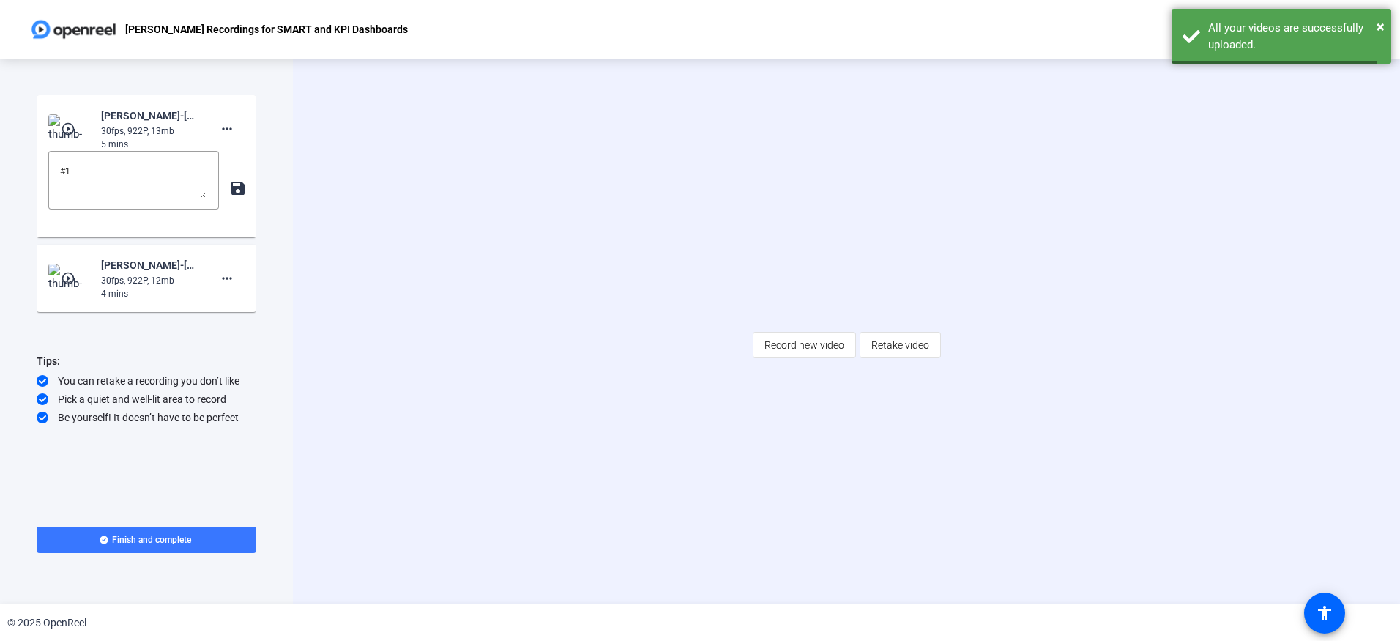
click at [278, 513] on div "Start Recording play_circle_outline [PERSON_NAME]-[PERSON_NAME] Recorsings for …" at bounding box center [146, 332] width 293 height 546
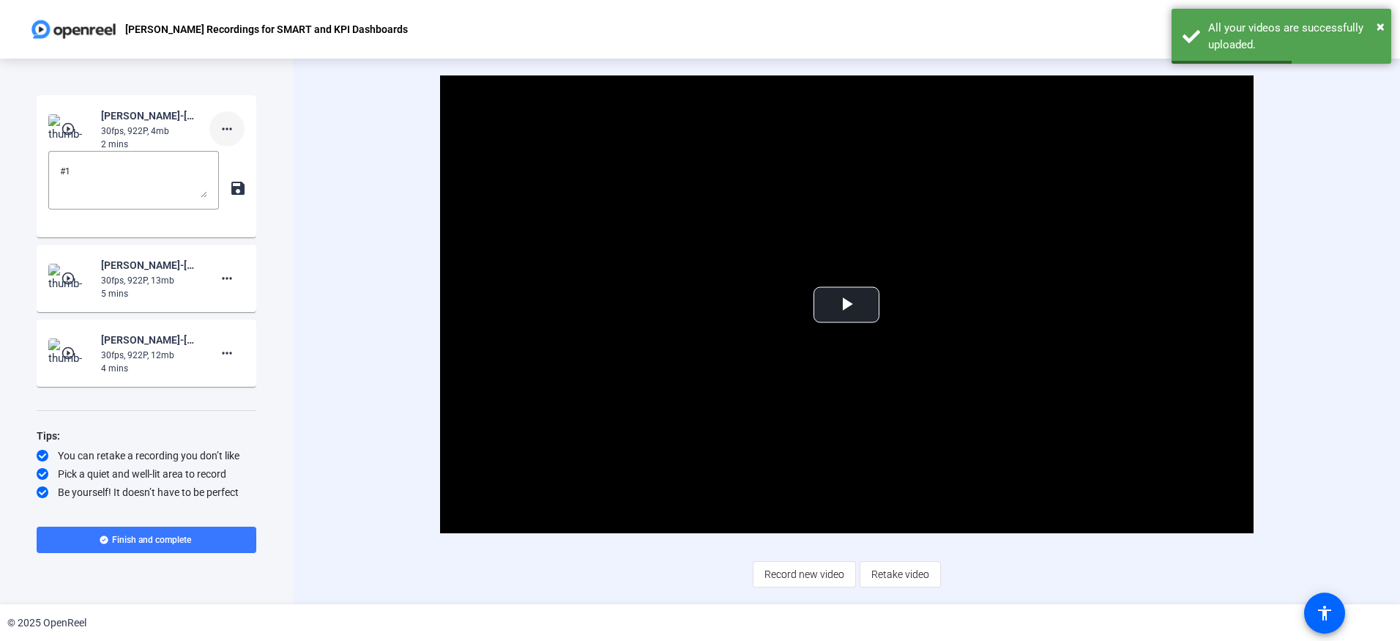
click at [224, 131] on mat-icon "more_horiz" at bounding box center [227, 129] width 18 height 18
click at [238, 158] on span "Delete clip" at bounding box center [250, 160] width 59 height 18
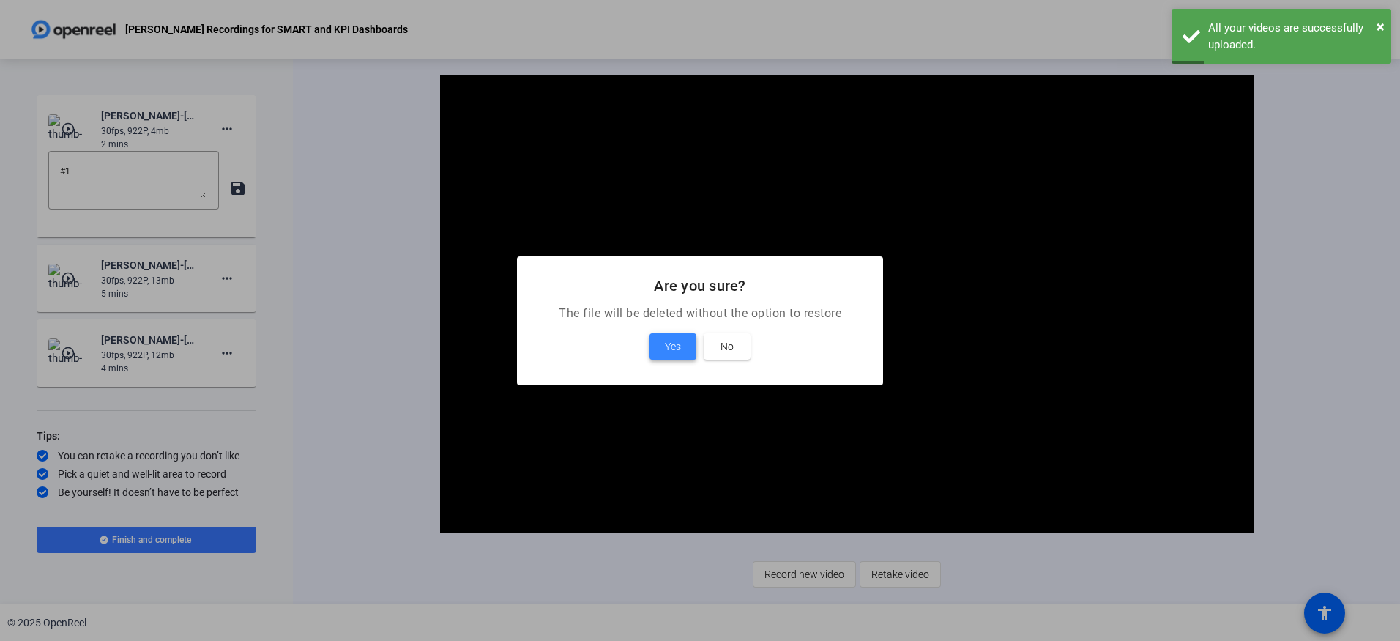
click at [677, 341] on span "Yes" at bounding box center [673, 347] width 16 height 18
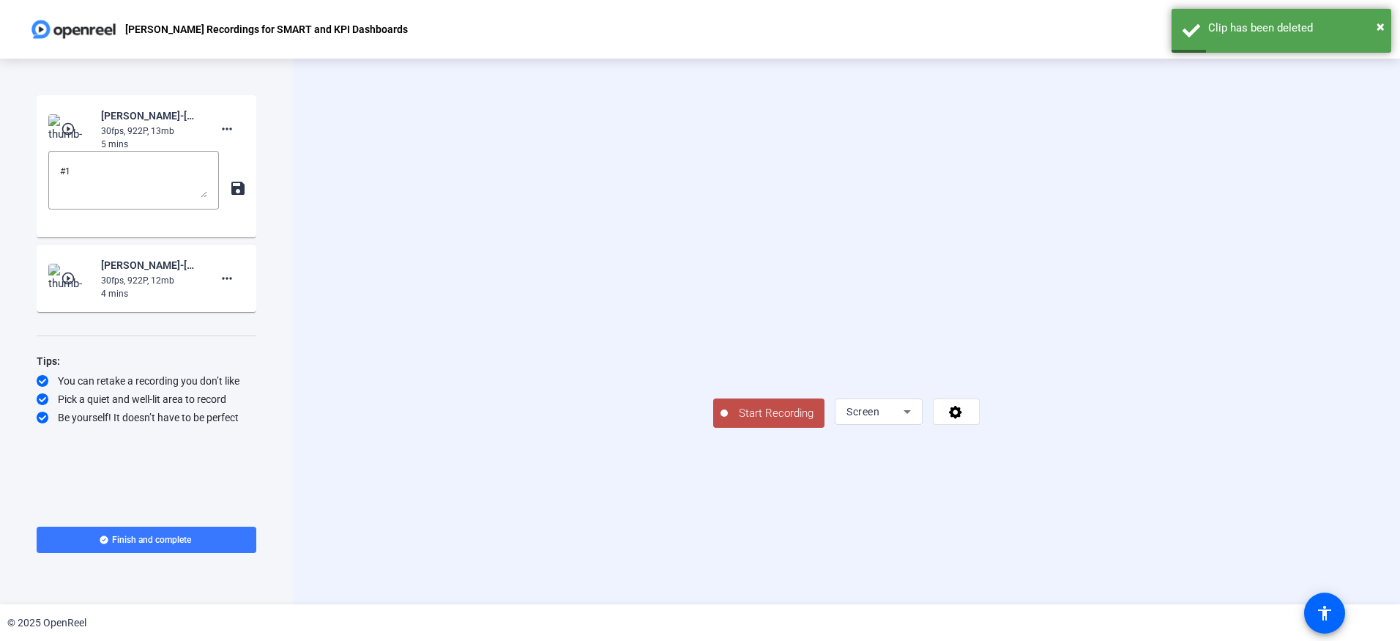
click at [728, 422] on span "Start Recording" at bounding box center [776, 413] width 97 height 17
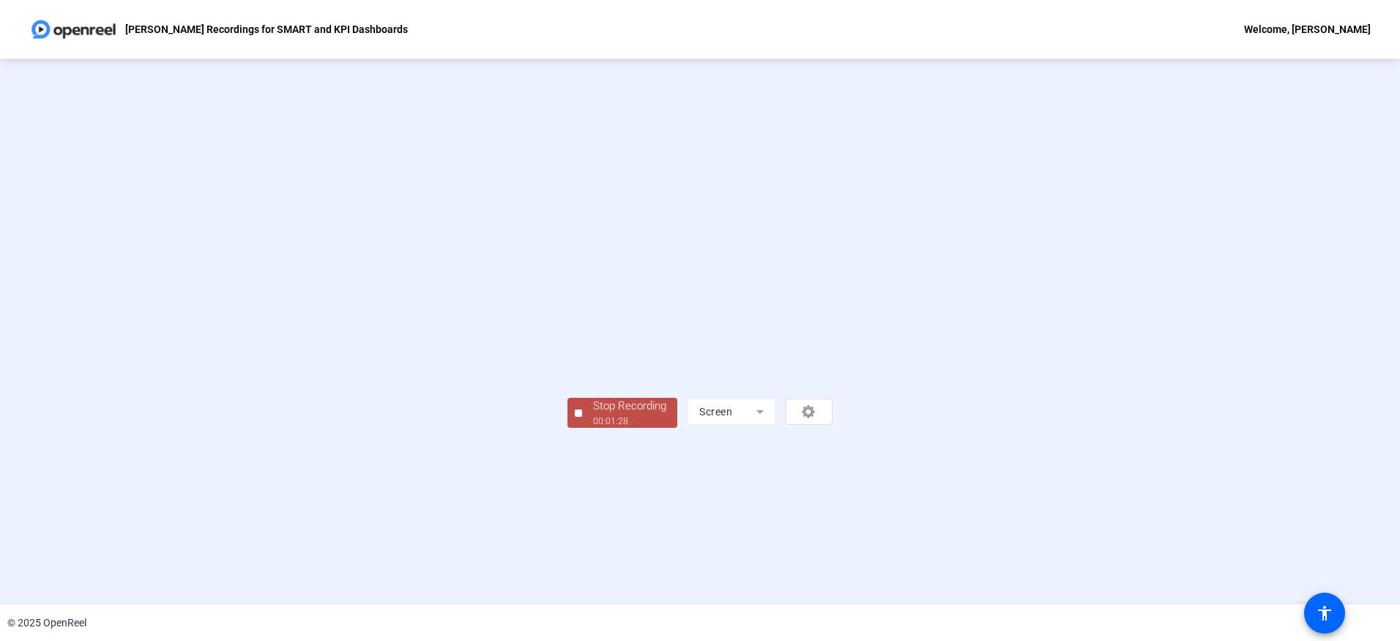
click at [593, 414] on div "Stop Recording" at bounding box center [629, 406] width 73 height 17
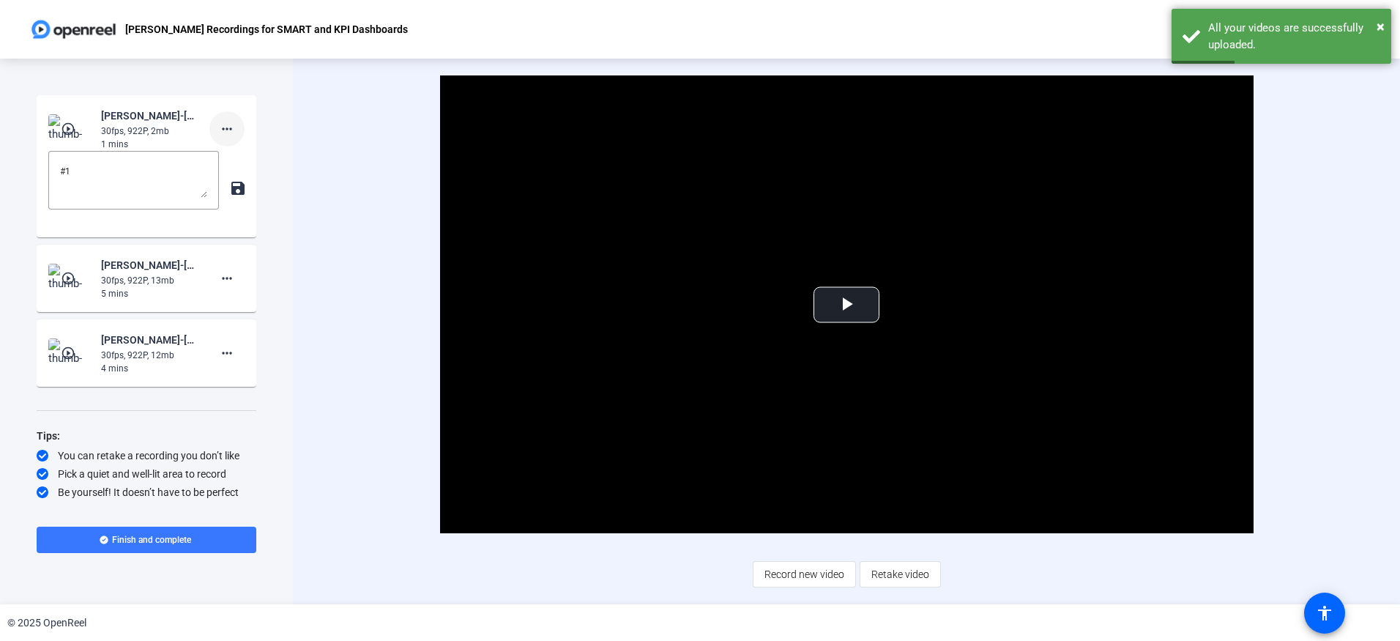
click at [227, 127] on mat-icon "more_horiz" at bounding box center [227, 129] width 18 height 18
click at [261, 156] on span "Delete clip" at bounding box center [250, 160] width 59 height 18
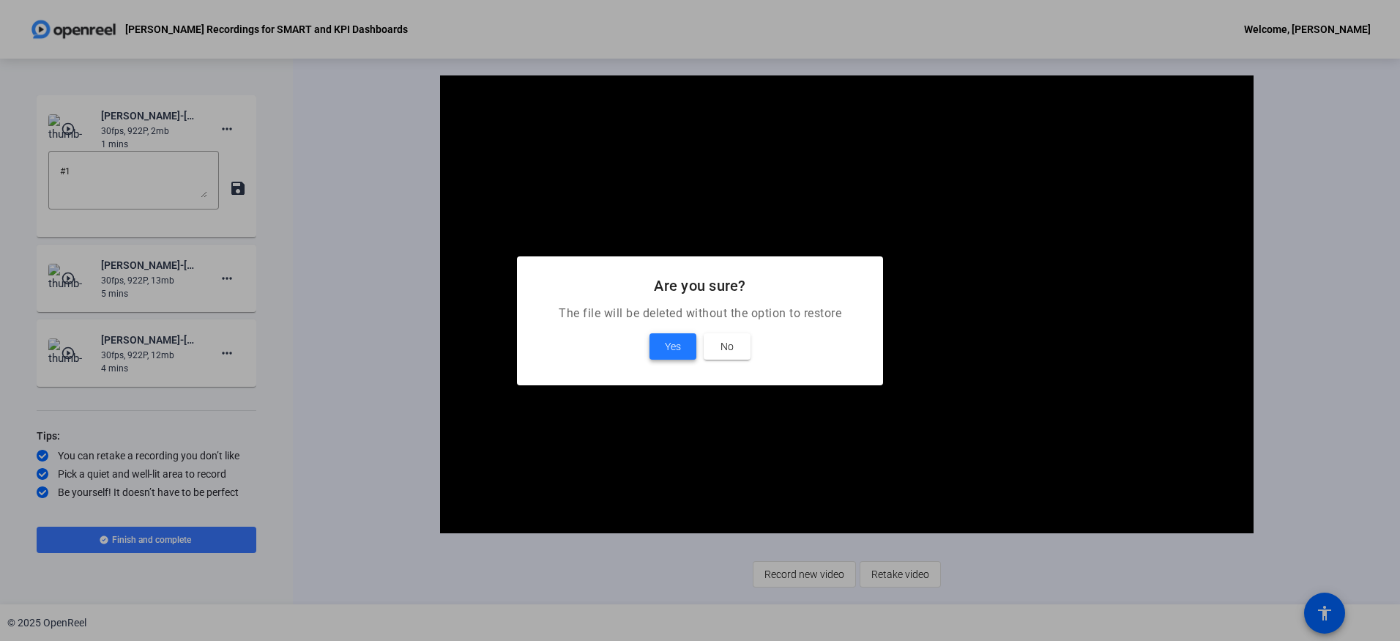
click at [663, 346] on span at bounding box center [673, 346] width 47 height 35
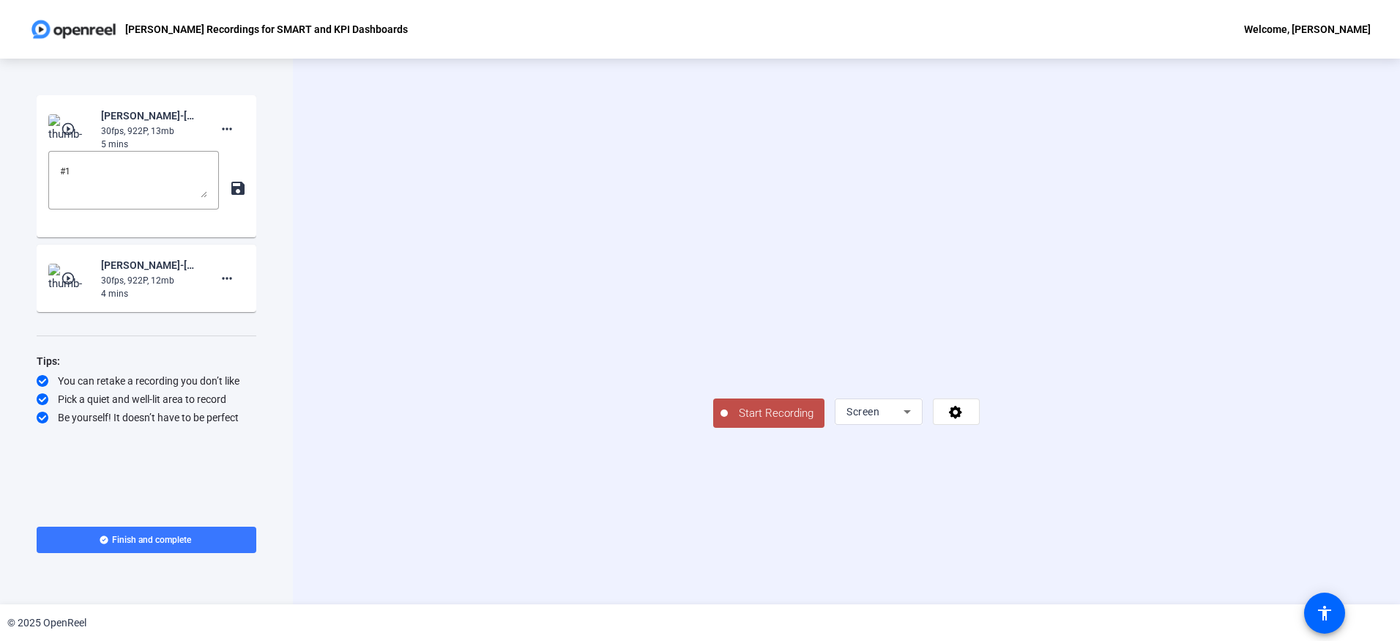
click at [728, 422] on span "Start Recording" at bounding box center [776, 413] width 97 height 17
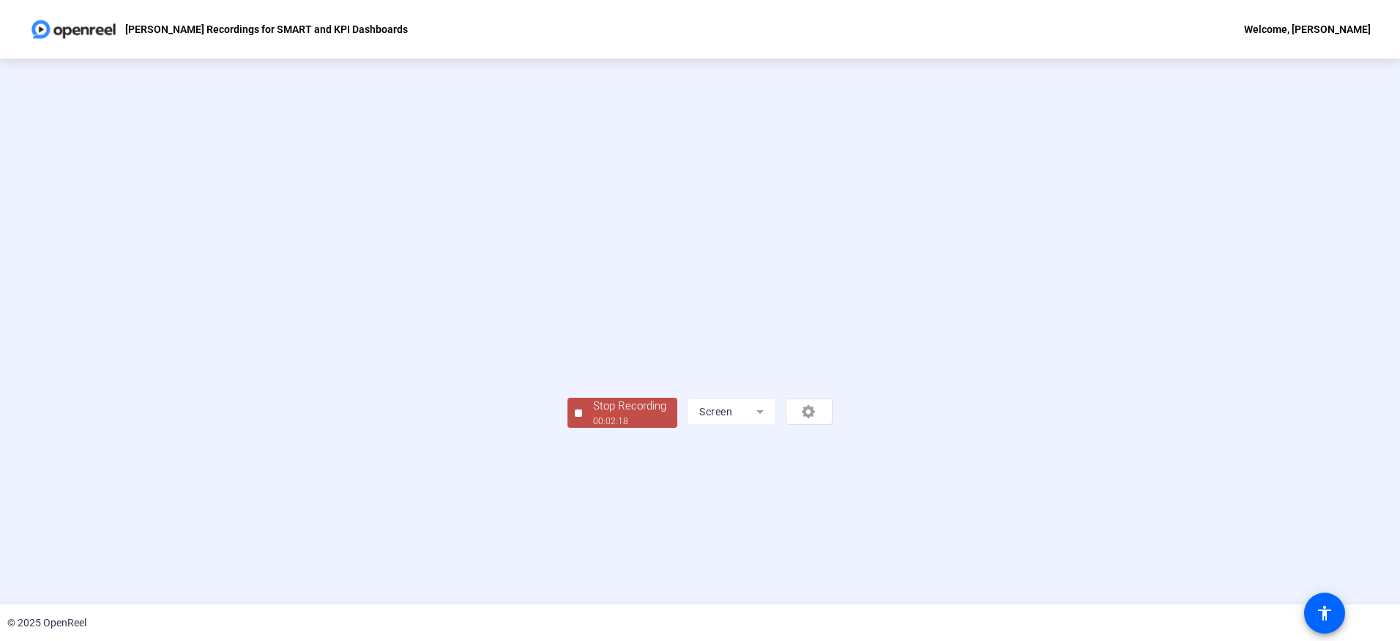
click at [593, 428] on div "00:02:18" at bounding box center [629, 420] width 73 height 13
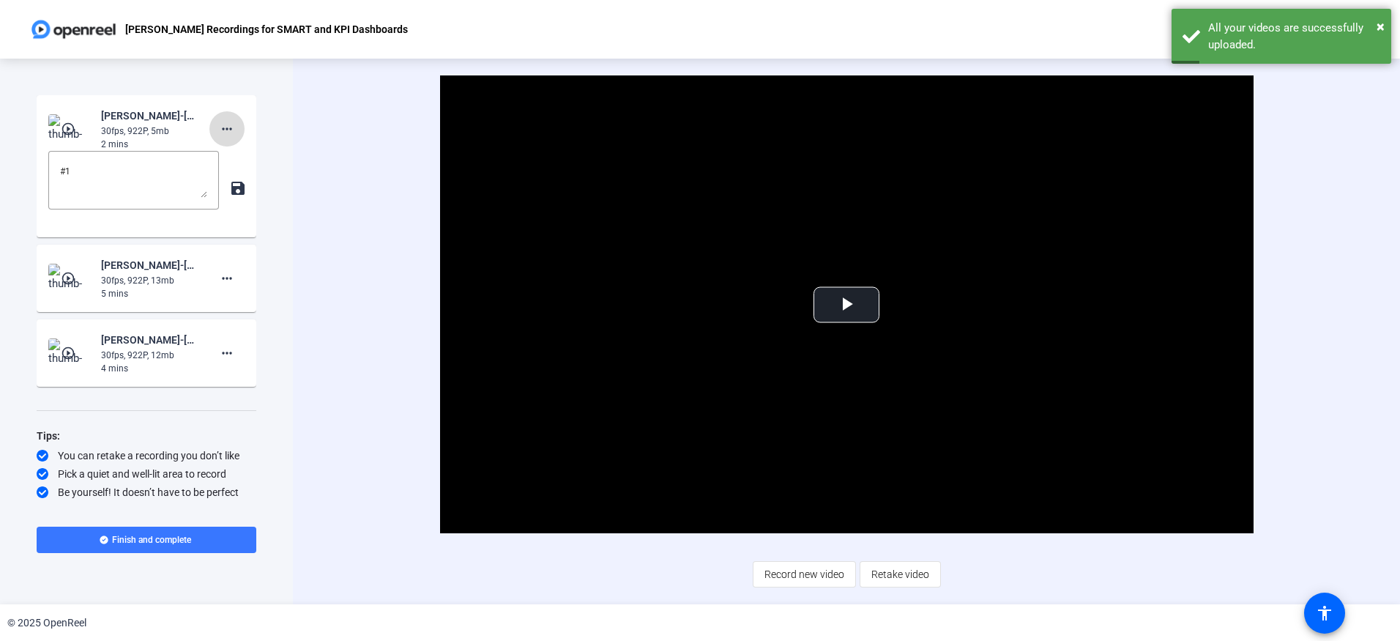
click at [223, 124] on mat-icon "more_horiz" at bounding box center [227, 129] width 18 height 18
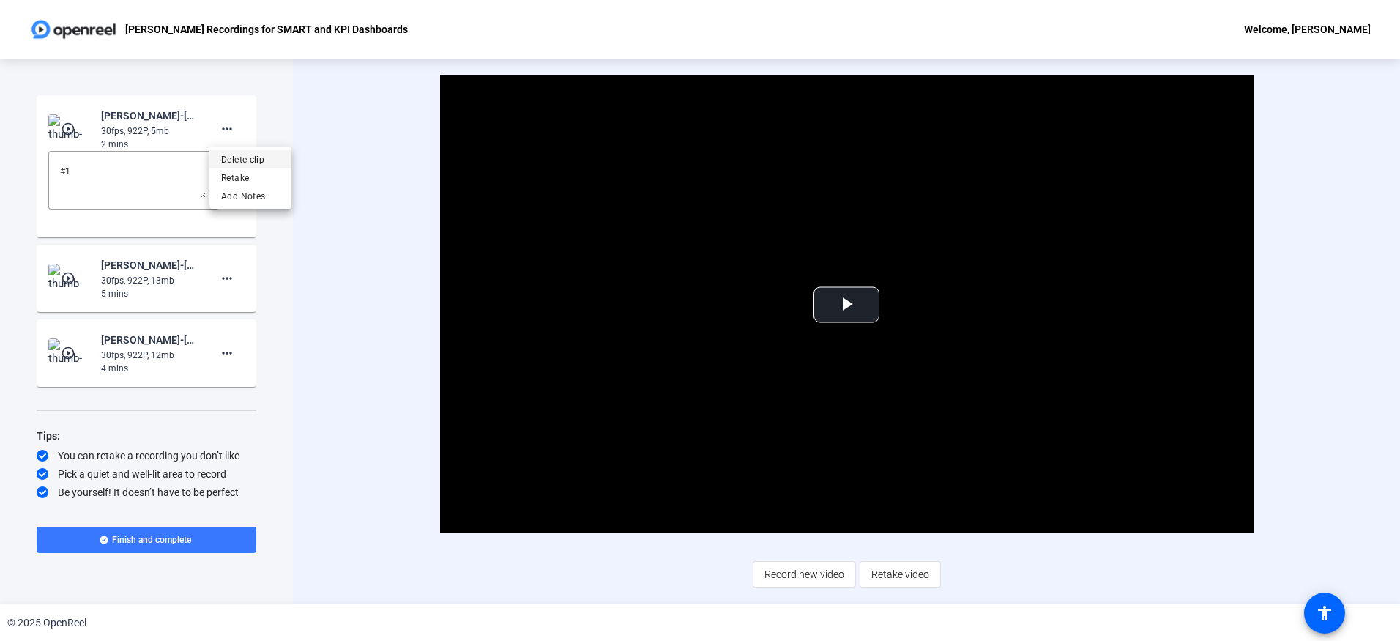
click at [248, 155] on span "Delete clip" at bounding box center [250, 160] width 59 height 18
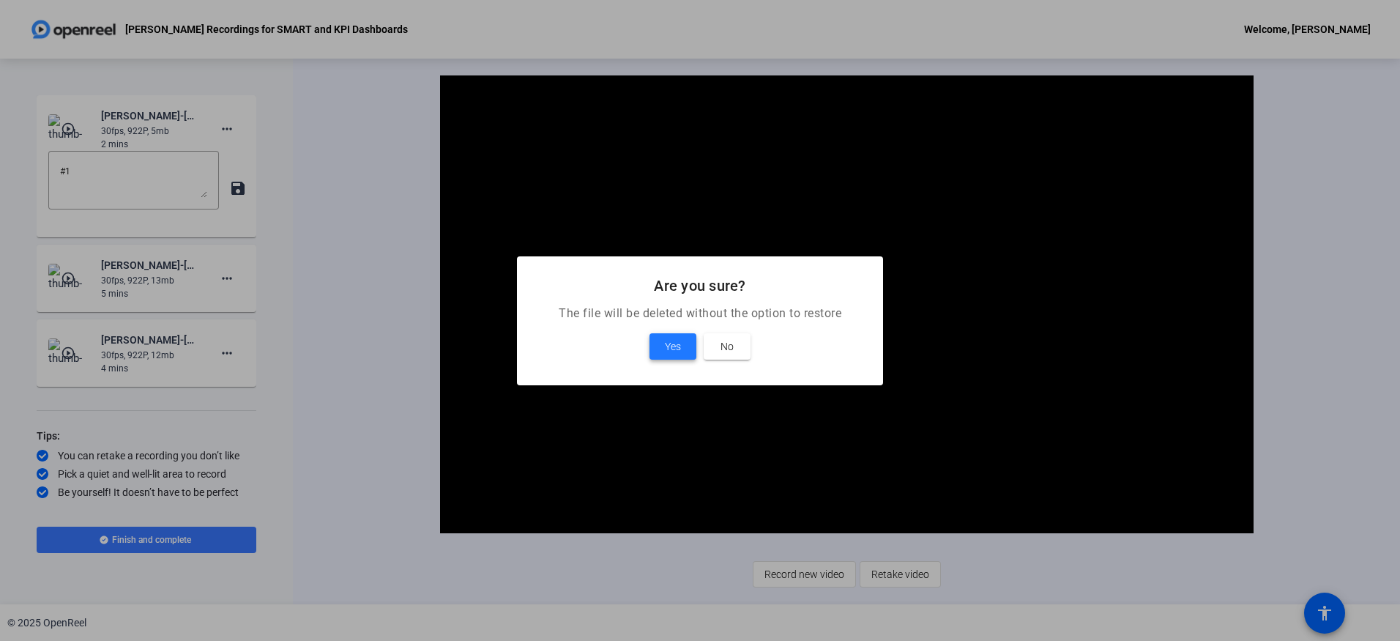
click at [680, 359] on span at bounding box center [673, 346] width 47 height 35
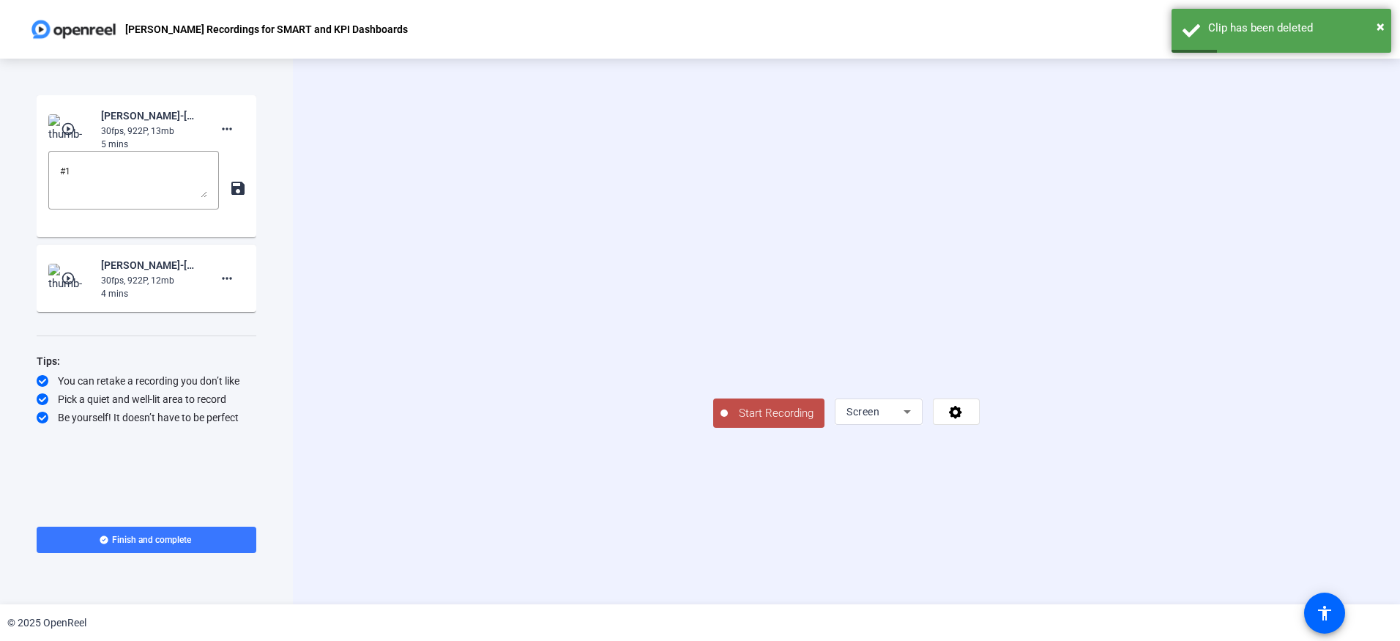
click at [728, 422] on span "Start Recording" at bounding box center [776, 413] width 97 height 17
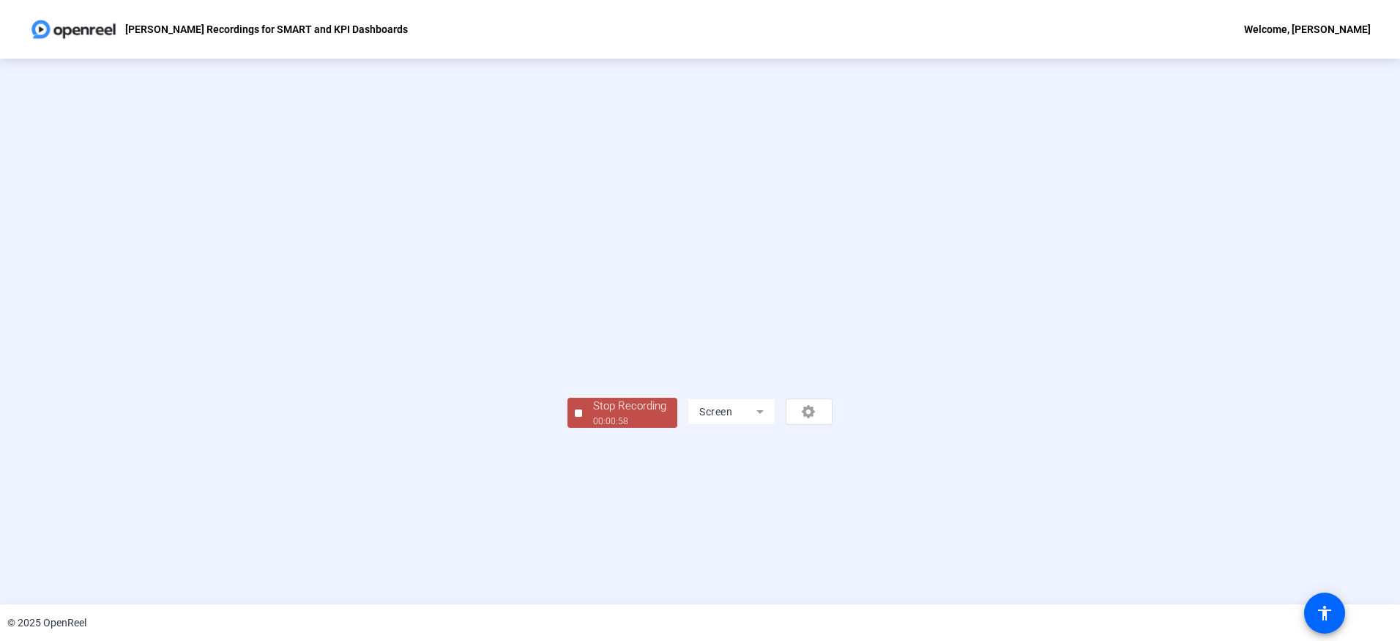
click at [582, 428] on span "Stop Recording 00:00:58" at bounding box center [629, 413] width 95 height 30
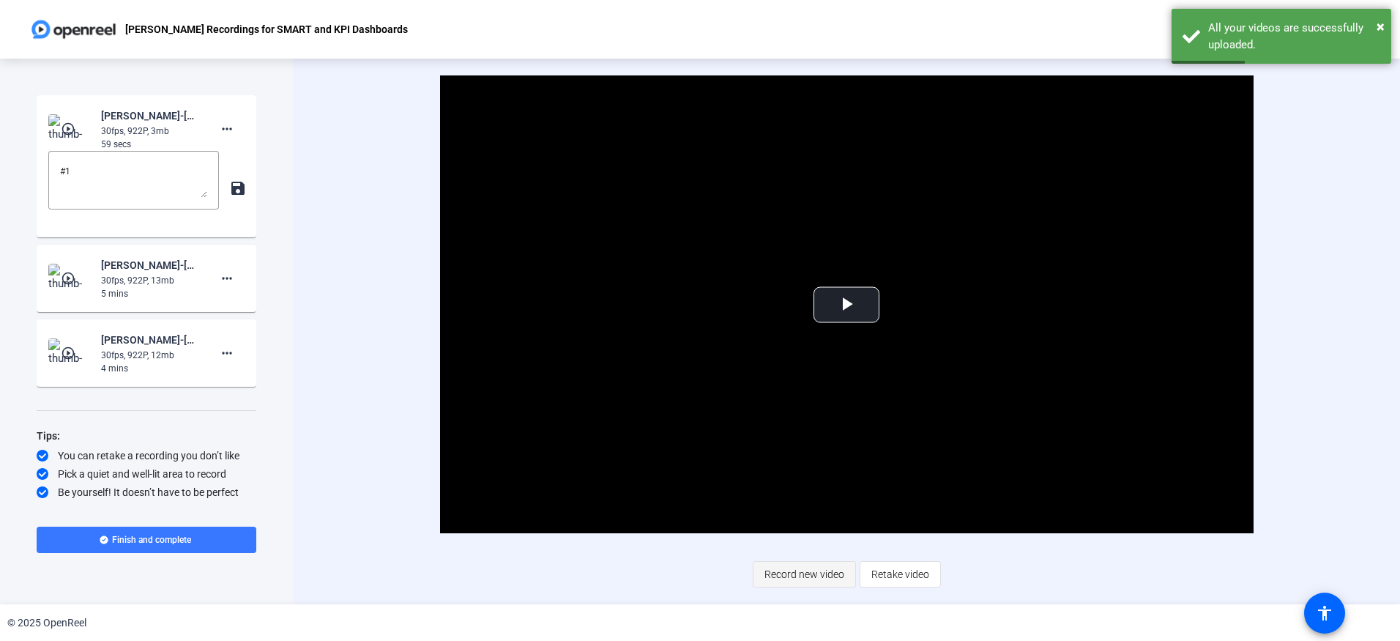
click at [801, 575] on span "Record new video" at bounding box center [805, 574] width 80 height 28
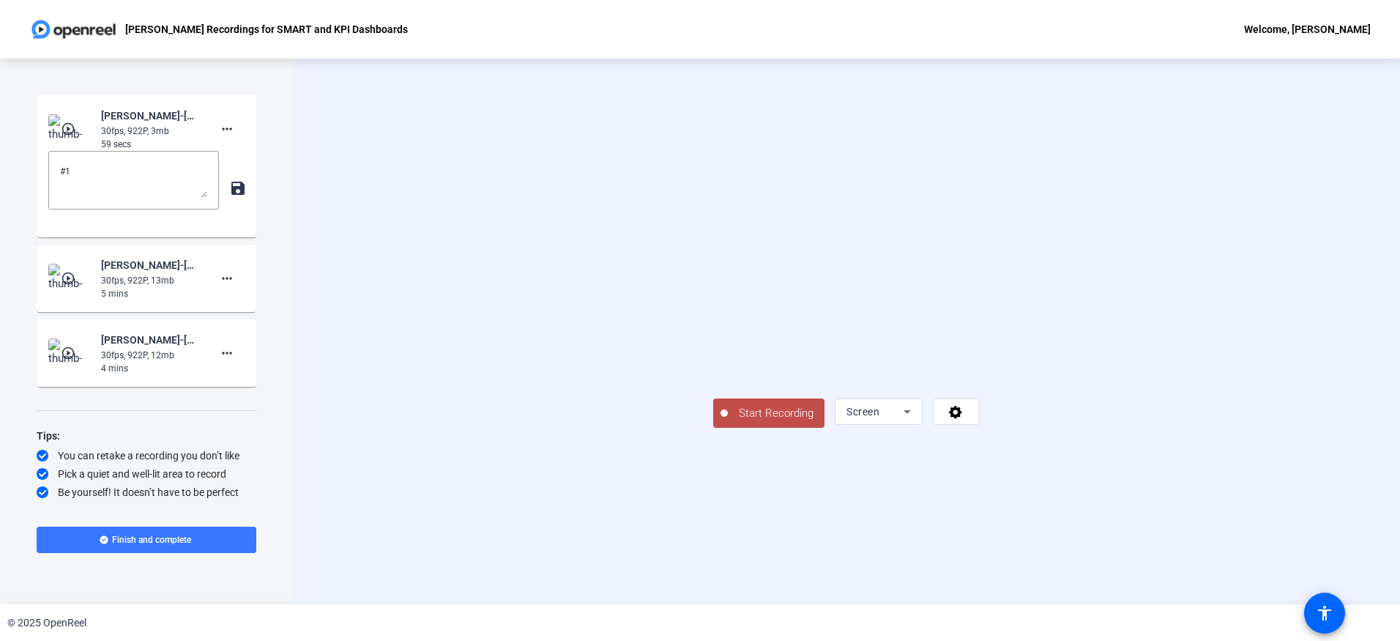
click at [728, 422] on span "Start Recording" at bounding box center [776, 413] width 97 height 17
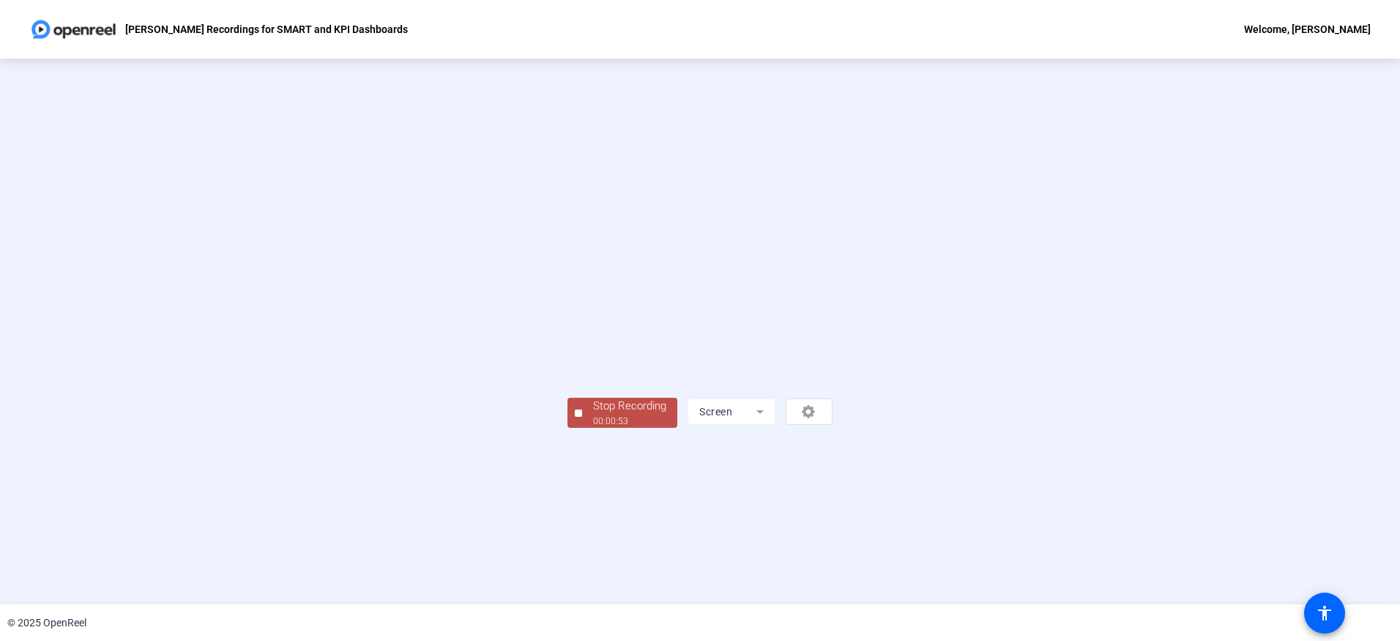
click at [593, 414] on div "Stop Recording" at bounding box center [629, 406] width 73 height 17
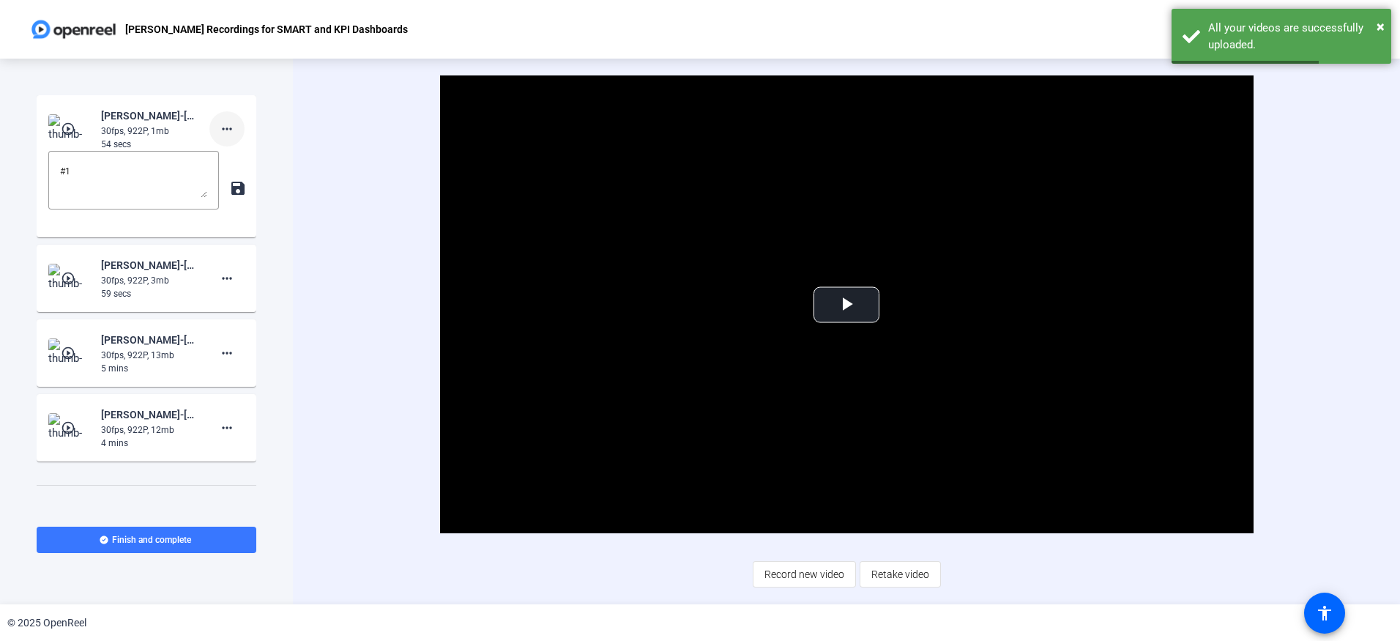
click at [225, 127] on mat-icon "more_horiz" at bounding box center [227, 129] width 18 height 18
click at [231, 154] on span "Delete clip" at bounding box center [243, 160] width 59 height 18
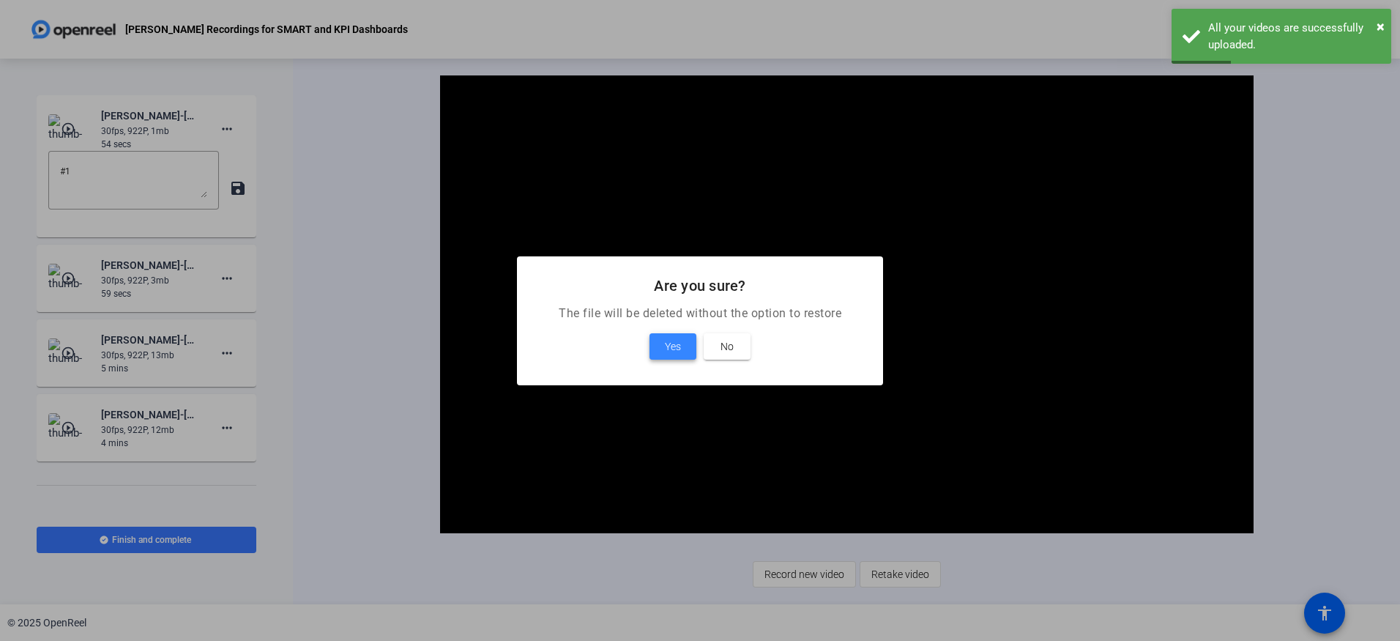
click at [661, 342] on span at bounding box center [673, 346] width 47 height 35
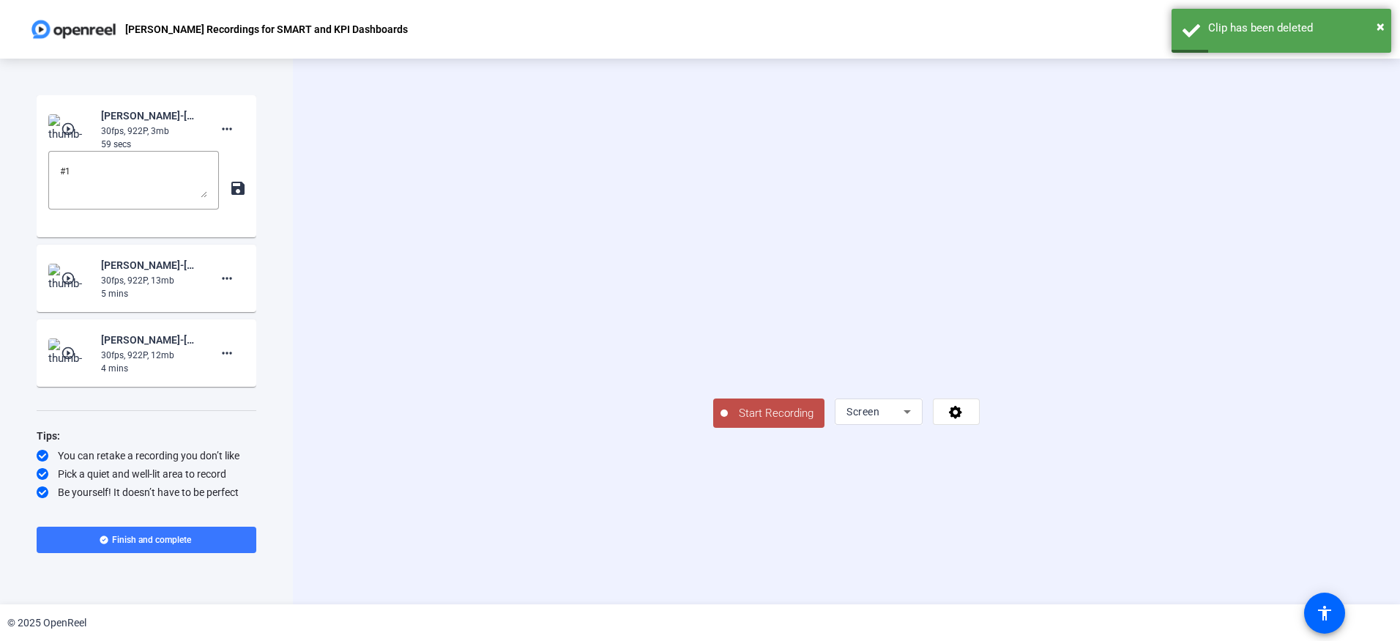
click at [728, 422] on span "Start Recording" at bounding box center [776, 413] width 97 height 17
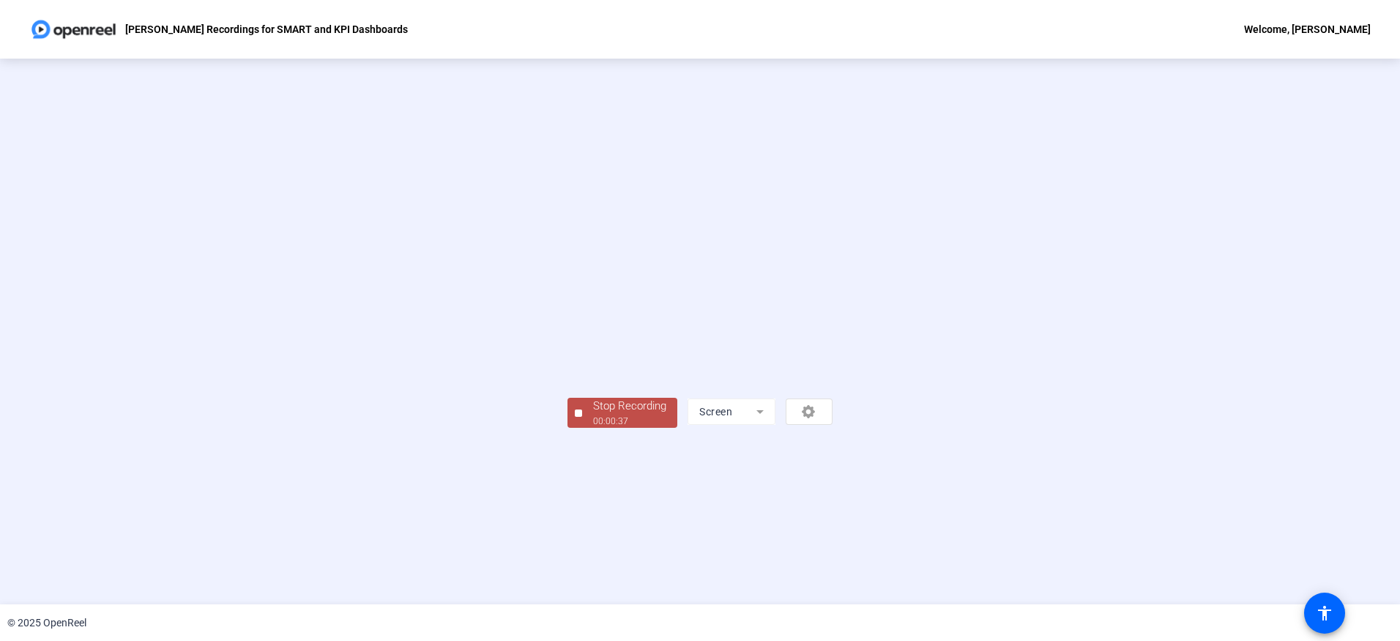
click at [593, 428] on div "00:00:37" at bounding box center [629, 420] width 73 height 13
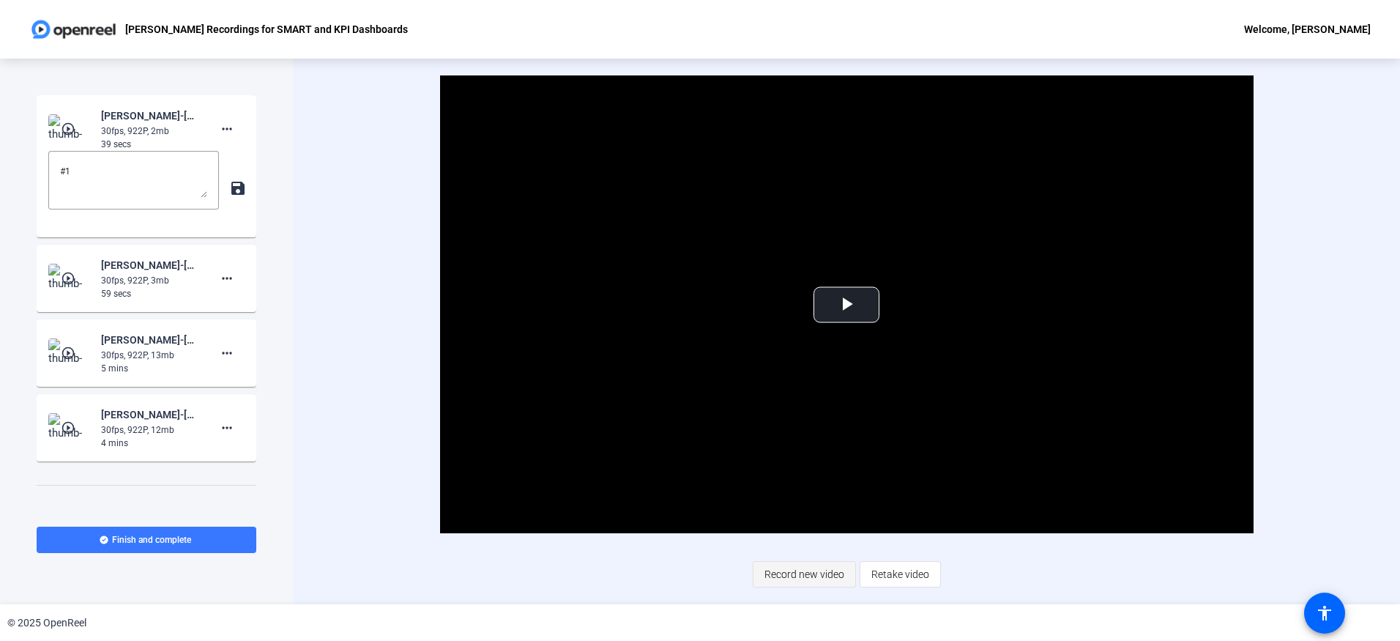
click at [795, 567] on span "Record new video" at bounding box center [805, 574] width 80 height 28
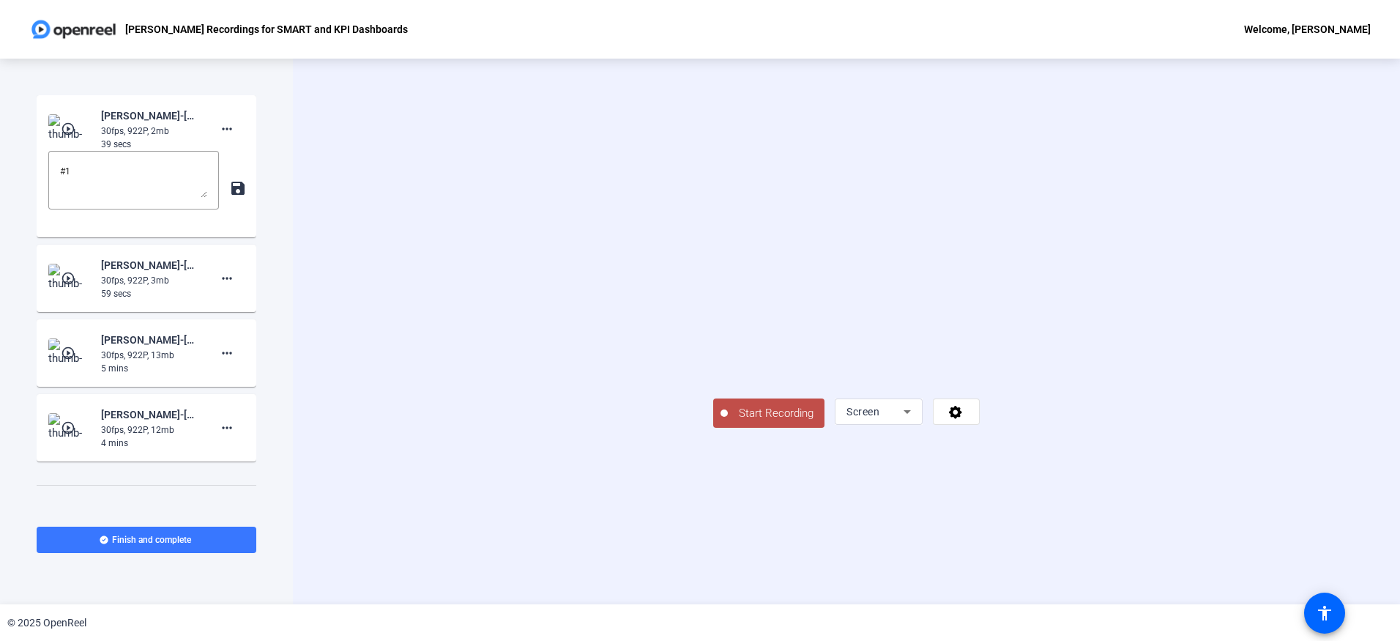
click at [728, 422] on span "Start Recording" at bounding box center [776, 413] width 97 height 17
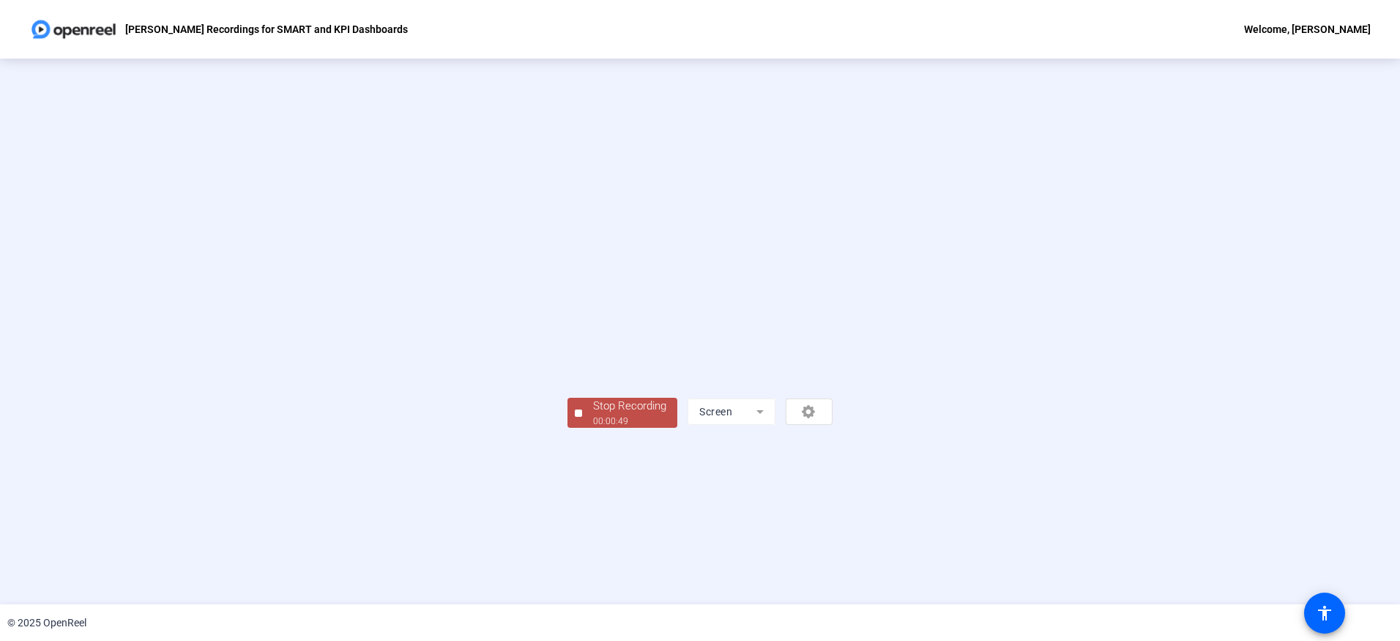
click at [593, 428] on div "00:00:49" at bounding box center [629, 420] width 73 height 13
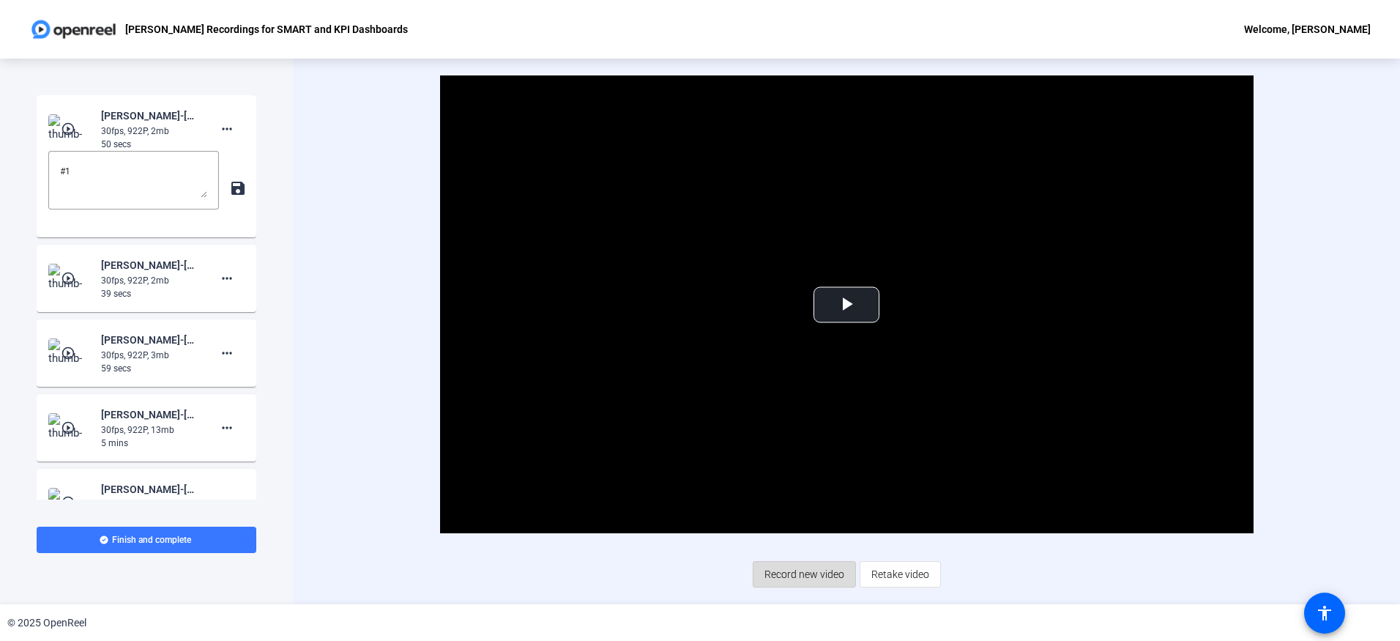
click at [825, 569] on span "Record new video" at bounding box center [805, 574] width 80 height 28
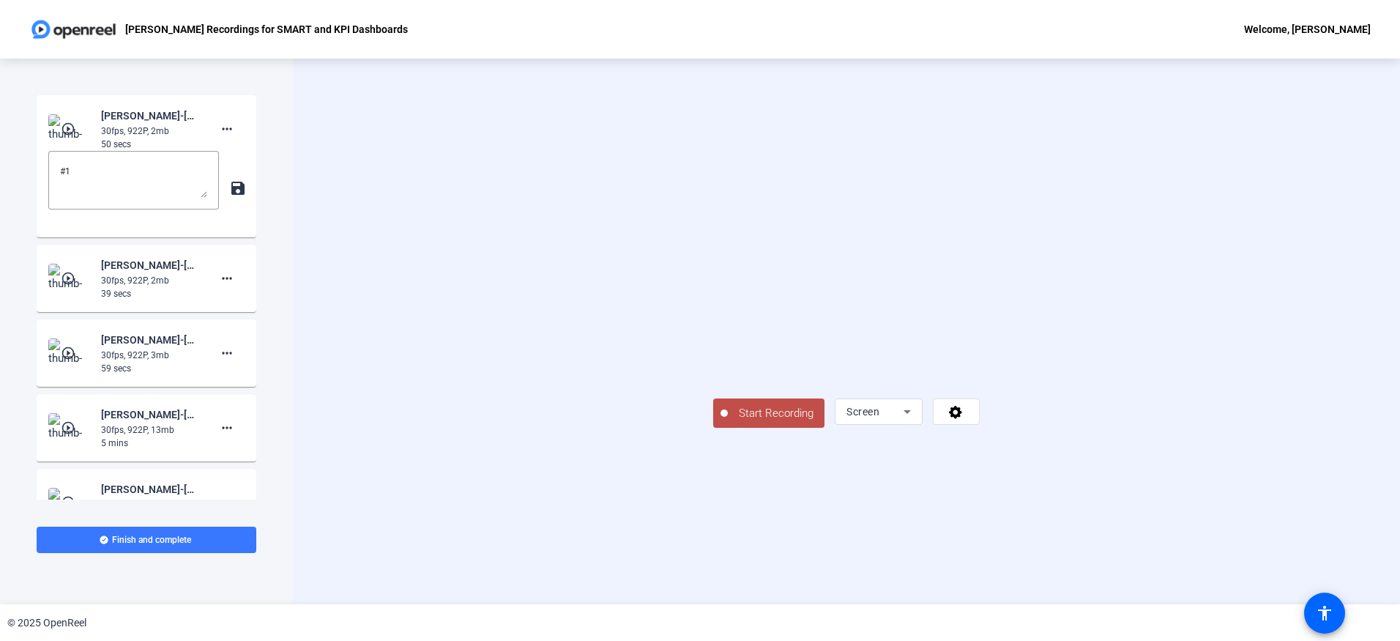
click at [728, 422] on span "Start Recording" at bounding box center [776, 413] width 97 height 17
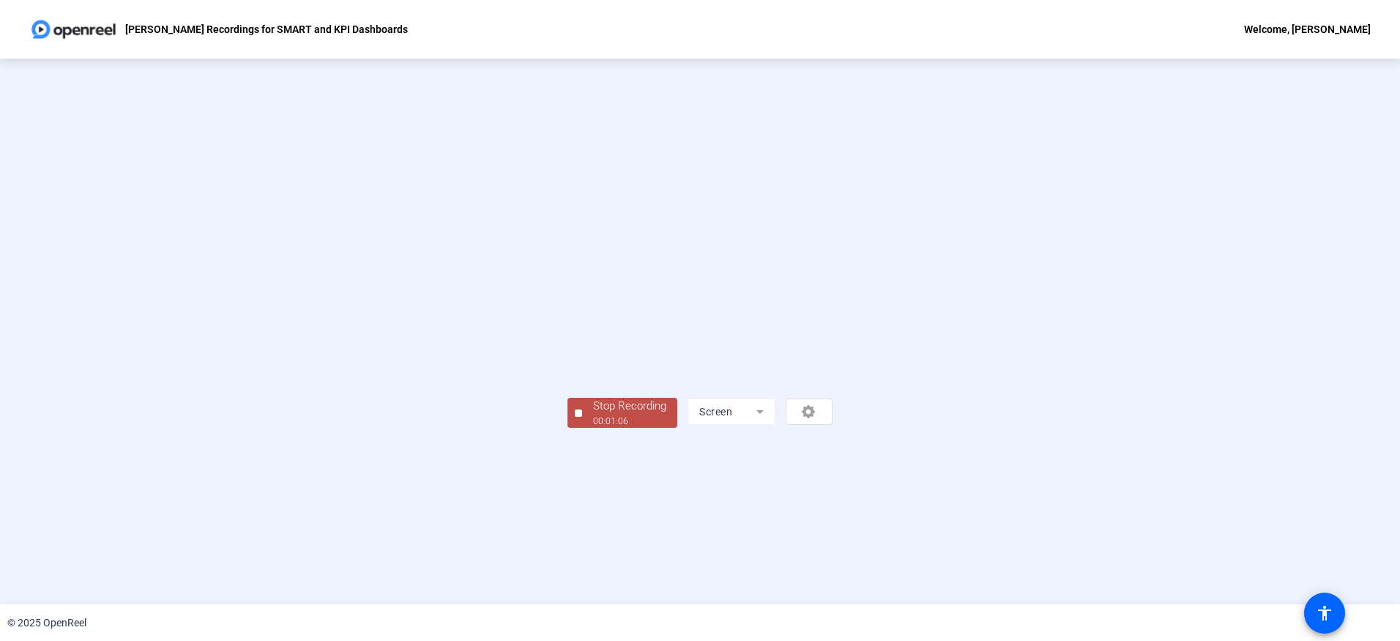
click at [593, 414] on div "Stop Recording" at bounding box center [629, 406] width 73 height 17
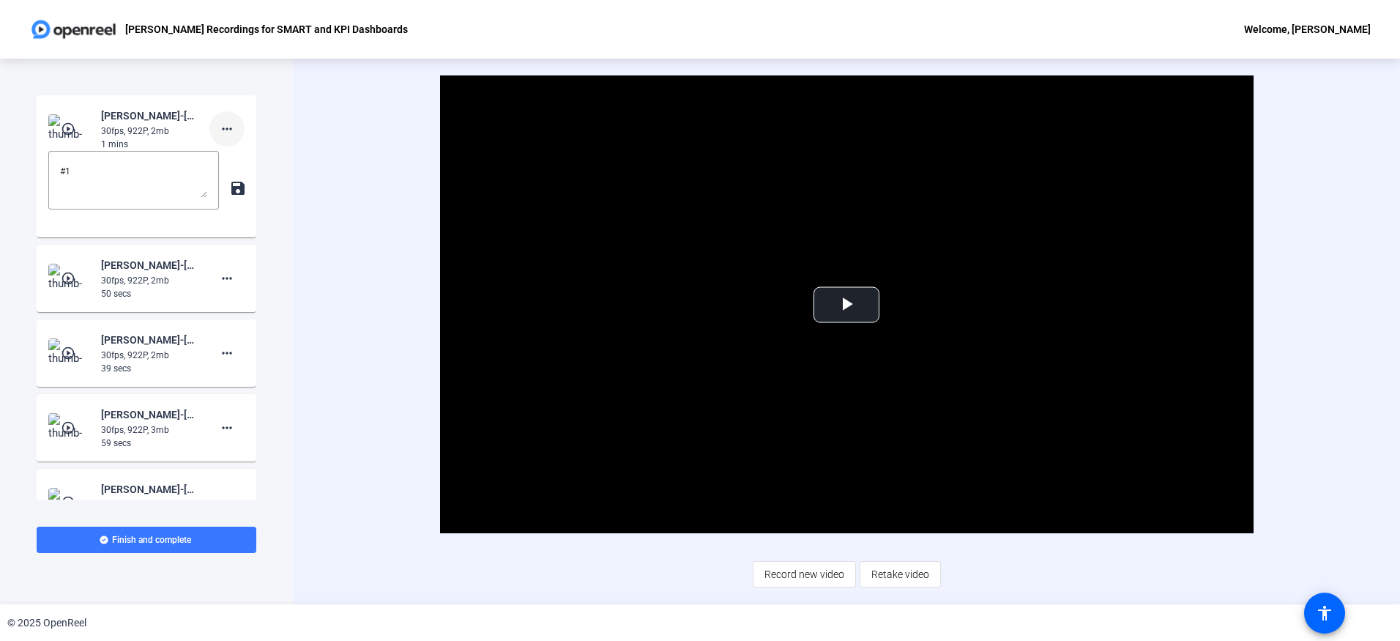
click at [219, 124] on mat-icon "more_horiz" at bounding box center [227, 129] width 18 height 18
click at [231, 162] on span "Delete clip" at bounding box center [243, 160] width 59 height 18
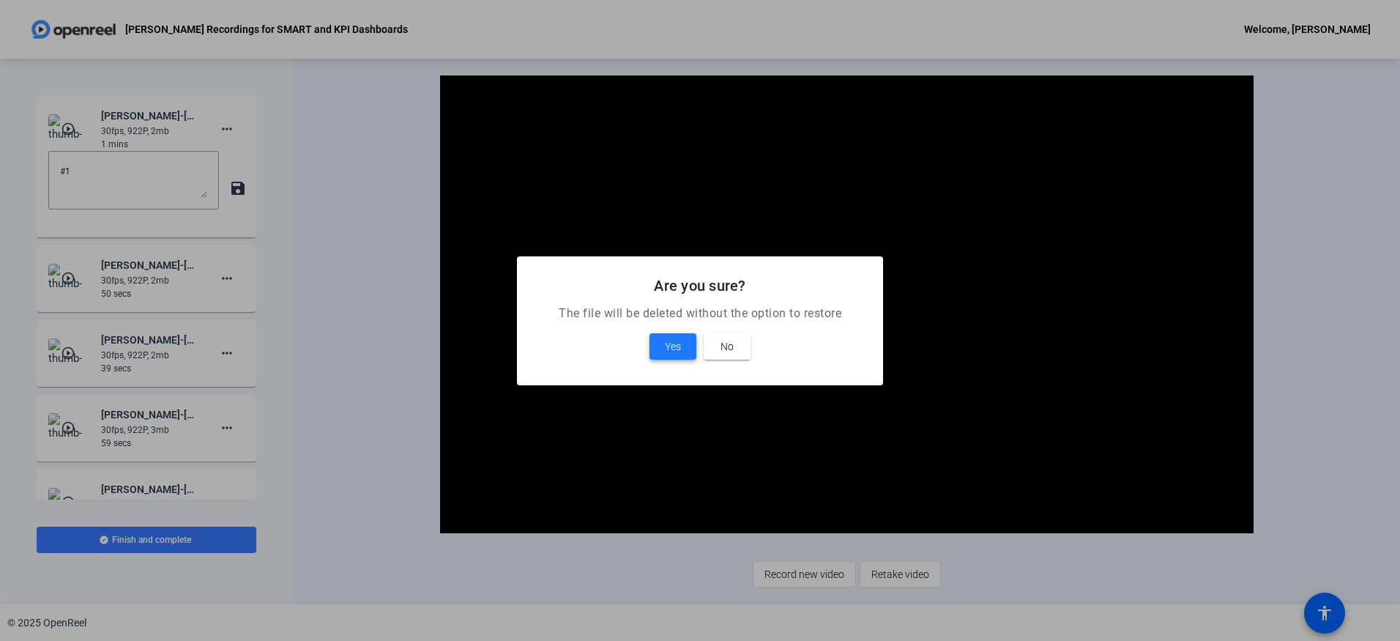
click at [668, 346] on span "Yes" at bounding box center [673, 347] width 16 height 18
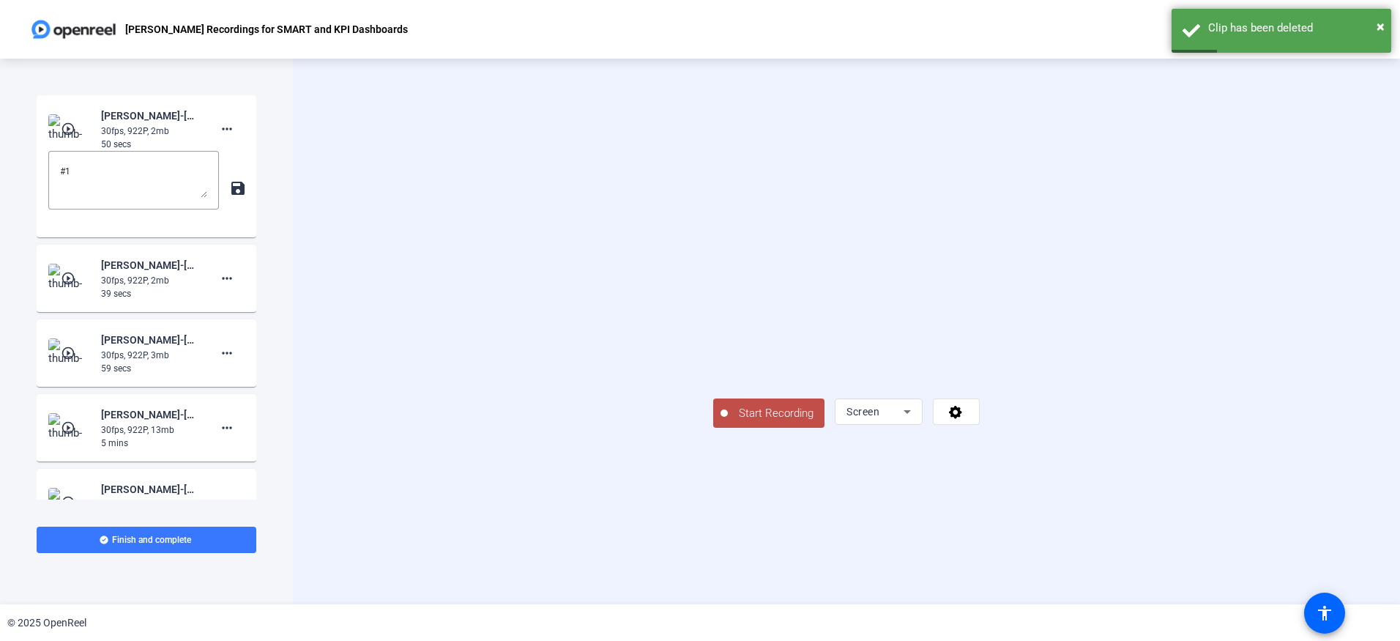
click at [713, 428] on button "Start Recording" at bounding box center [768, 412] width 111 height 29
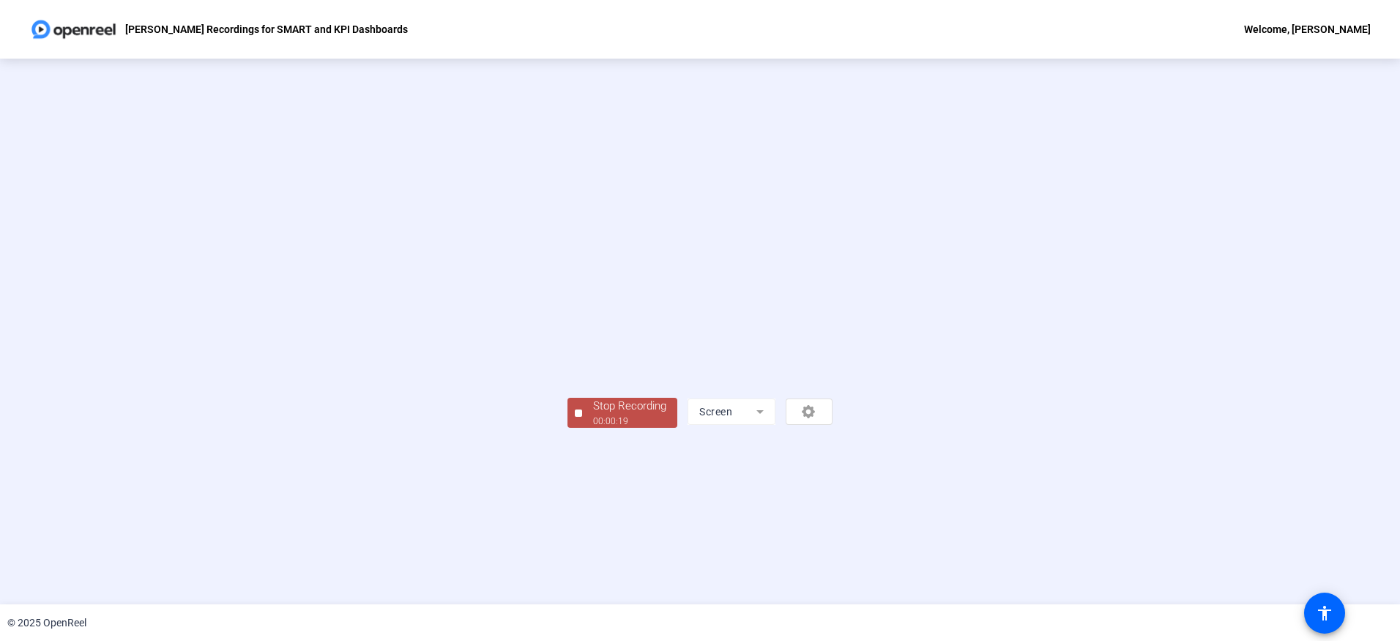
click at [593, 414] on div "Stop Recording" at bounding box center [629, 406] width 73 height 17
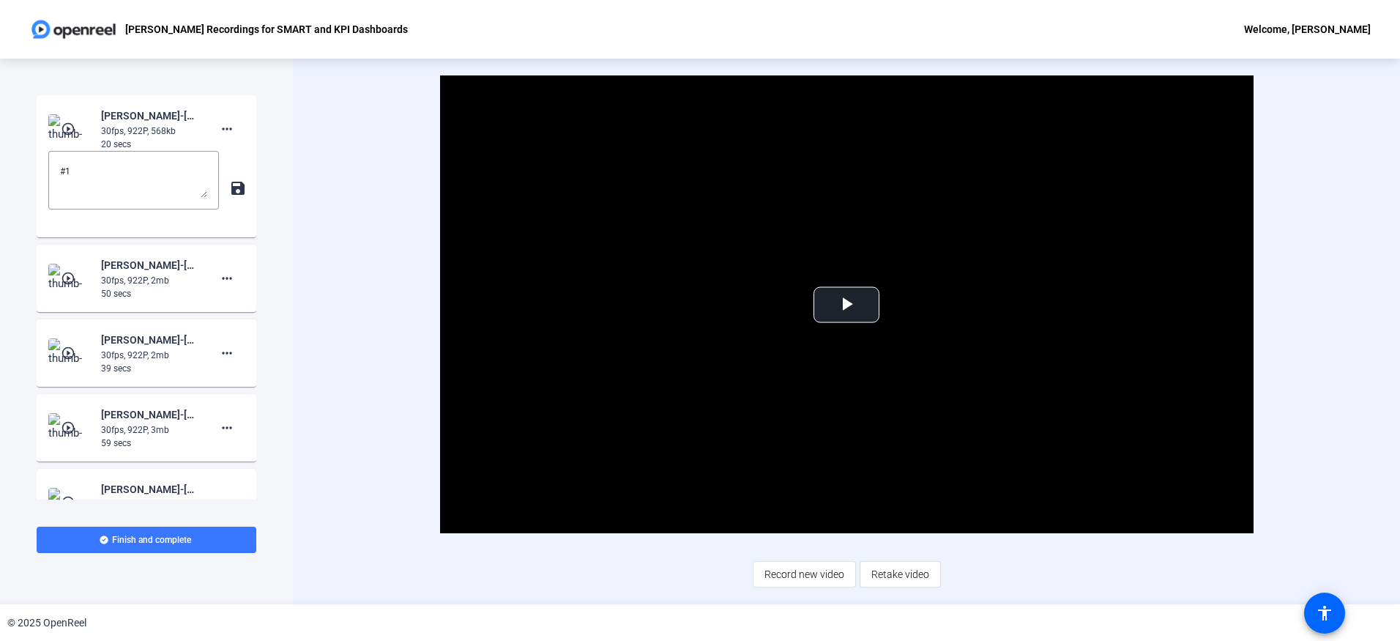
click at [70, 130] on mat-icon "play_circle_outline" at bounding box center [70, 129] width 18 height 15
click at [847, 305] on span "Video Player" at bounding box center [847, 305] width 0 height 0
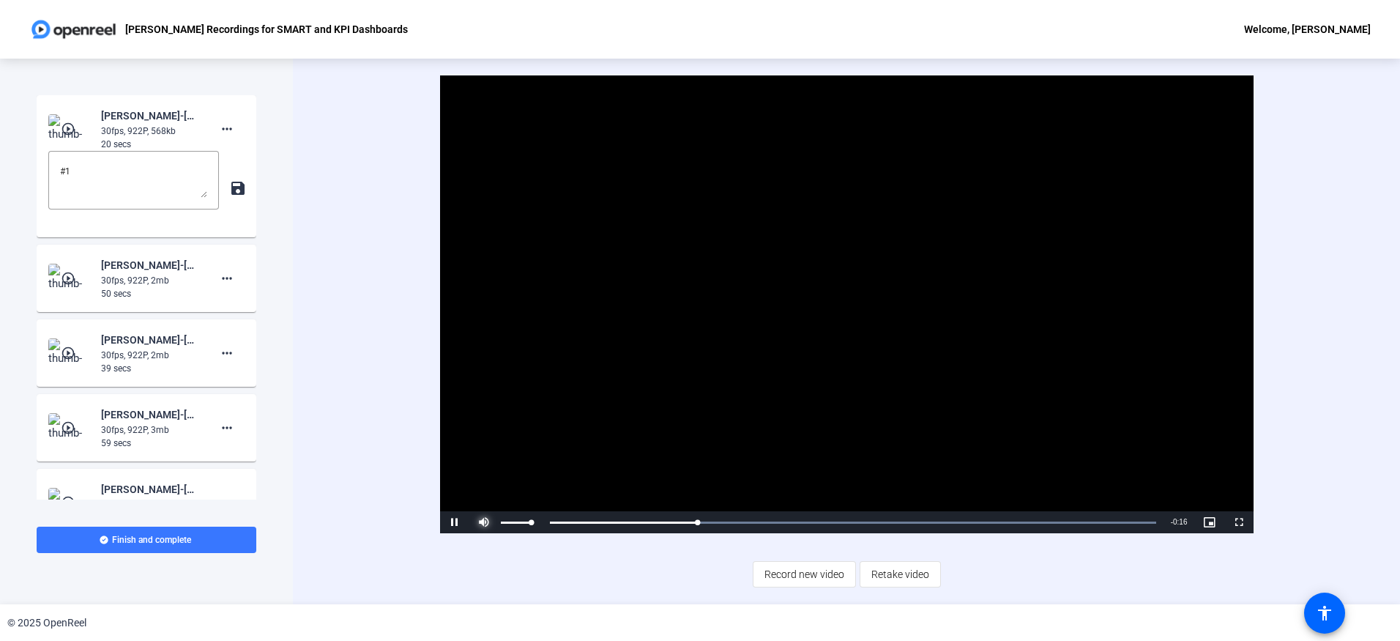
click at [482, 522] on span "Video Player" at bounding box center [483, 522] width 29 height 0
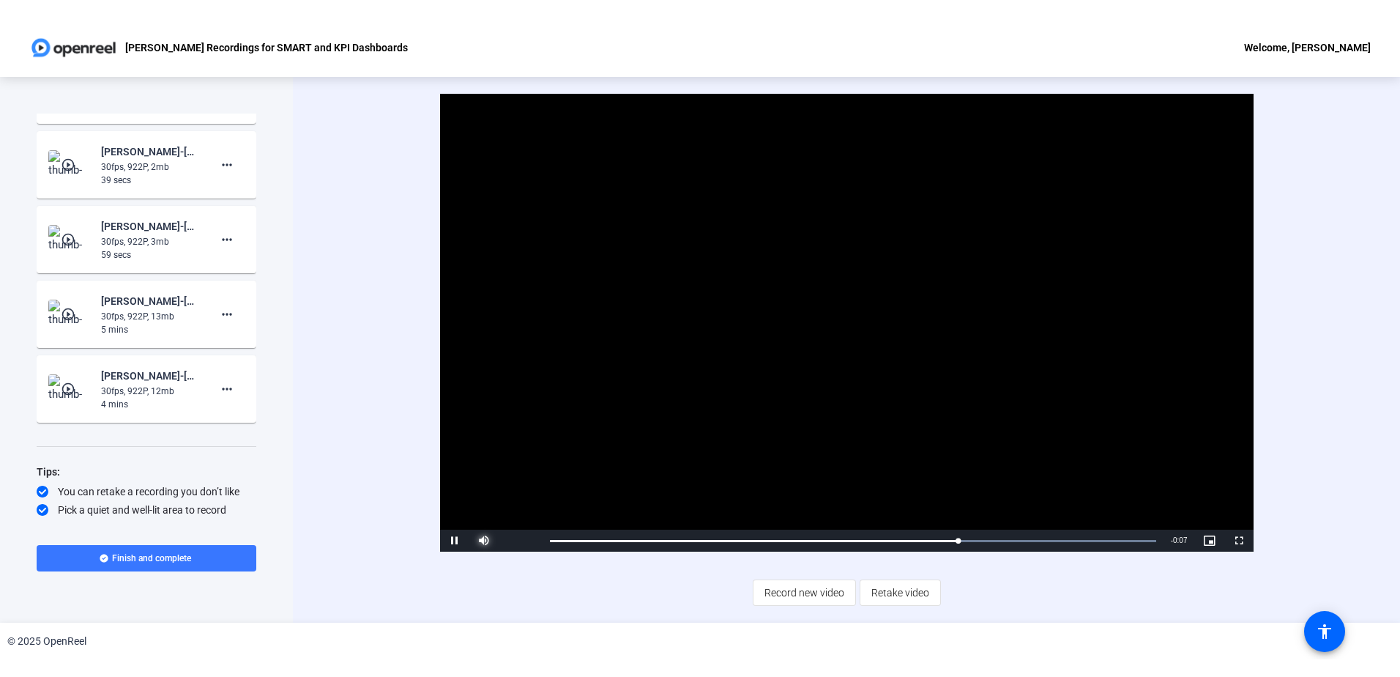
scroll to position [224, 0]
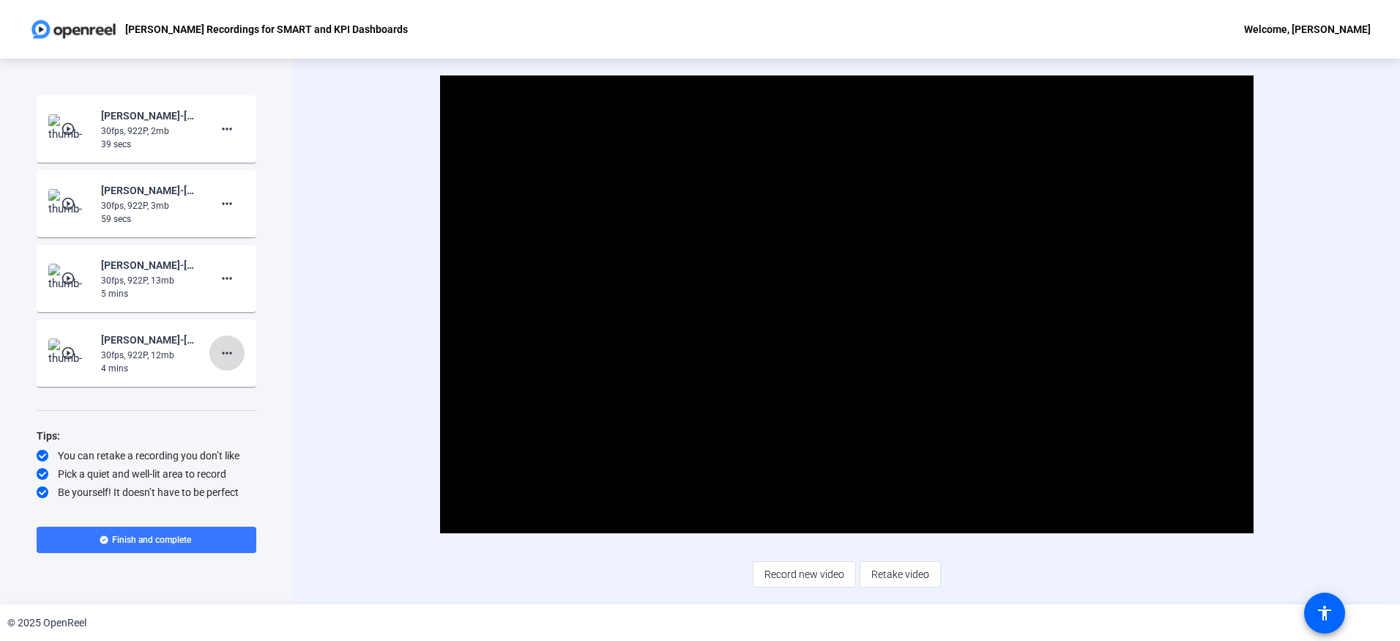
click at [224, 354] on mat-icon "more_horiz" at bounding box center [227, 353] width 18 height 18
click at [128, 336] on div at bounding box center [700, 320] width 1400 height 641
click at [72, 351] on mat-icon "play_circle_outline" at bounding box center [70, 353] width 18 height 15
click at [62, 349] on mat-icon "play_circle_outline" at bounding box center [70, 353] width 18 height 15
click at [847, 305] on span "Video Player" at bounding box center [847, 305] width 0 height 0
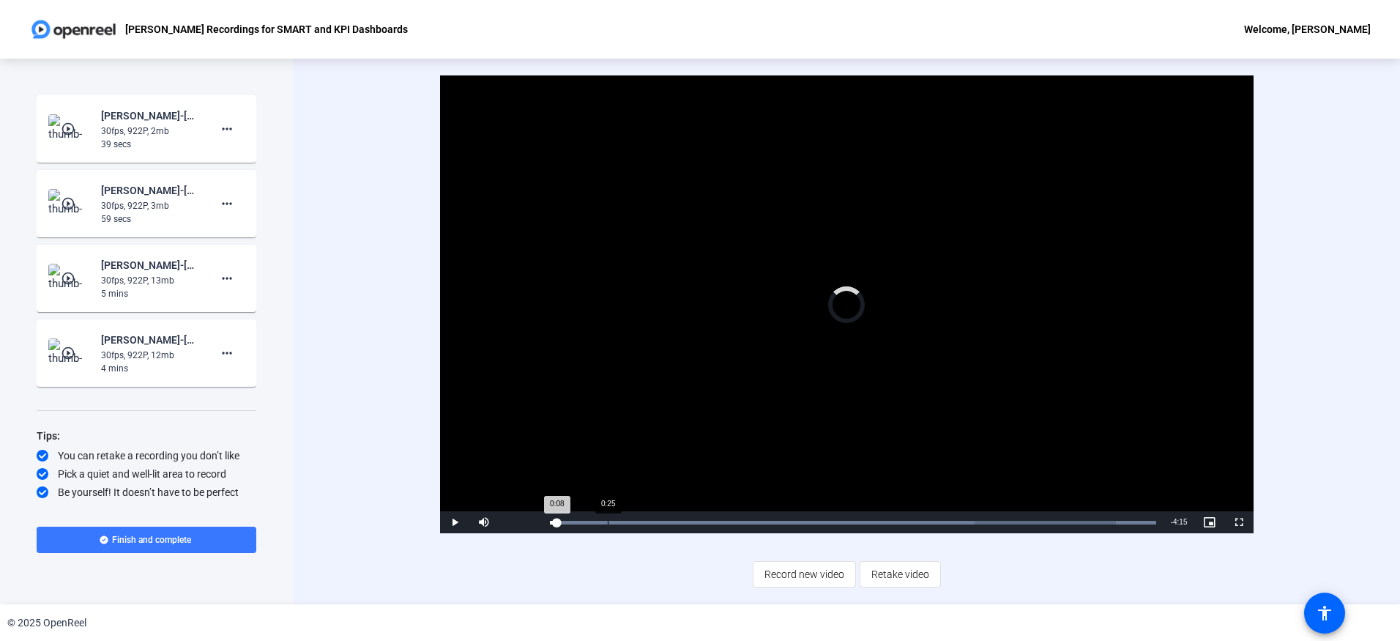
drag, startPoint x: 557, startPoint y: 521, endPoint x: 638, endPoint y: 515, distance: 81.5
click at [638, 515] on div "Loaded : 100.00% 0:25 0:08" at bounding box center [853, 522] width 621 height 22
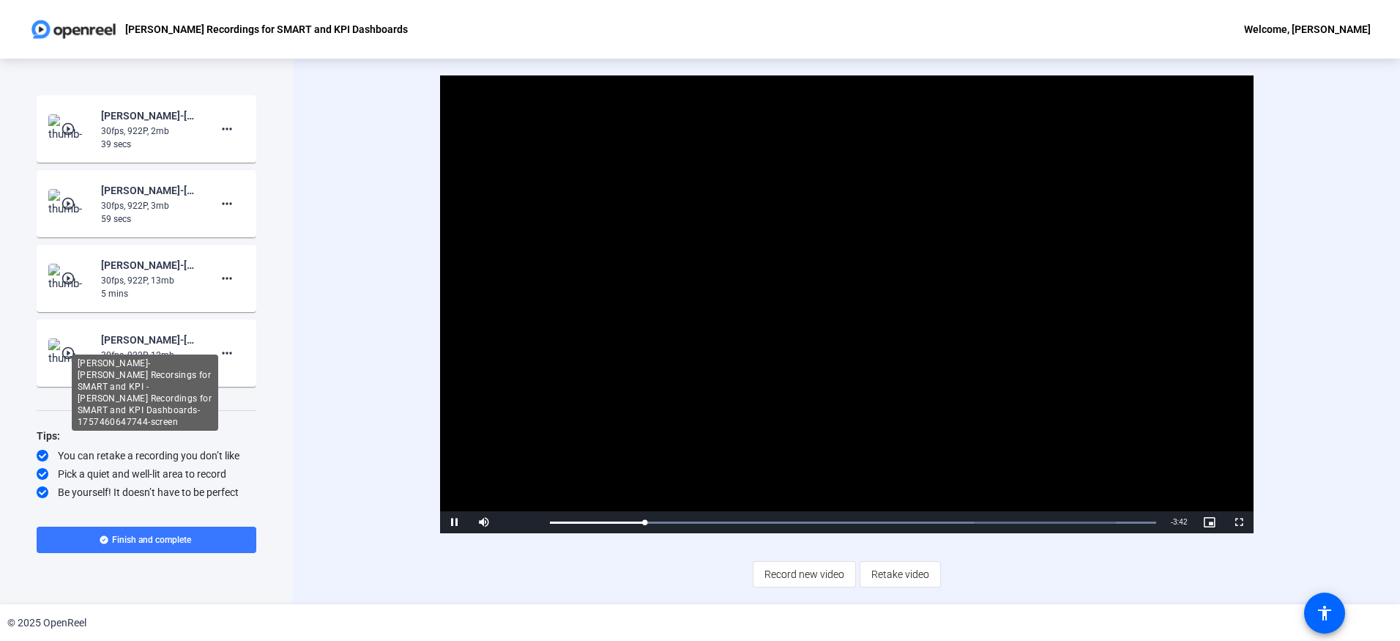
click at [174, 341] on div "[PERSON_NAME]-[PERSON_NAME] Recorsings for SMART and KPI -[PERSON_NAME] Recordi…" at bounding box center [150, 340] width 98 height 18
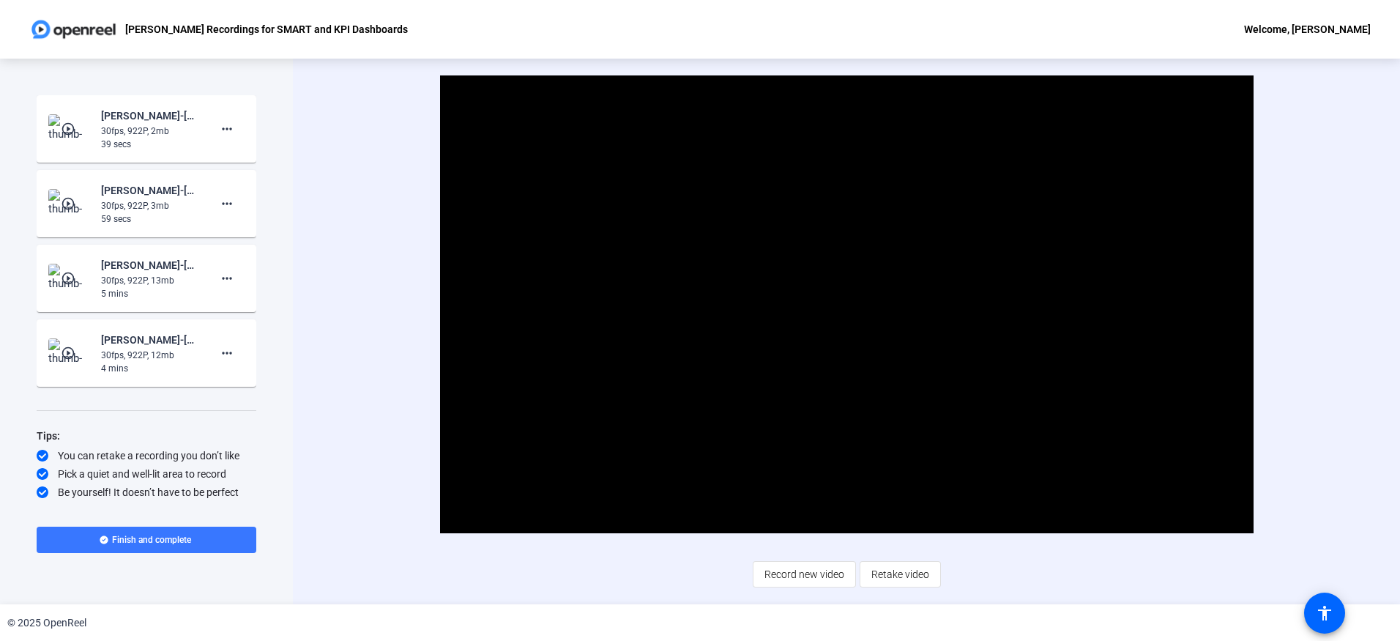
click at [64, 349] on mat-icon "play_circle_outline" at bounding box center [70, 353] width 18 height 15
click at [653, 570] on div "Video Player is loading. Play Video Play Mute Current Time 0:00 / Duration 4:23…" at bounding box center [846, 330] width 941 height 511
click at [847, 305] on span "Video Player" at bounding box center [847, 305] width 0 height 0
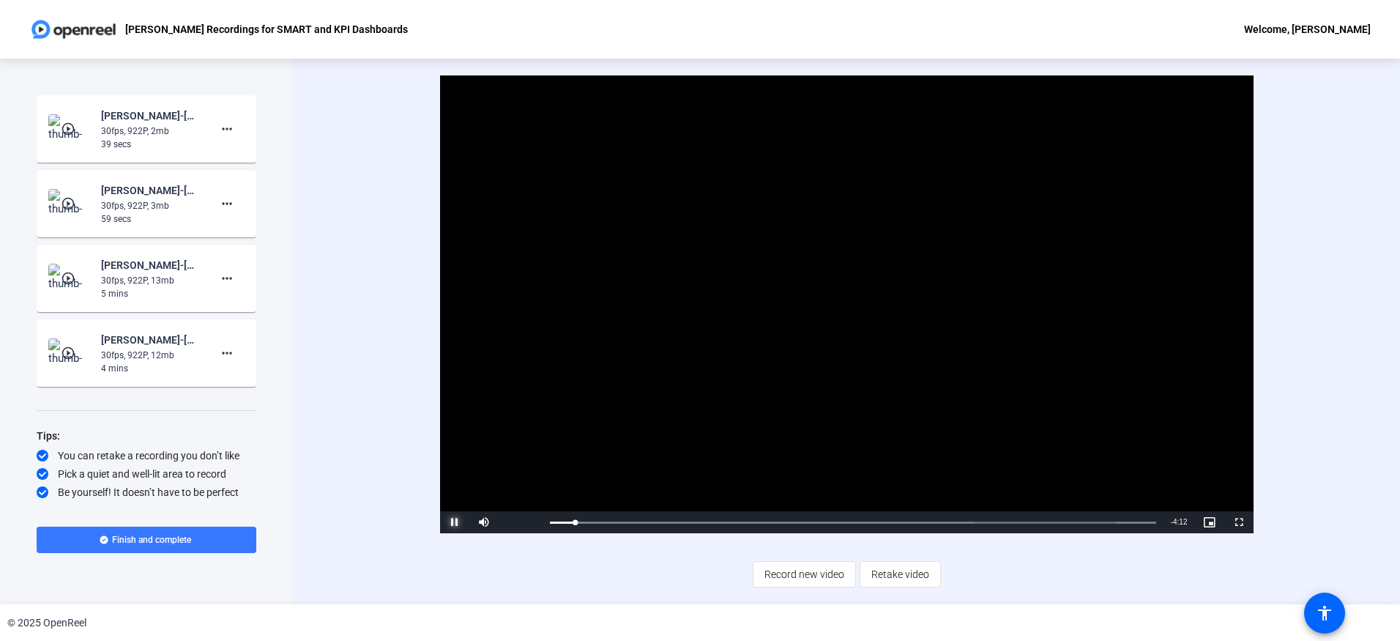
click at [450, 522] on span "Video Player" at bounding box center [454, 522] width 29 height 0
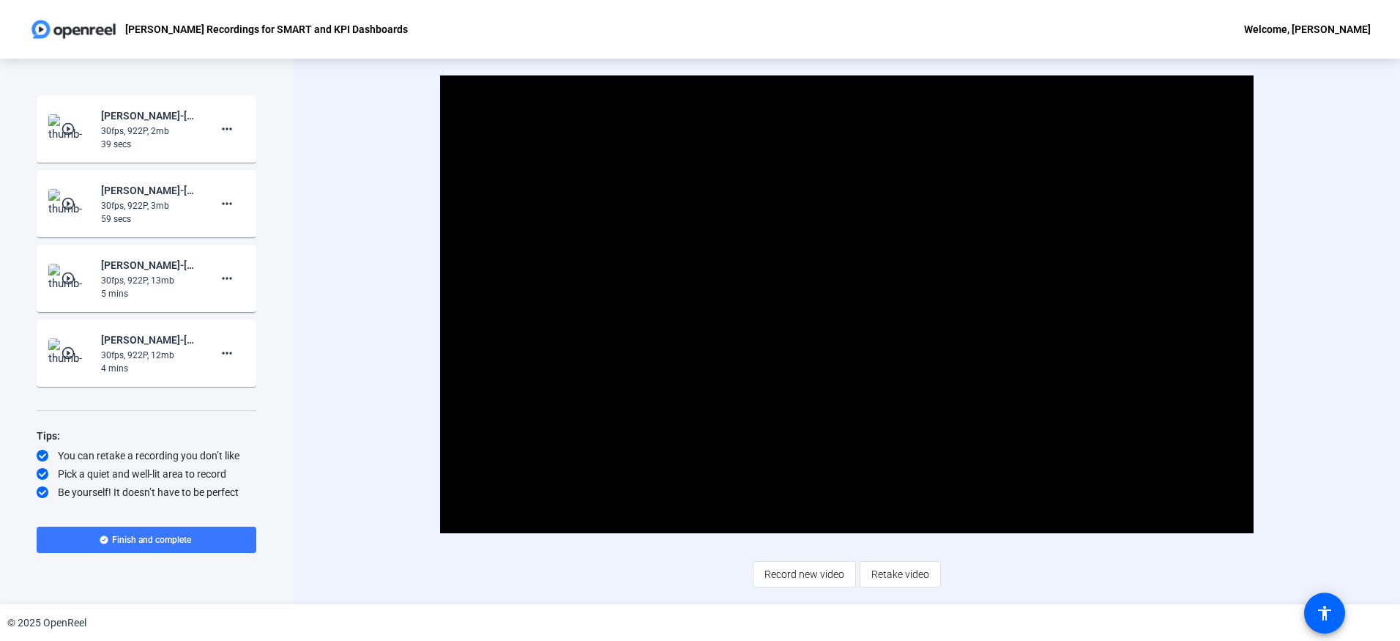
click at [66, 127] on mat-icon "play_circle_outline" at bounding box center [70, 129] width 18 height 15
click at [847, 305] on span "Video Player" at bounding box center [847, 305] width 0 height 0
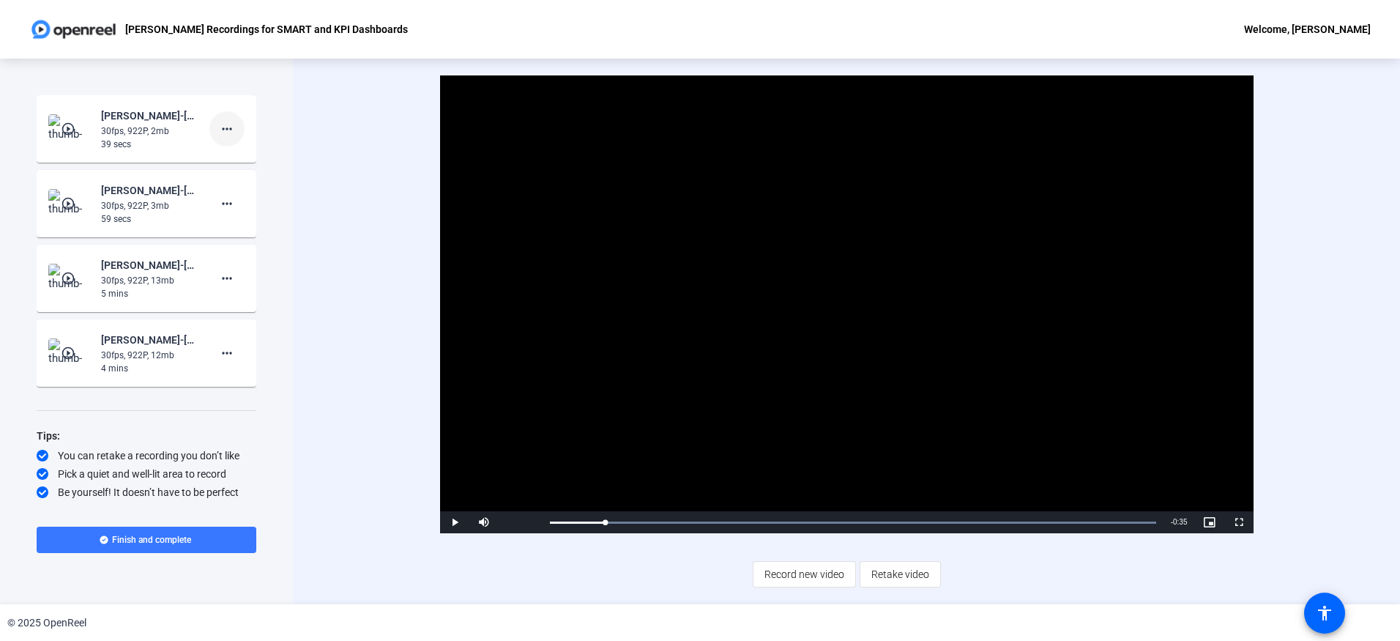
click at [220, 126] on mat-icon "more_horiz" at bounding box center [227, 129] width 18 height 18
click at [234, 161] on span "Delete clip" at bounding box center [243, 160] width 59 height 18
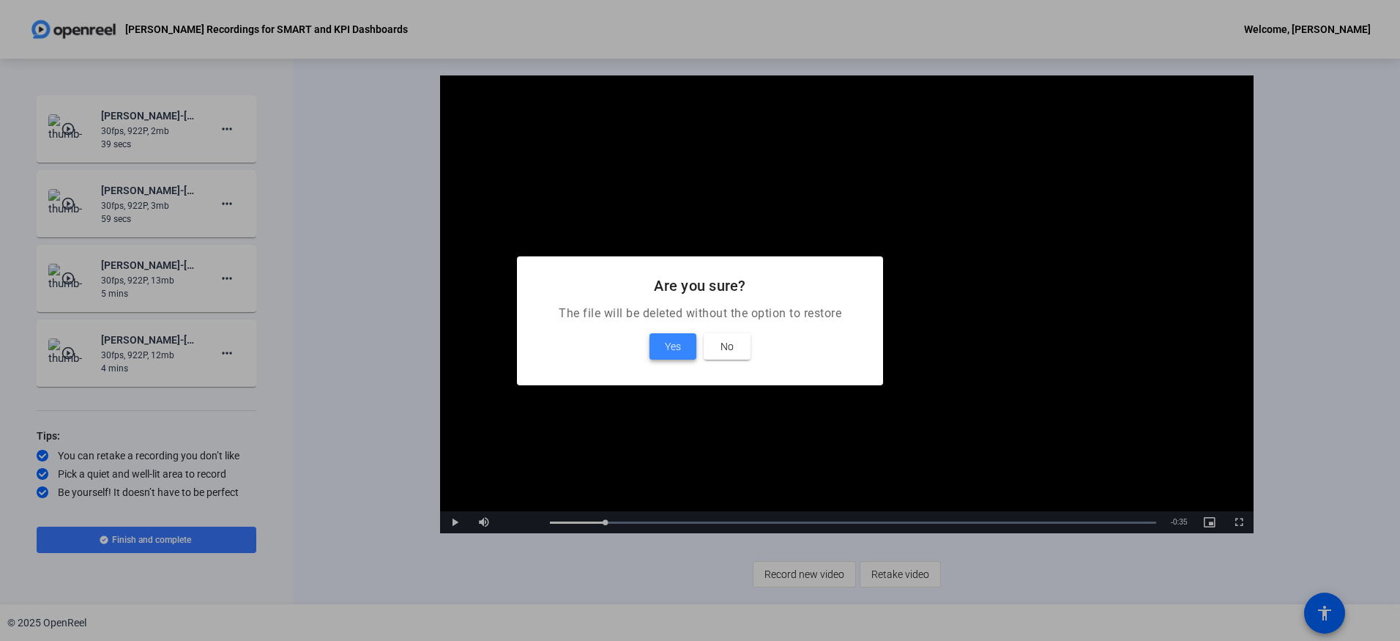
click at [674, 352] on span "Yes" at bounding box center [673, 347] width 16 height 18
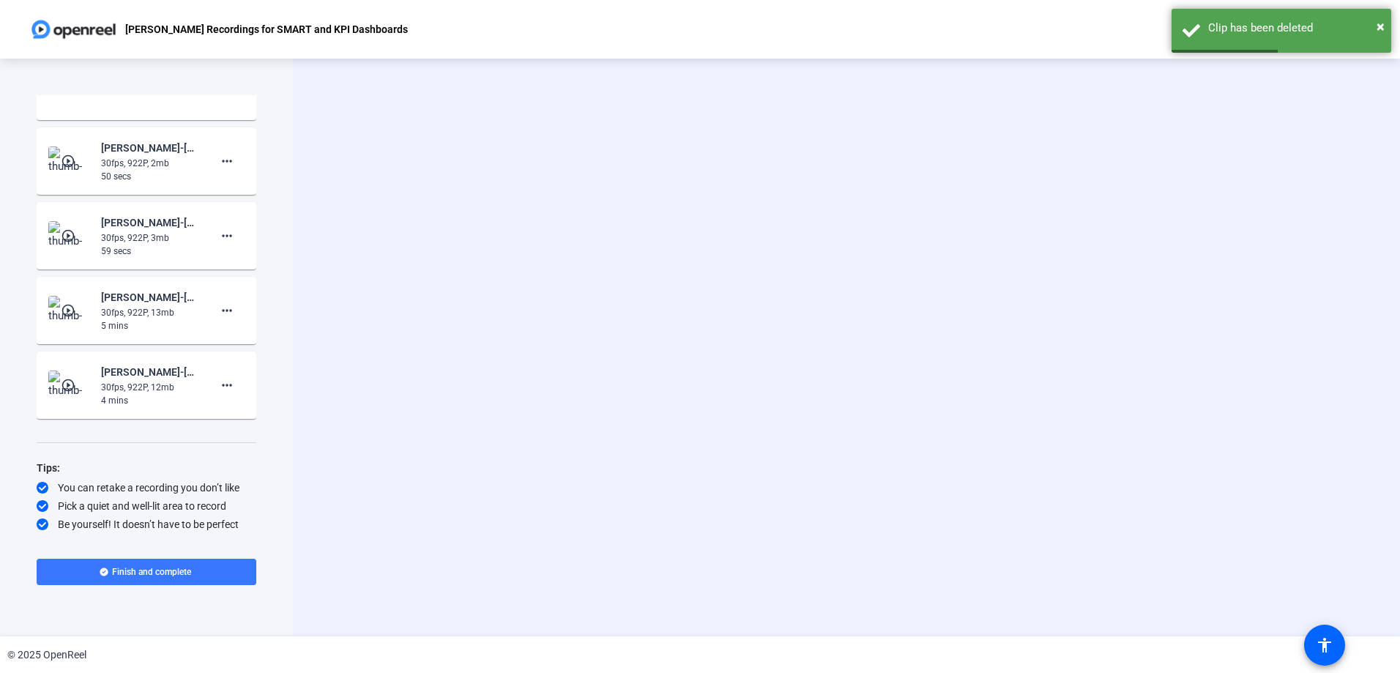
scroll to position [149, 0]
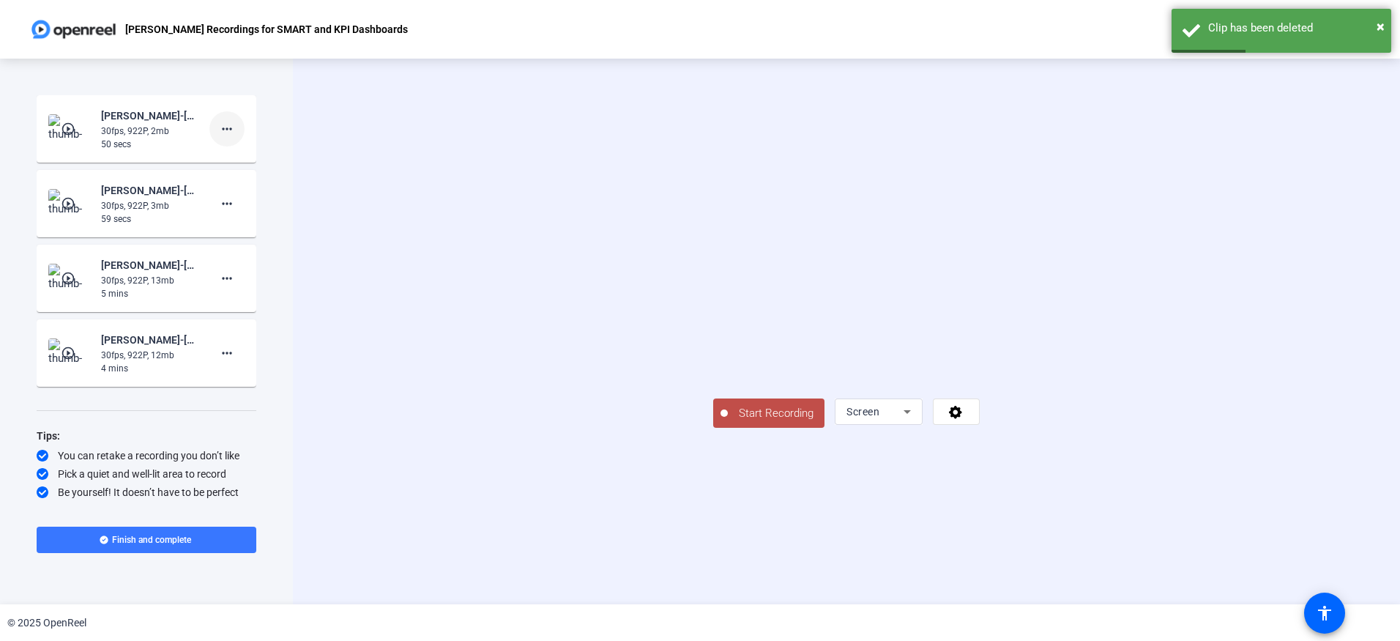
click at [228, 124] on span at bounding box center [226, 128] width 35 height 35
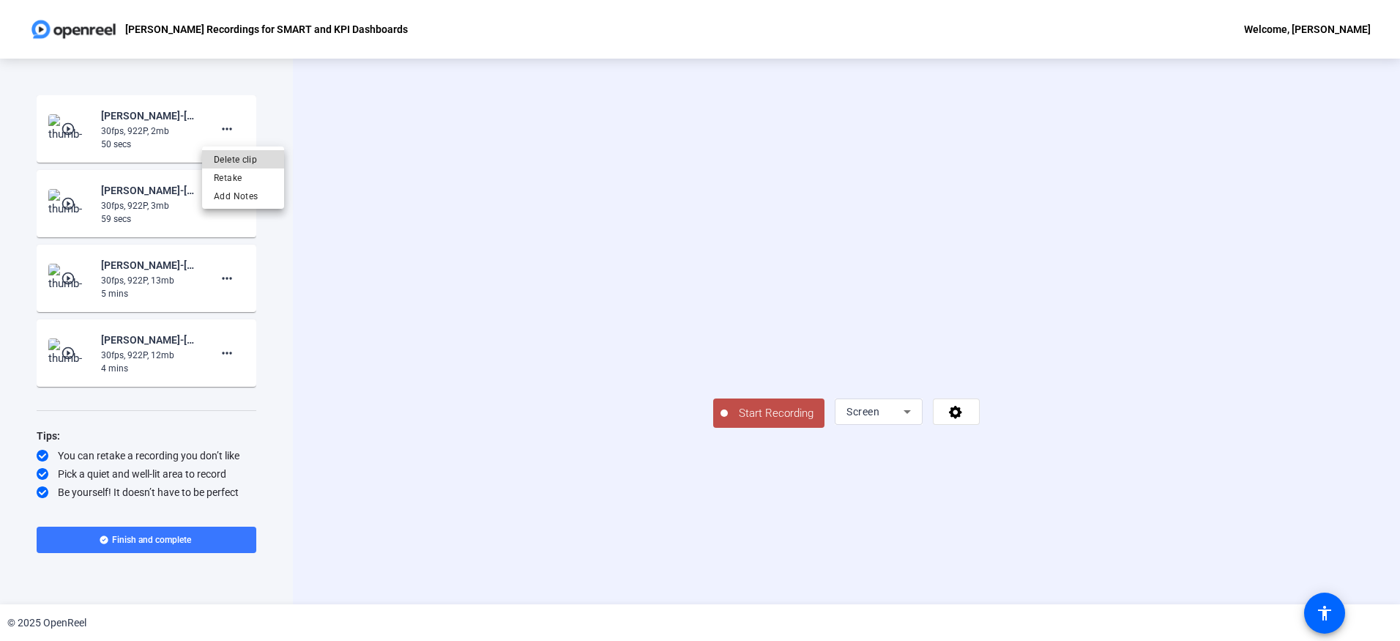
click at [248, 159] on span "Delete clip" at bounding box center [243, 160] width 59 height 18
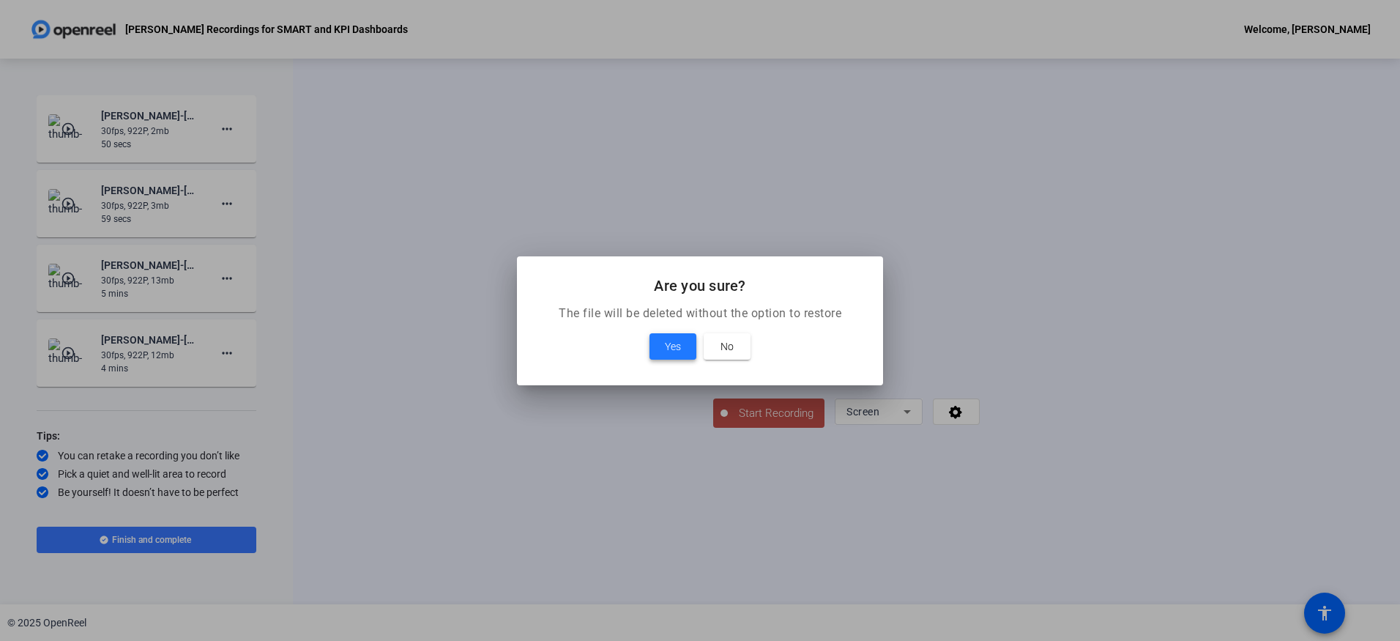
click at [673, 348] on span "Yes" at bounding box center [673, 347] width 16 height 18
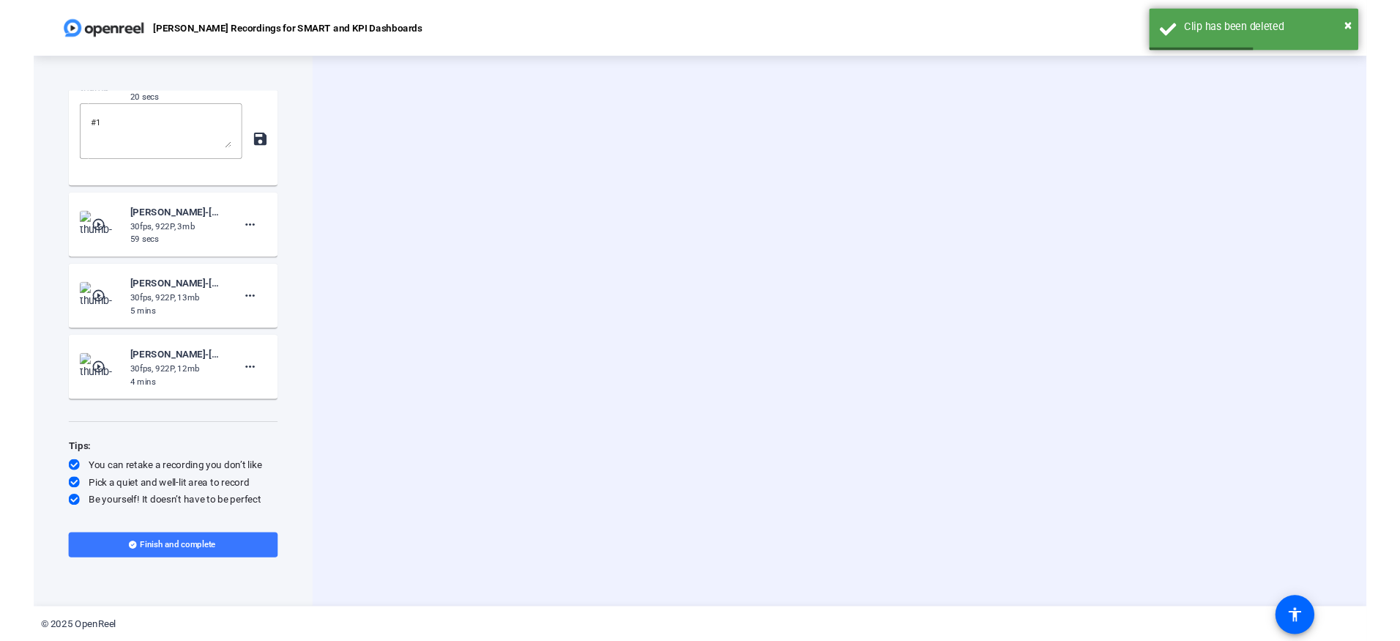
scroll to position [75, 0]
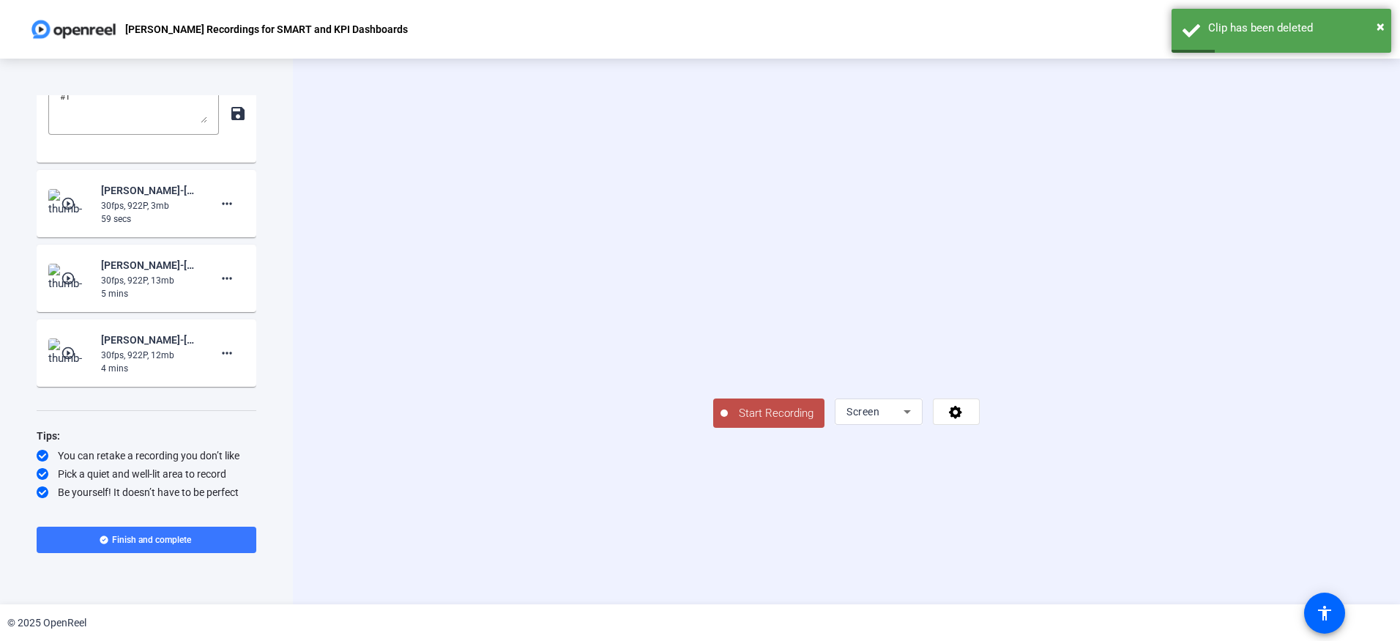
click at [713, 428] on button "Start Recording" at bounding box center [768, 412] width 111 height 29
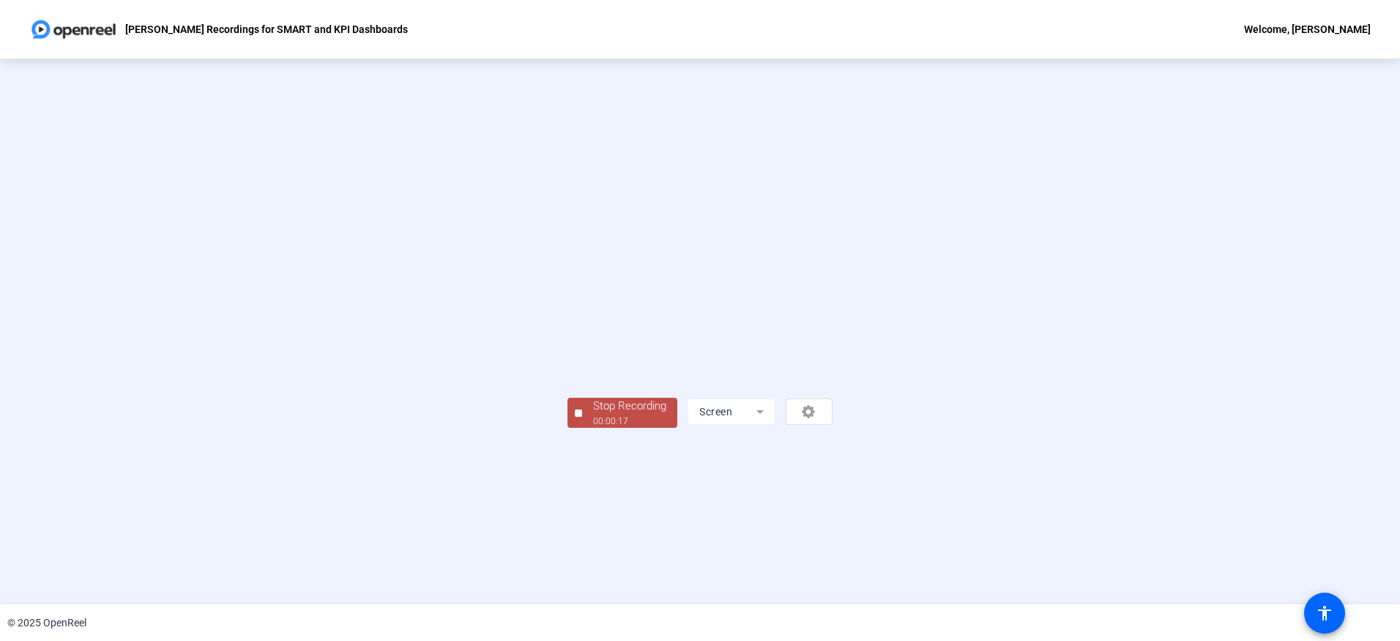
click at [582, 428] on span "Stop Recording 00:00:17" at bounding box center [629, 413] width 95 height 30
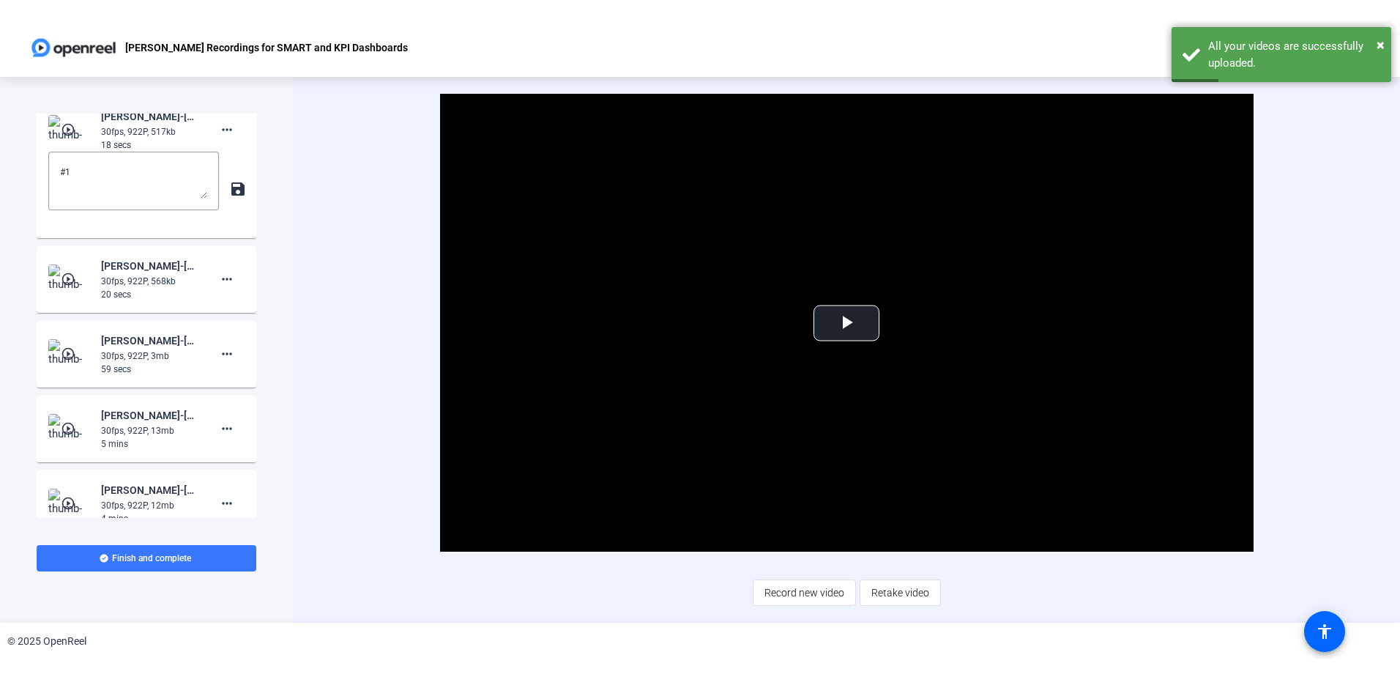
scroll to position [0, 0]
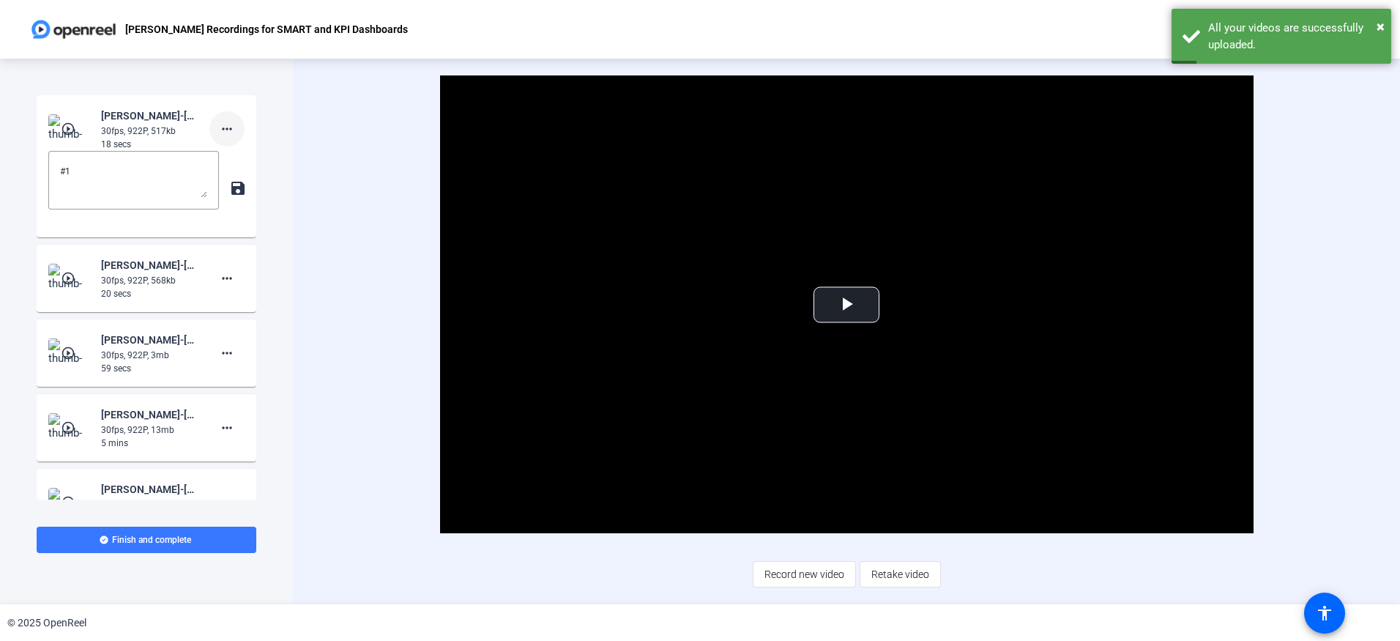
click at [218, 133] on mat-icon "more_horiz" at bounding box center [227, 129] width 18 height 18
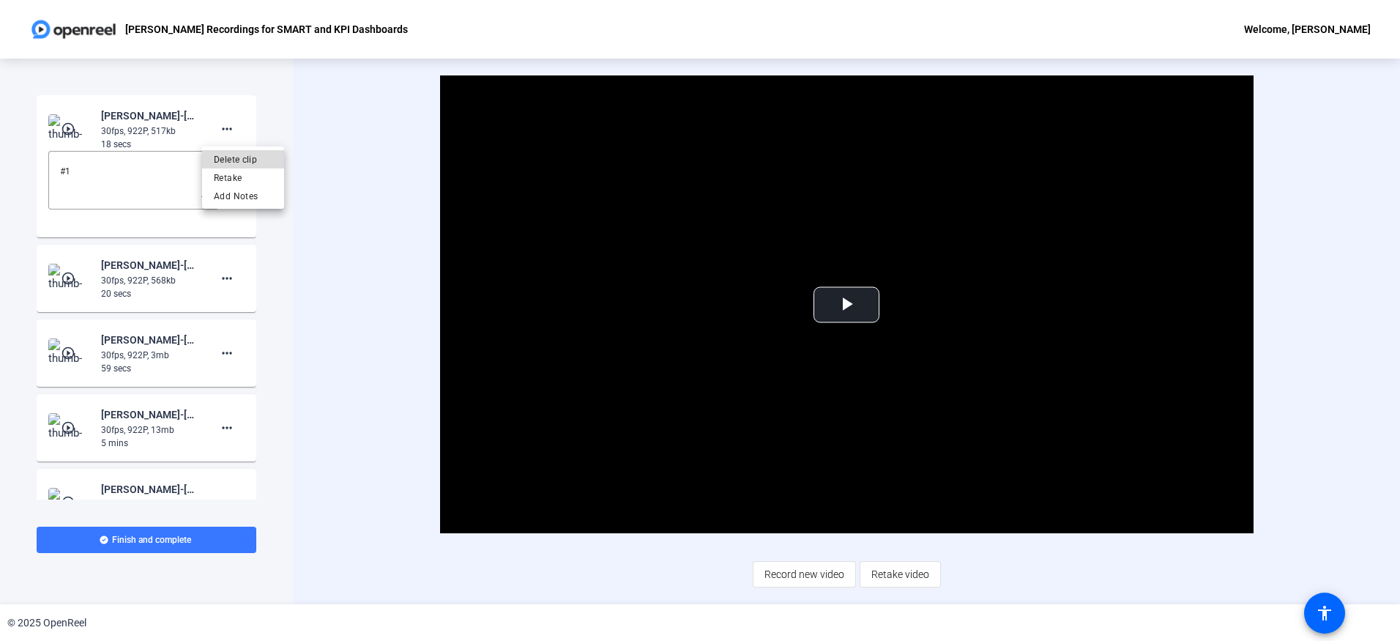
click at [218, 152] on span "Delete clip" at bounding box center [243, 160] width 59 height 18
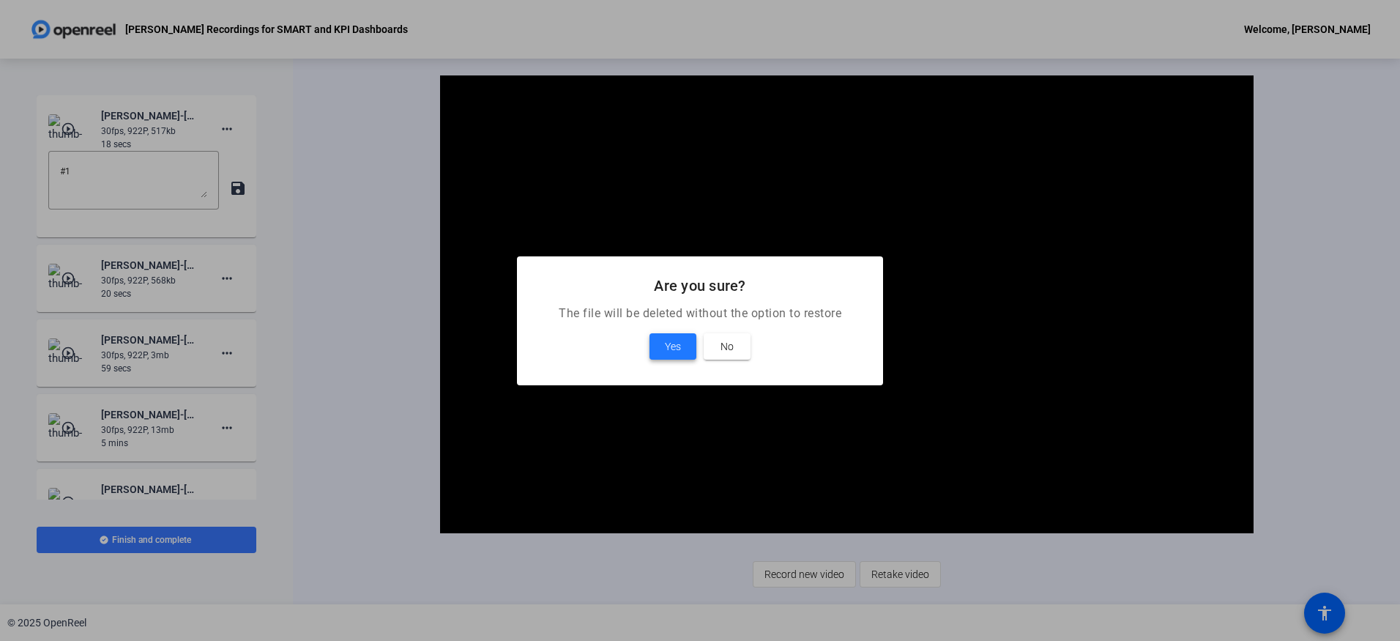
click at [673, 350] on span "Yes" at bounding box center [673, 347] width 16 height 18
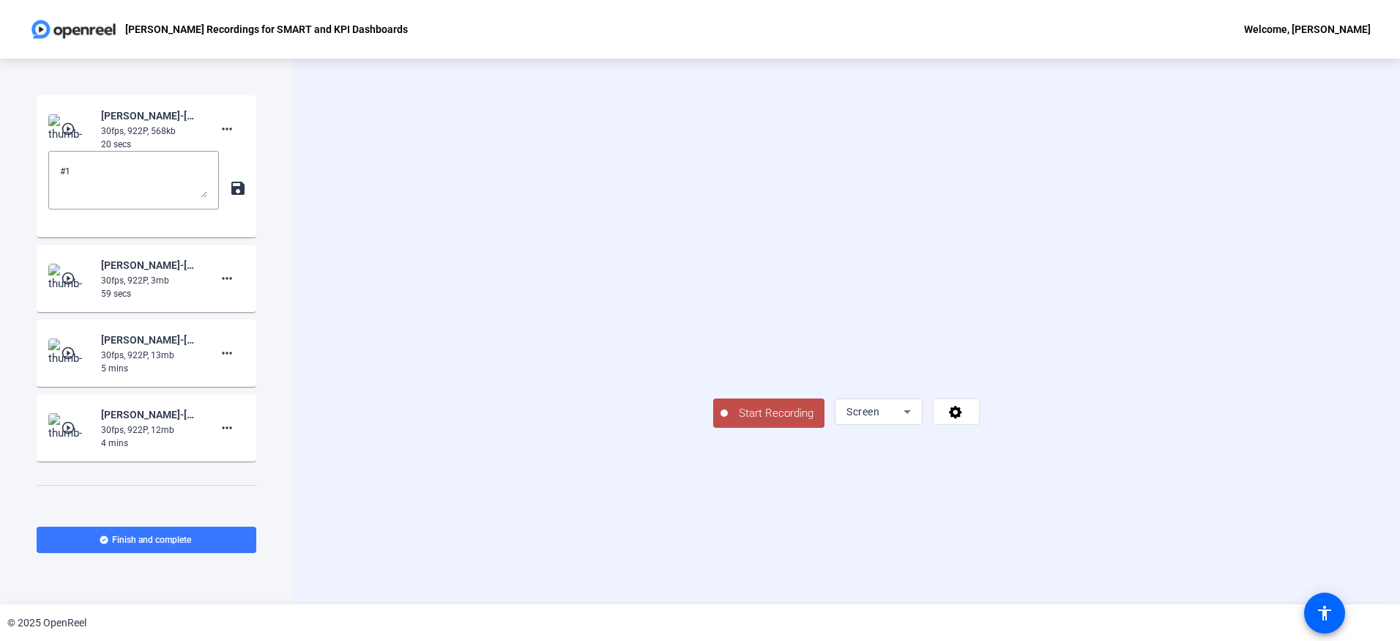
click at [728, 422] on span "Start Recording" at bounding box center [776, 413] width 97 height 17
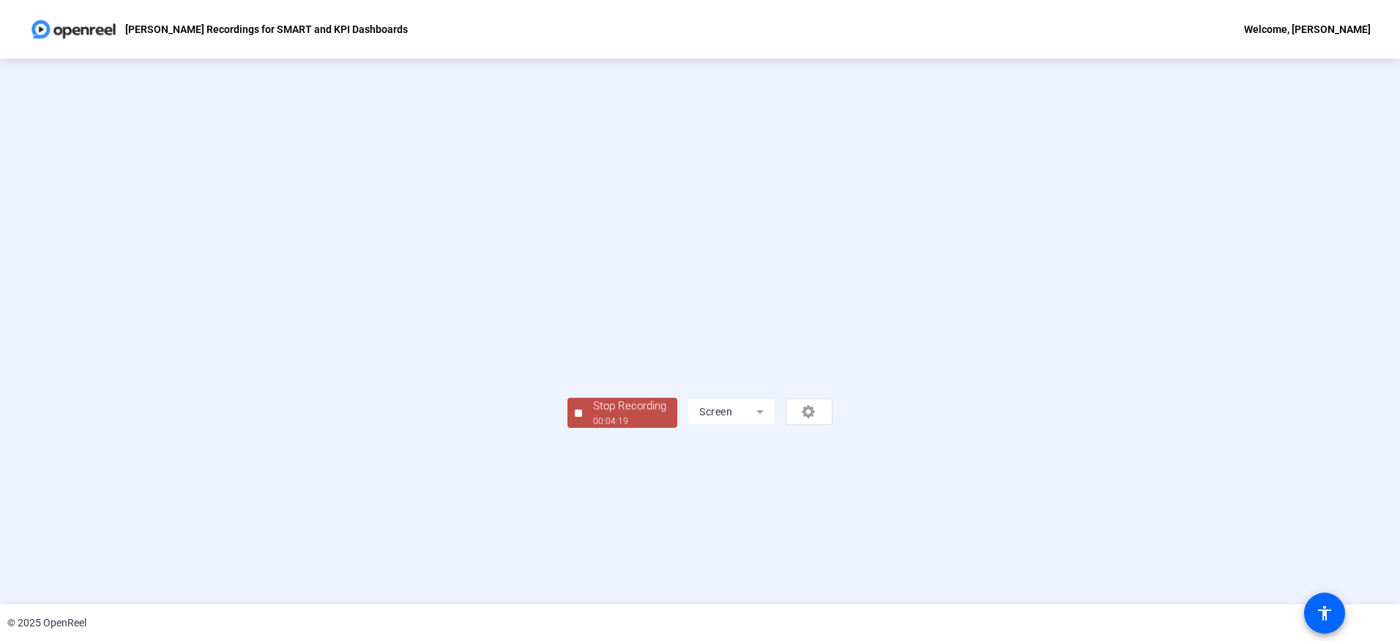
click at [593, 414] on div "Stop Recording" at bounding box center [629, 406] width 73 height 17
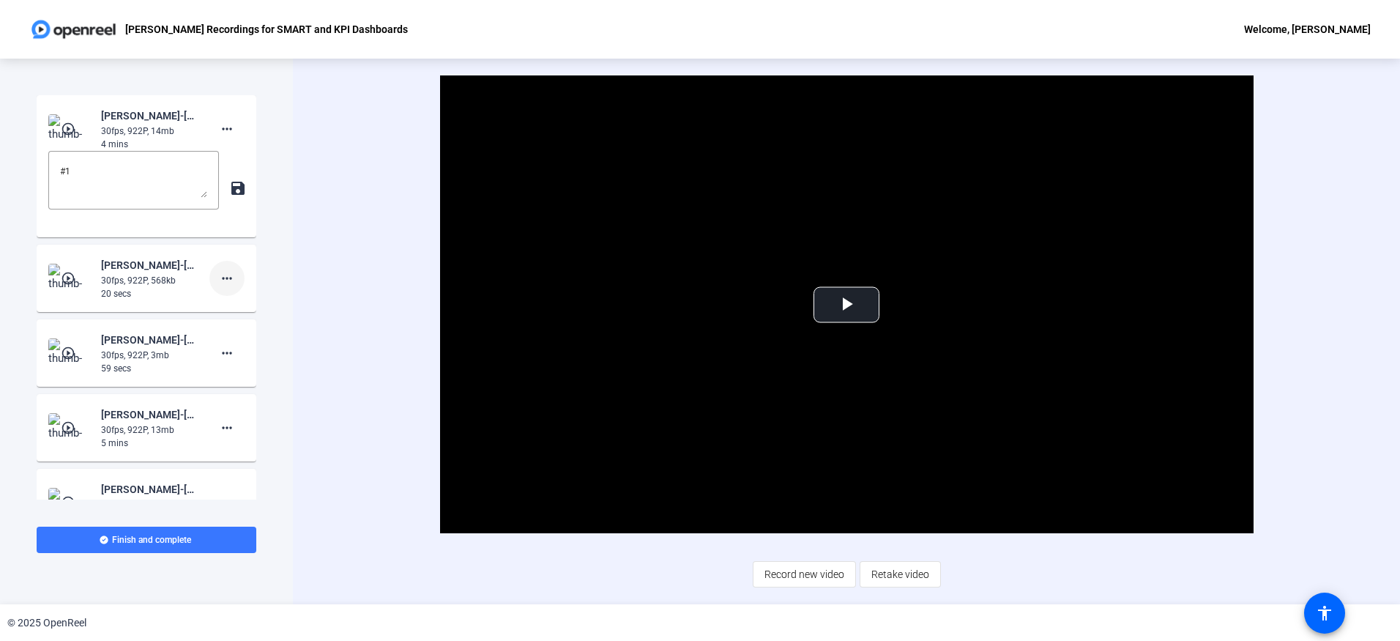
click at [218, 284] on mat-icon "more_horiz" at bounding box center [227, 278] width 18 height 18
click at [232, 311] on span "Delete clip" at bounding box center [243, 309] width 59 height 18
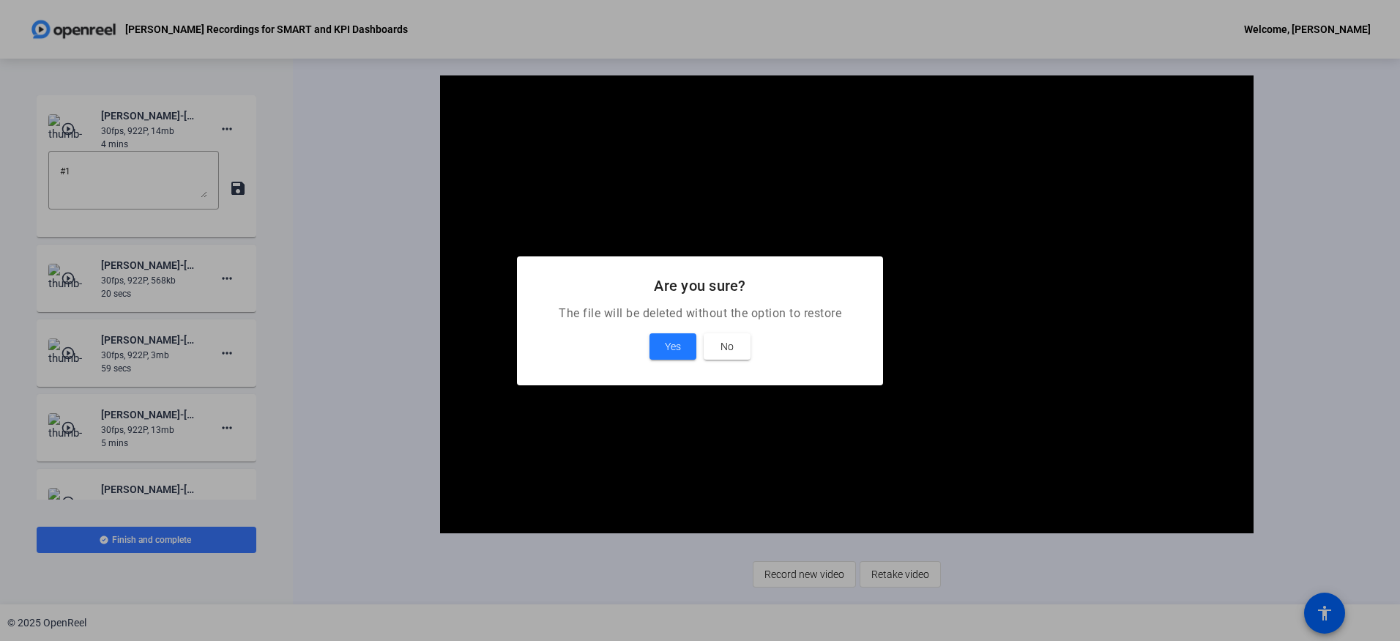
click at [670, 338] on span "Yes" at bounding box center [673, 347] width 16 height 18
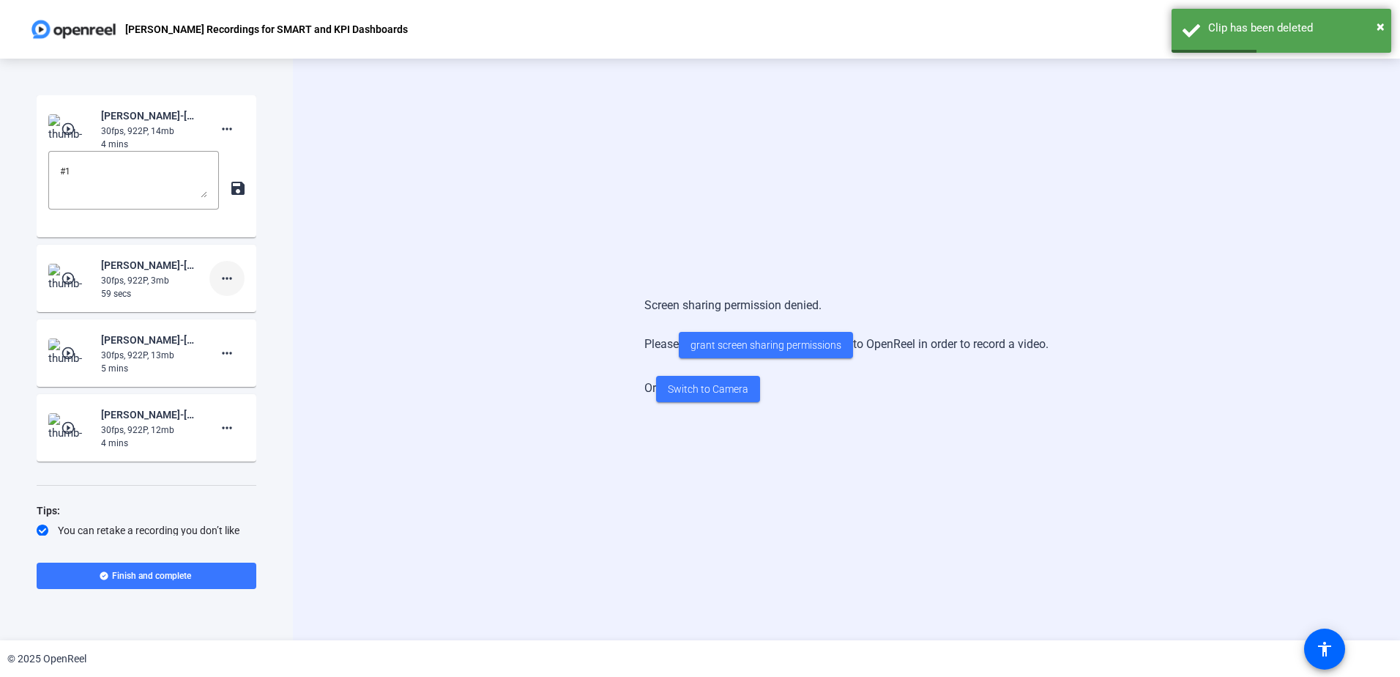
click at [222, 276] on mat-icon "more_horiz" at bounding box center [227, 278] width 18 height 18
click at [238, 307] on span "Delete clip" at bounding box center [243, 309] width 59 height 18
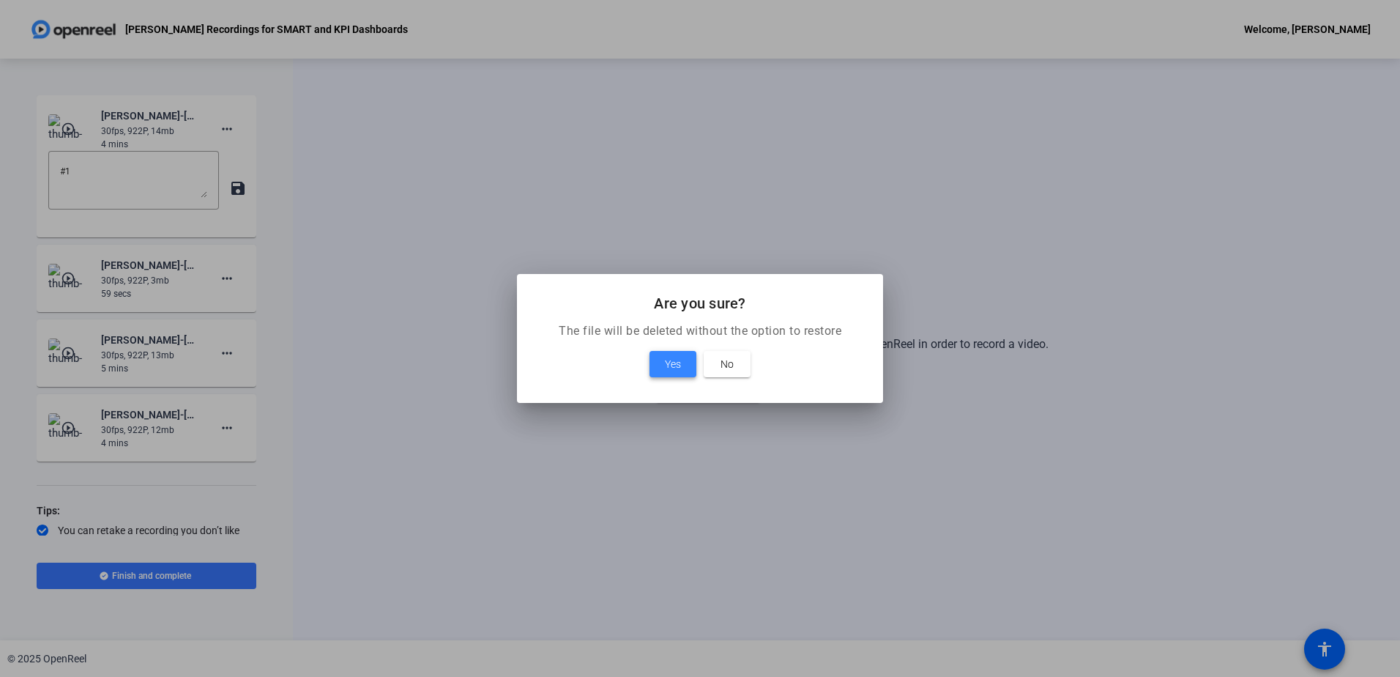
click at [685, 362] on span at bounding box center [673, 363] width 47 height 35
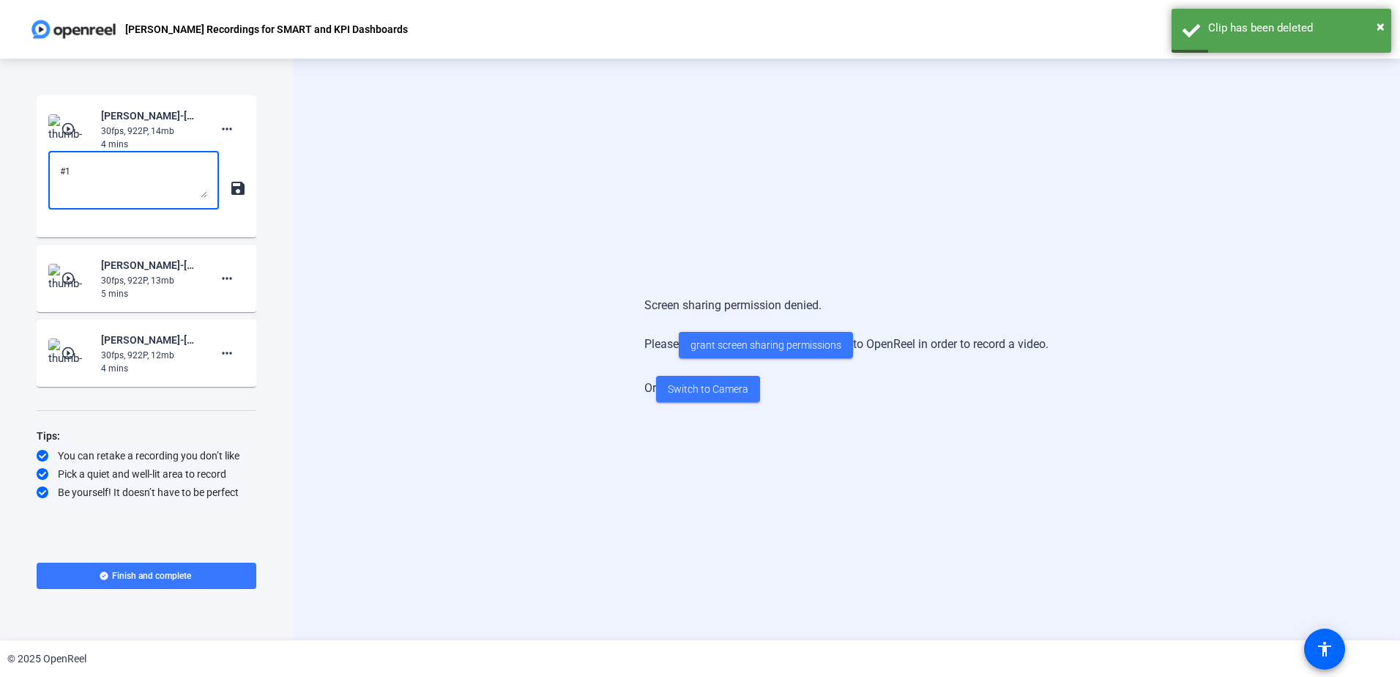
click at [130, 172] on textarea "#1" at bounding box center [133, 180] width 147 height 35
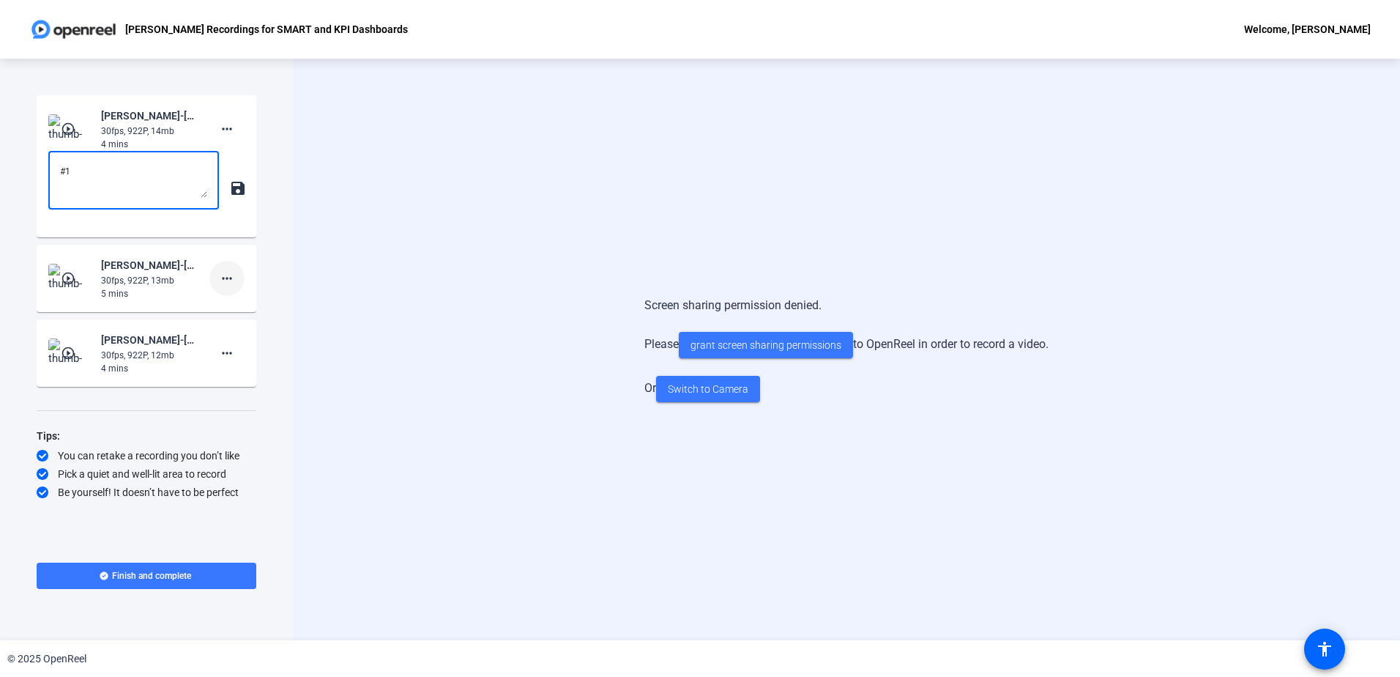
click at [223, 275] on mat-icon "more_horiz" at bounding box center [227, 278] width 18 height 18
click at [253, 353] on span "Add Notes" at bounding box center [250, 346] width 59 height 18
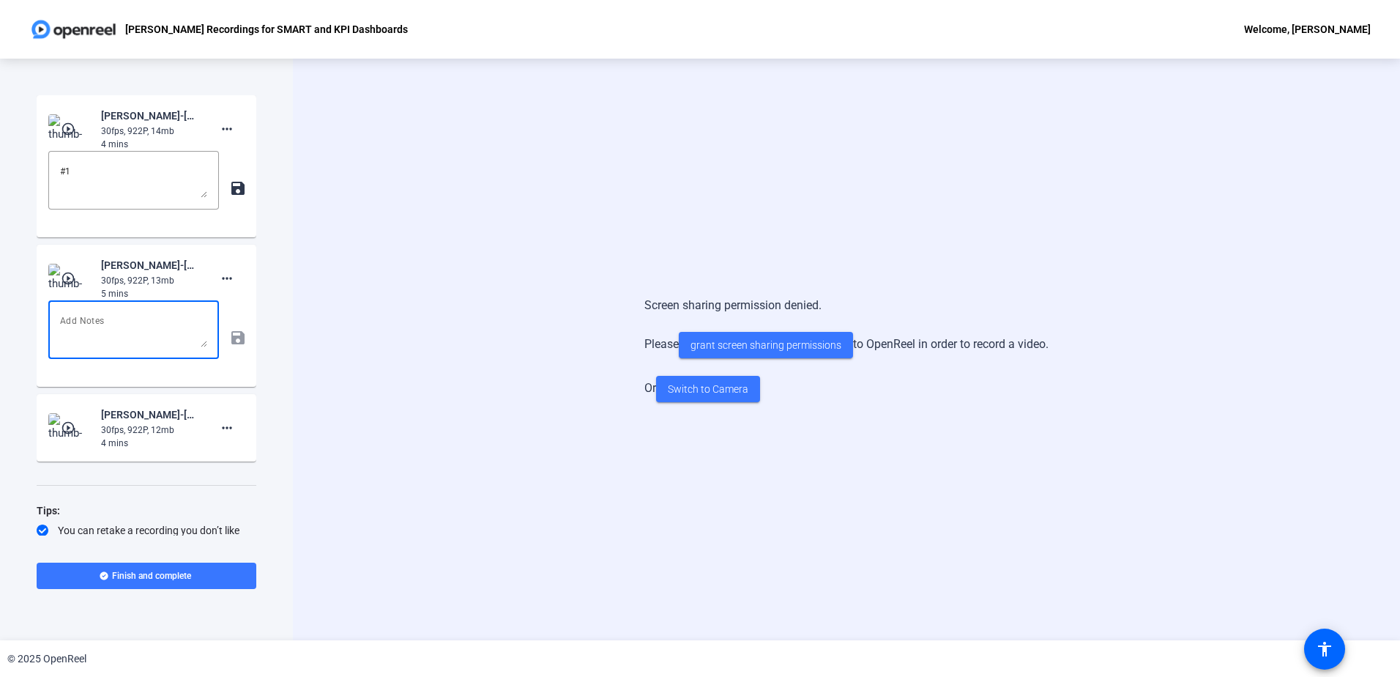
click at [163, 328] on textarea at bounding box center [133, 329] width 147 height 35
type textarea "#2"
click at [221, 427] on mat-icon "more_horiz" at bounding box center [227, 428] width 18 height 18
click at [295, 437] on div at bounding box center [700, 338] width 1400 height 677
click at [1081, 455] on div "Screen sharing permission denied. Please grant screen sharing permissions to Op…" at bounding box center [846, 349] width 1107 height 581
